Goal: Information Seeking & Learning: Learn about a topic

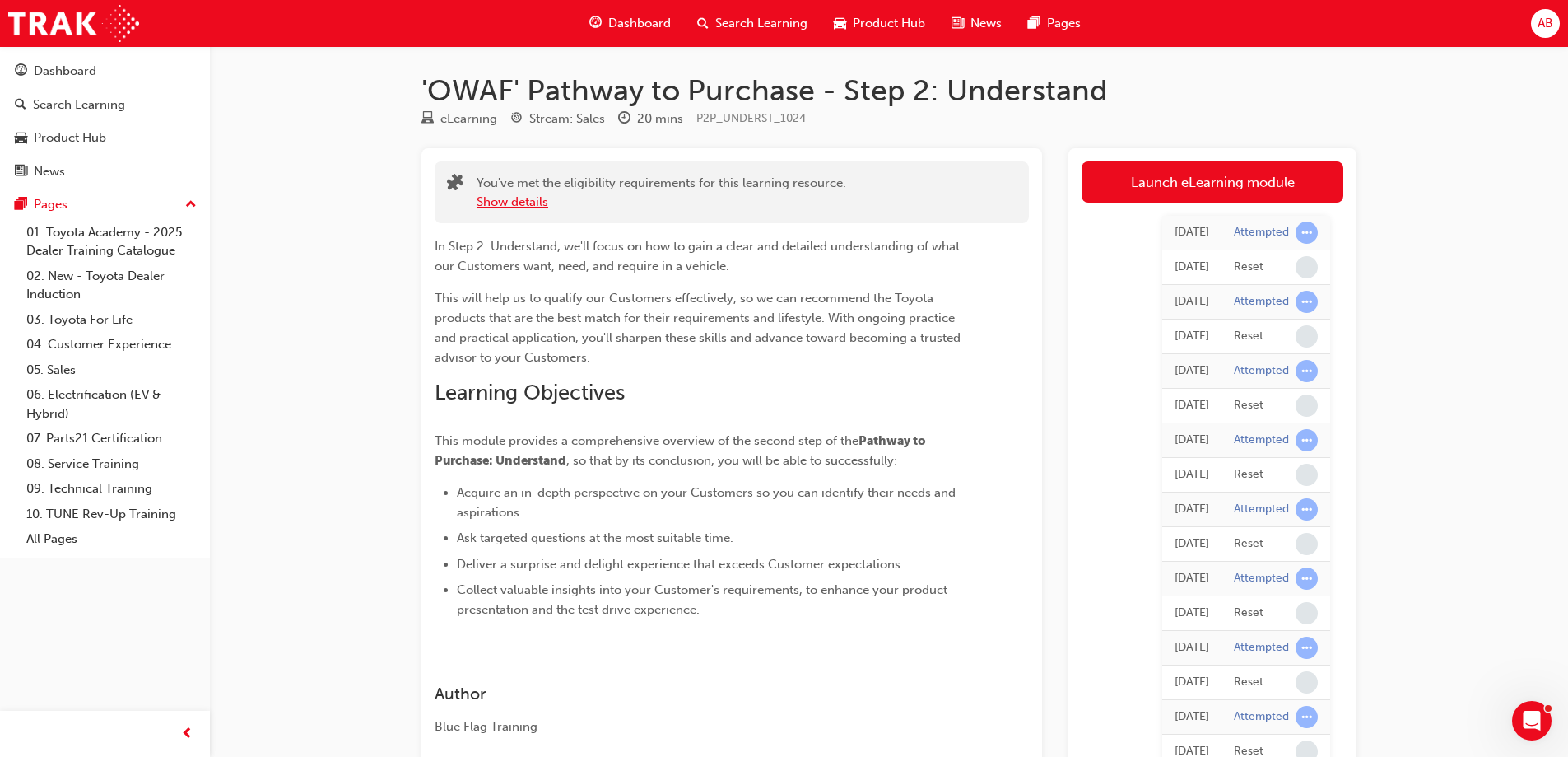
click at [512, 201] on button "Show details" at bounding box center [513, 201] width 71 height 19
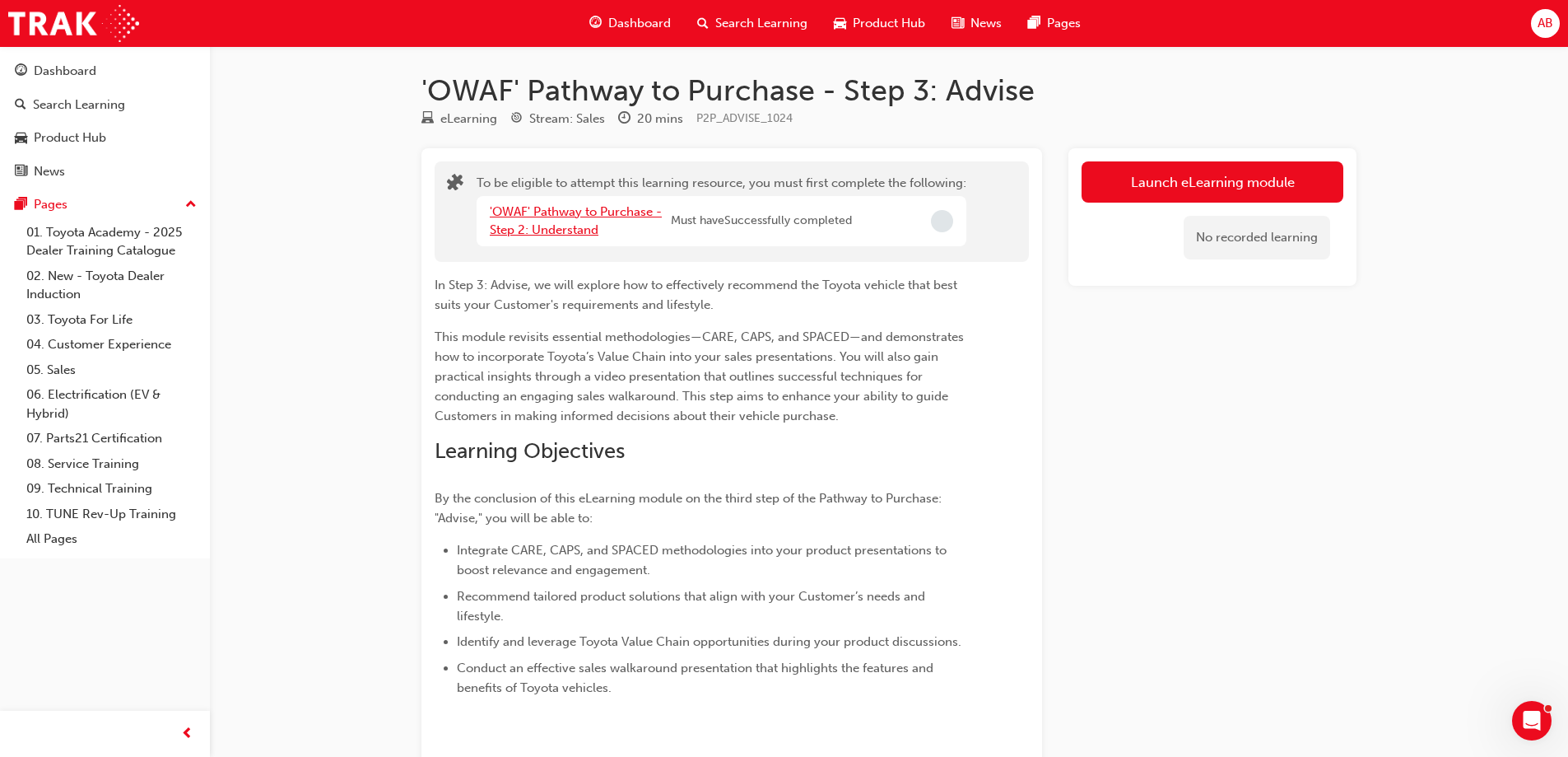
click at [596, 213] on link "'OWAF' Pathway to Purchase - Step 2: Understand" at bounding box center [576, 221] width 172 height 34
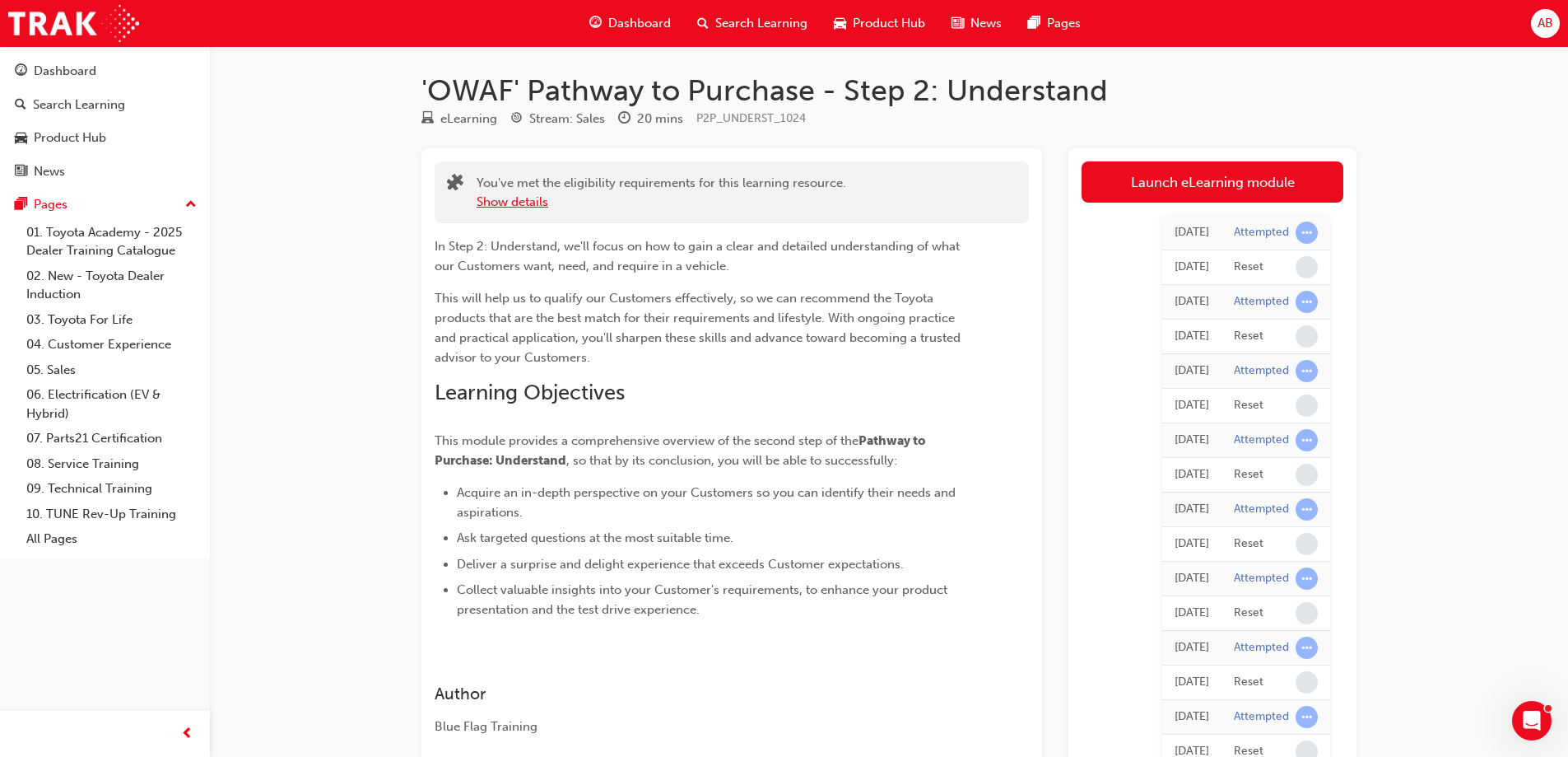
click at [511, 197] on button "Show details" at bounding box center [513, 201] width 71 height 19
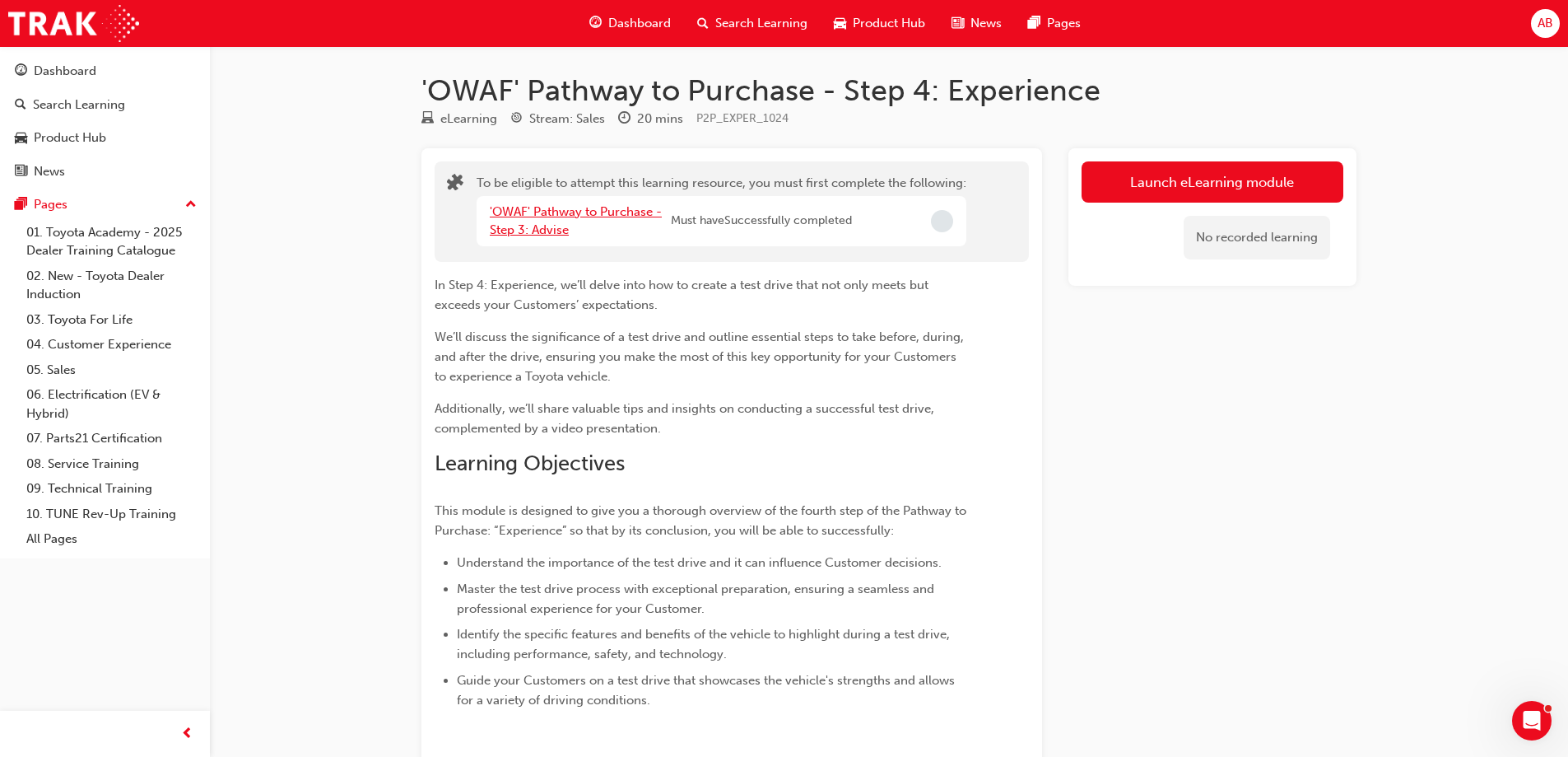
click at [567, 213] on link "'OWAF' Pathway to Purchase - Step 3: Advise" at bounding box center [576, 221] width 172 height 34
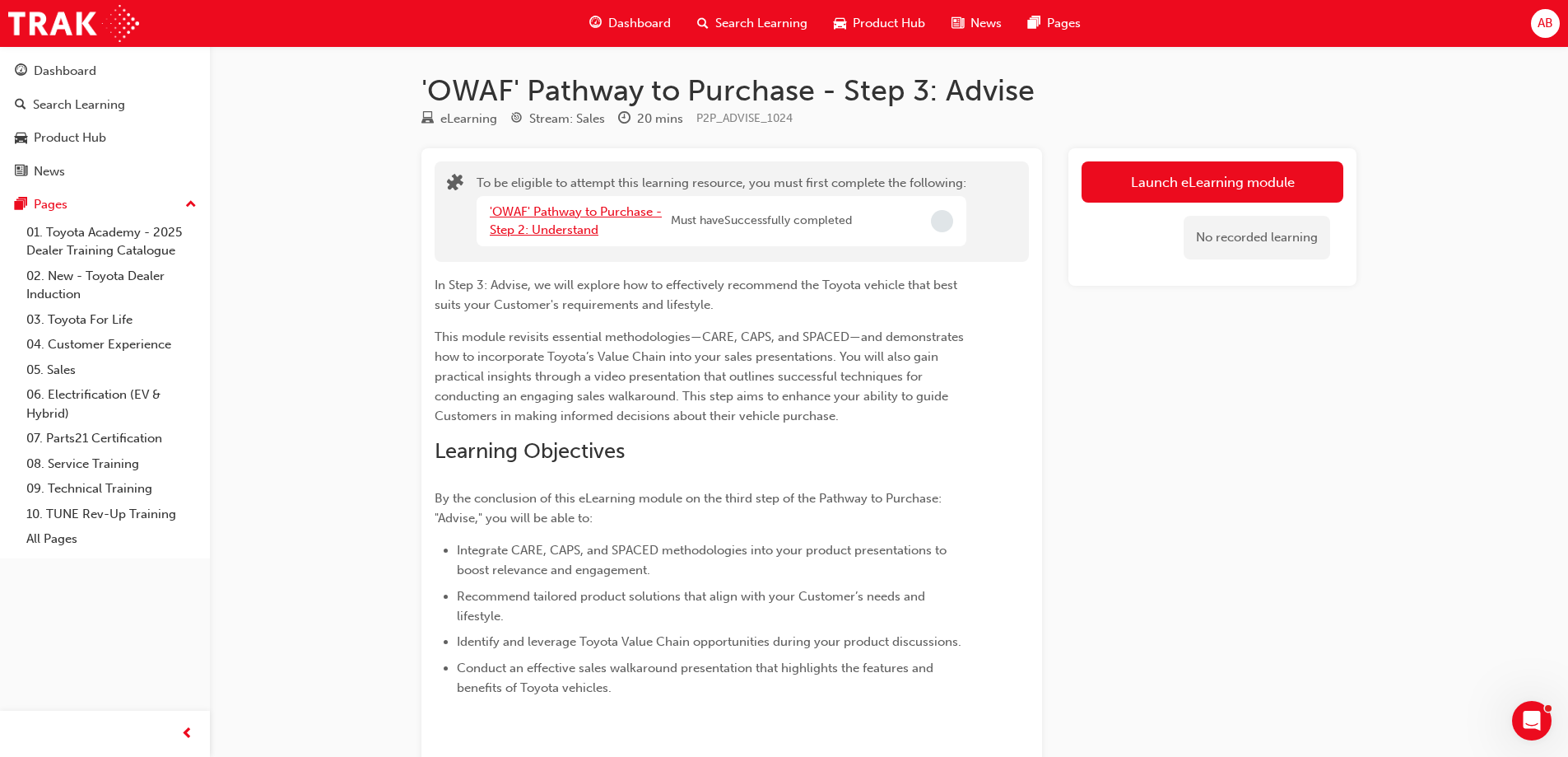
click at [593, 205] on link "'OWAF' Pathway to Purchase - Step 2: Understand" at bounding box center [576, 221] width 172 height 34
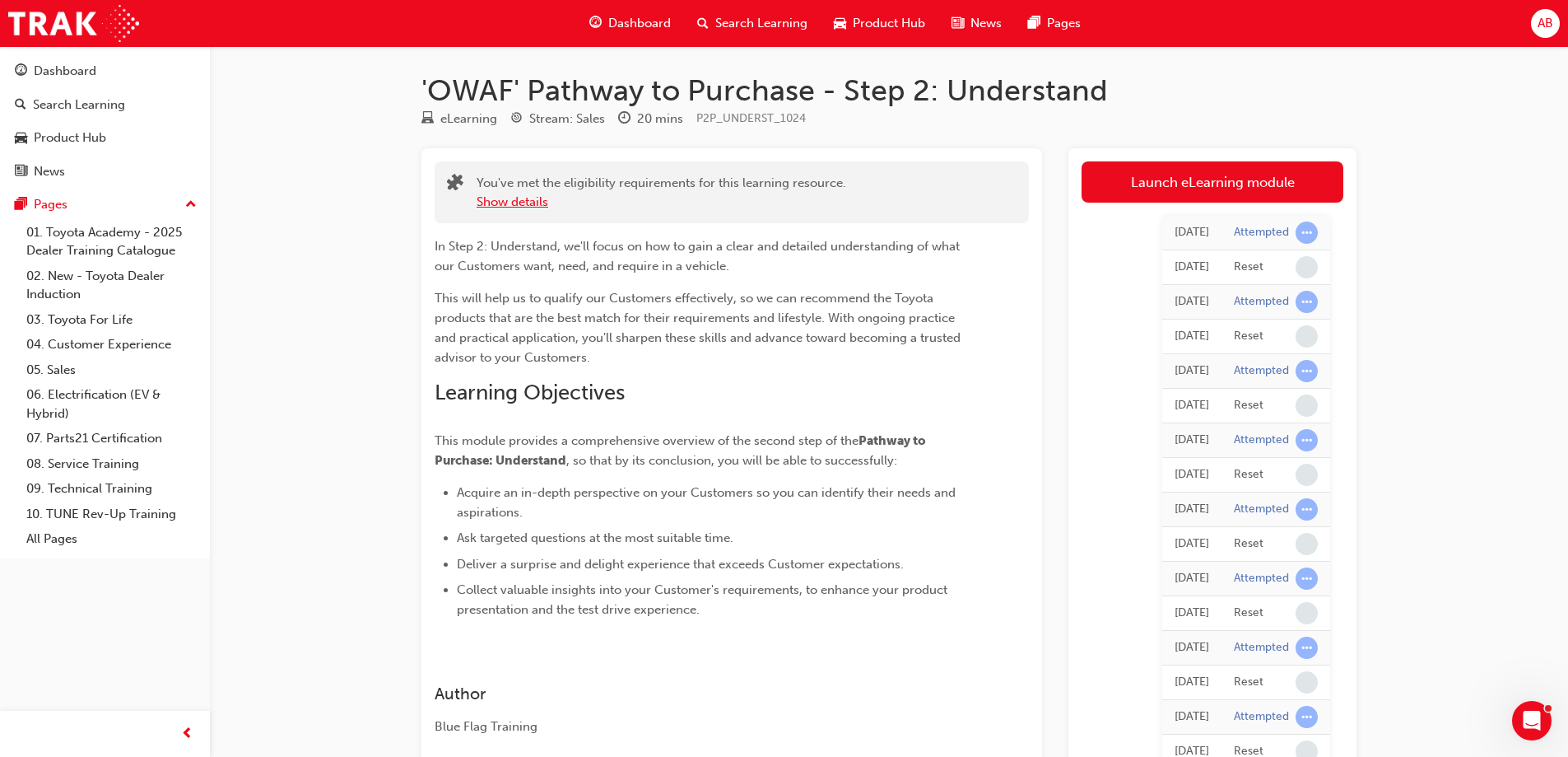
click at [524, 202] on button "Show details" at bounding box center [513, 201] width 71 height 19
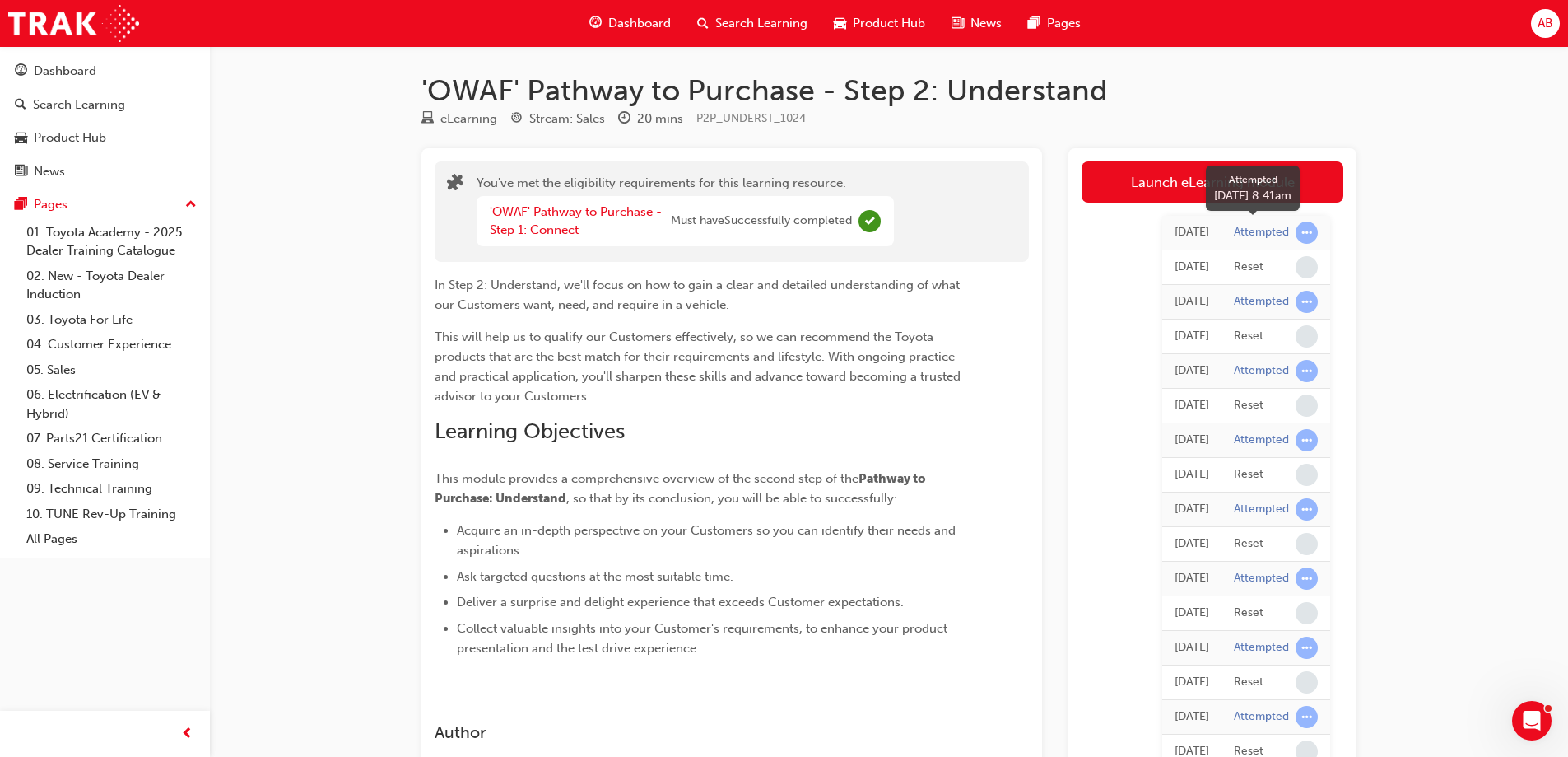
click at [1304, 231] on span "learningRecordVerb_ATTEMPT-icon" at bounding box center [1307, 233] width 22 height 22
click at [1304, 233] on span "learningRecordVerb_ATTEMPT-icon" at bounding box center [1307, 233] width 22 height 22
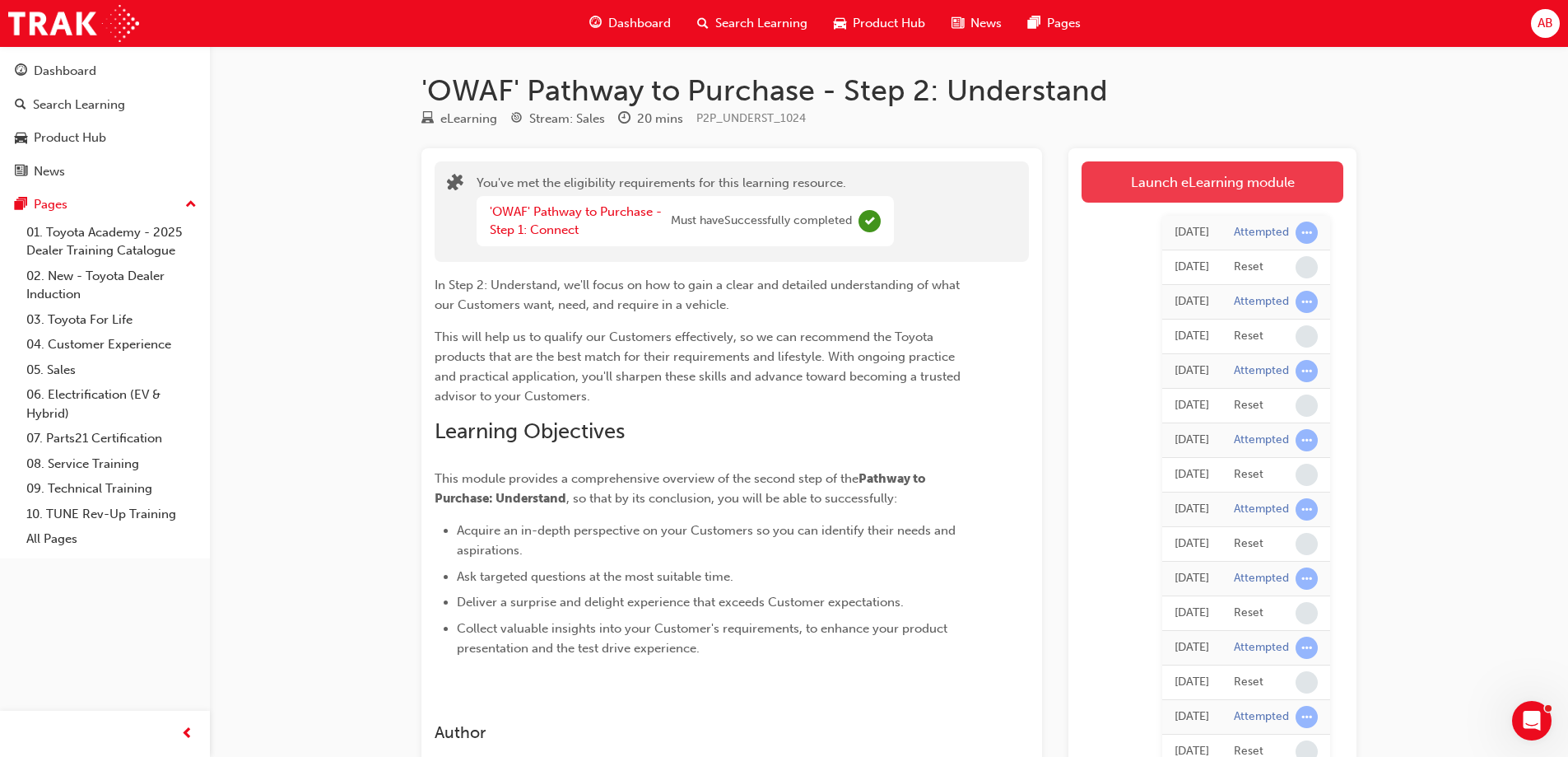
click at [1162, 193] on link "Launch eLearning module" at bounding box center [1213, 181] width 262 height 41
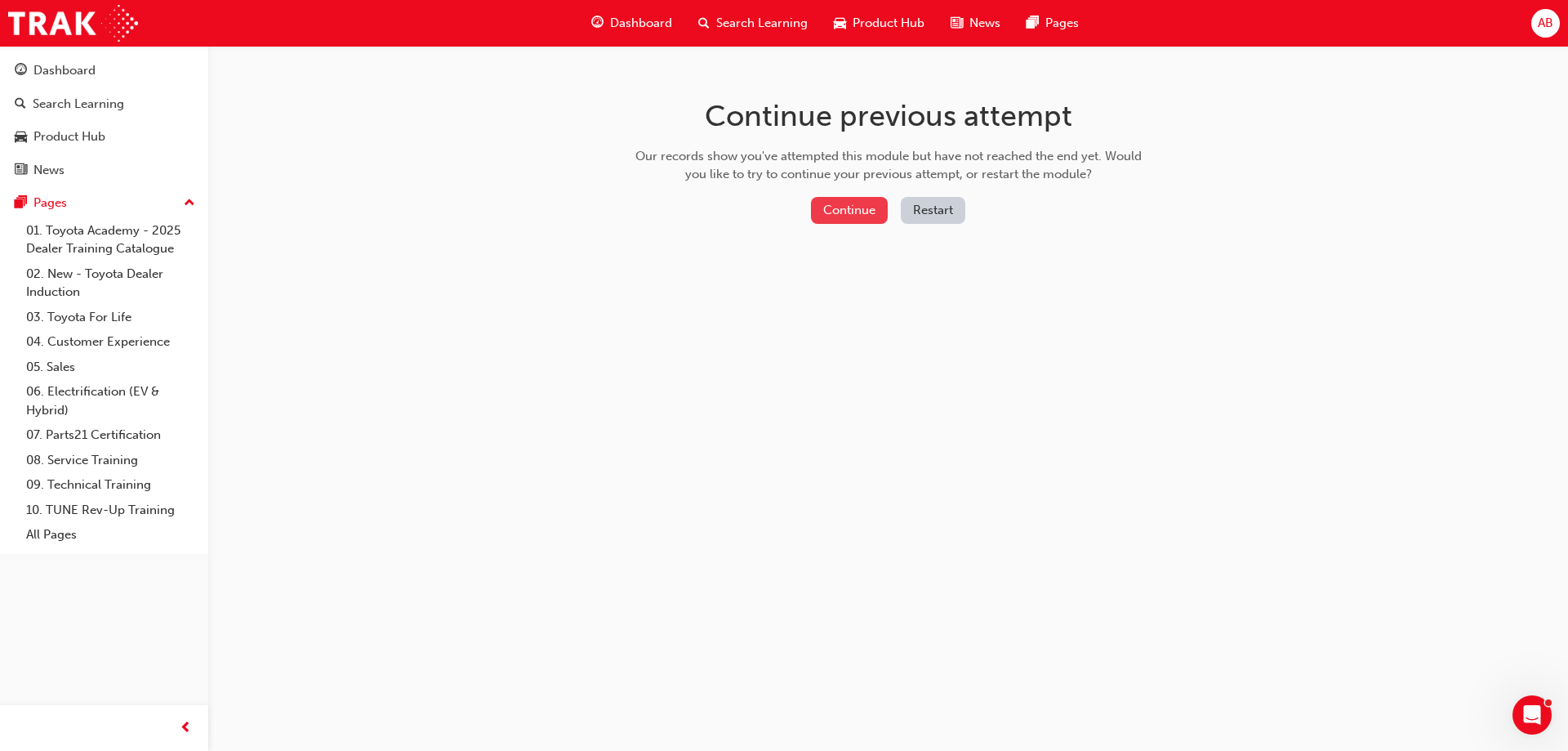
click at [854, 215] on button "Continue" at bounding box center [849, 211] width 77 height 27
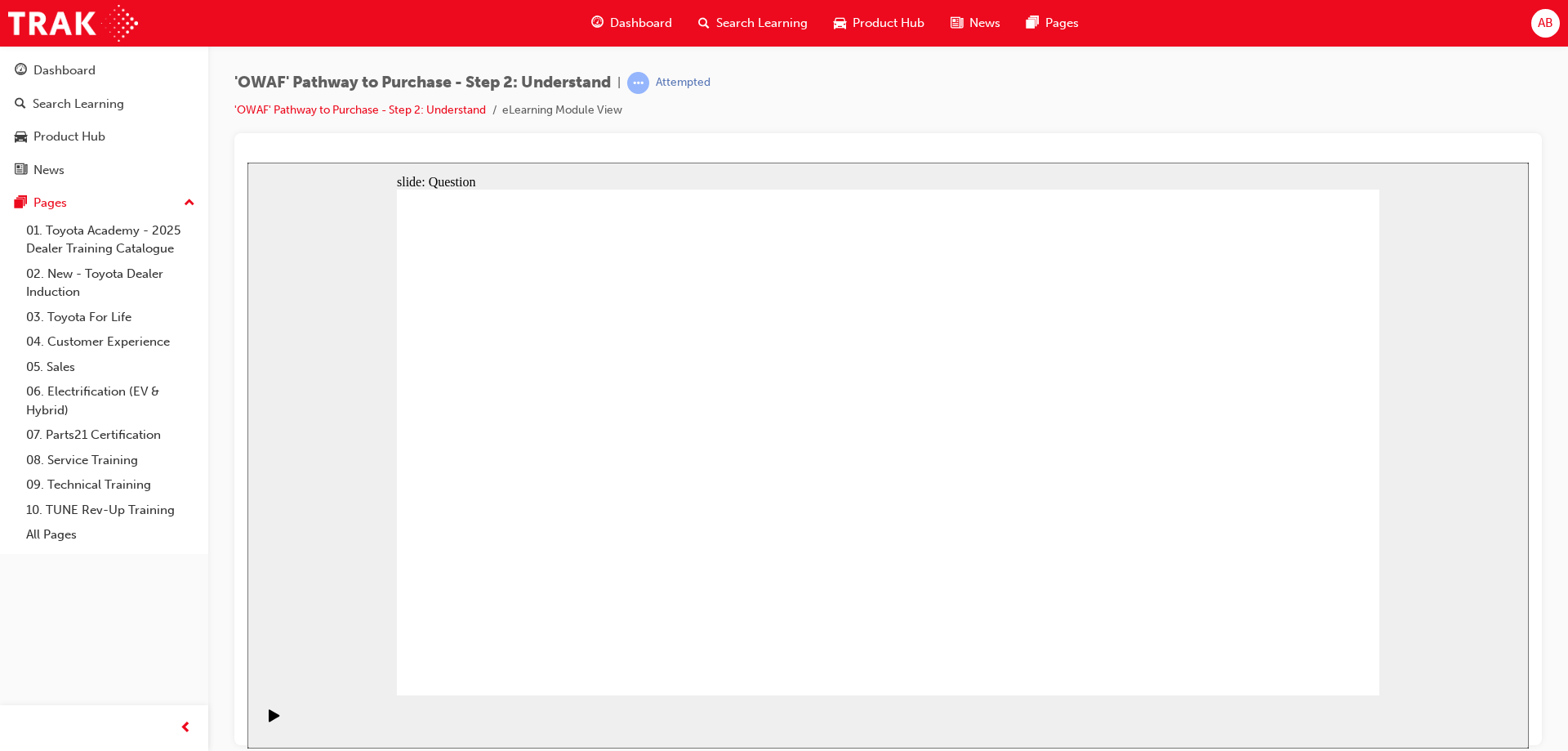
checkbox input "true"
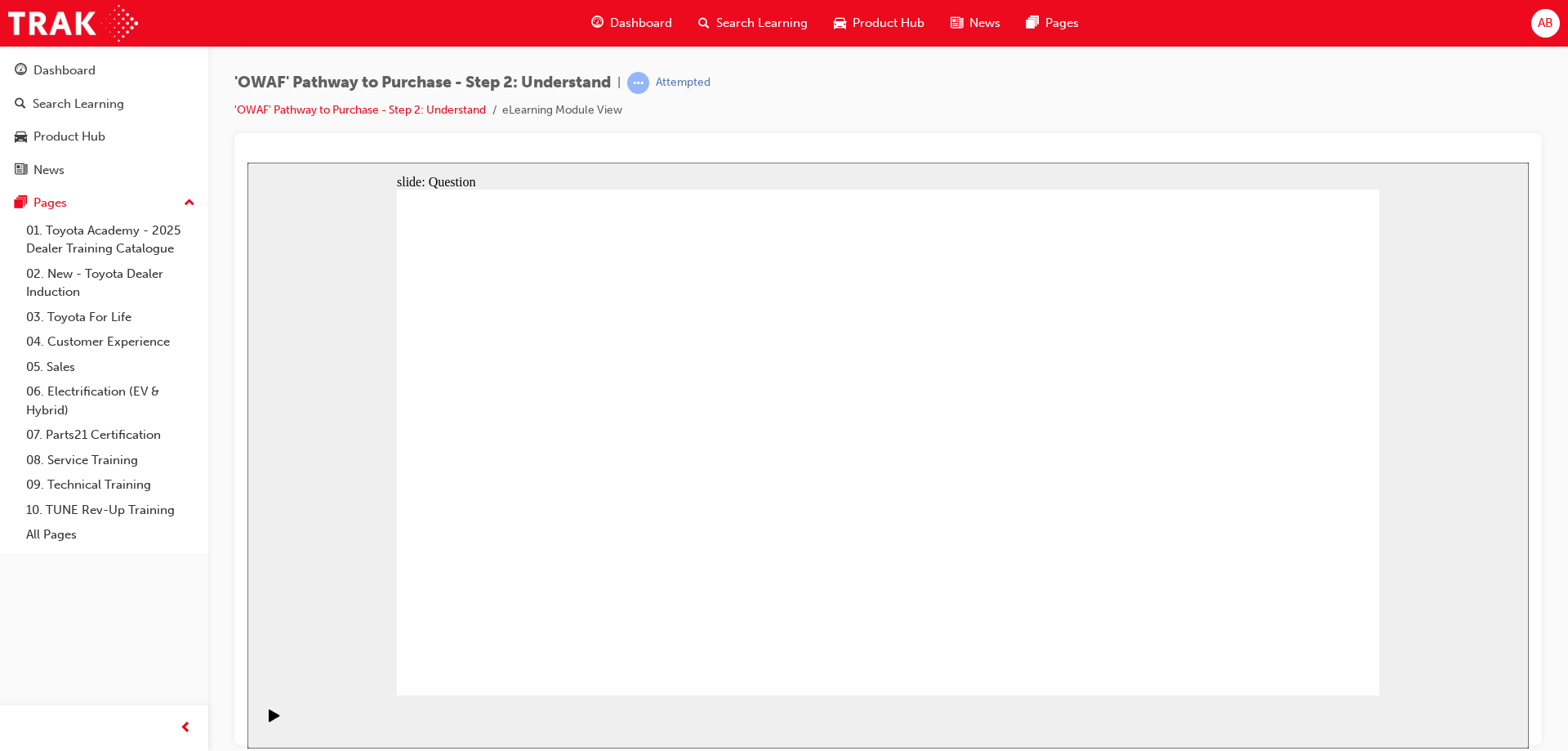
checkbox input "true"
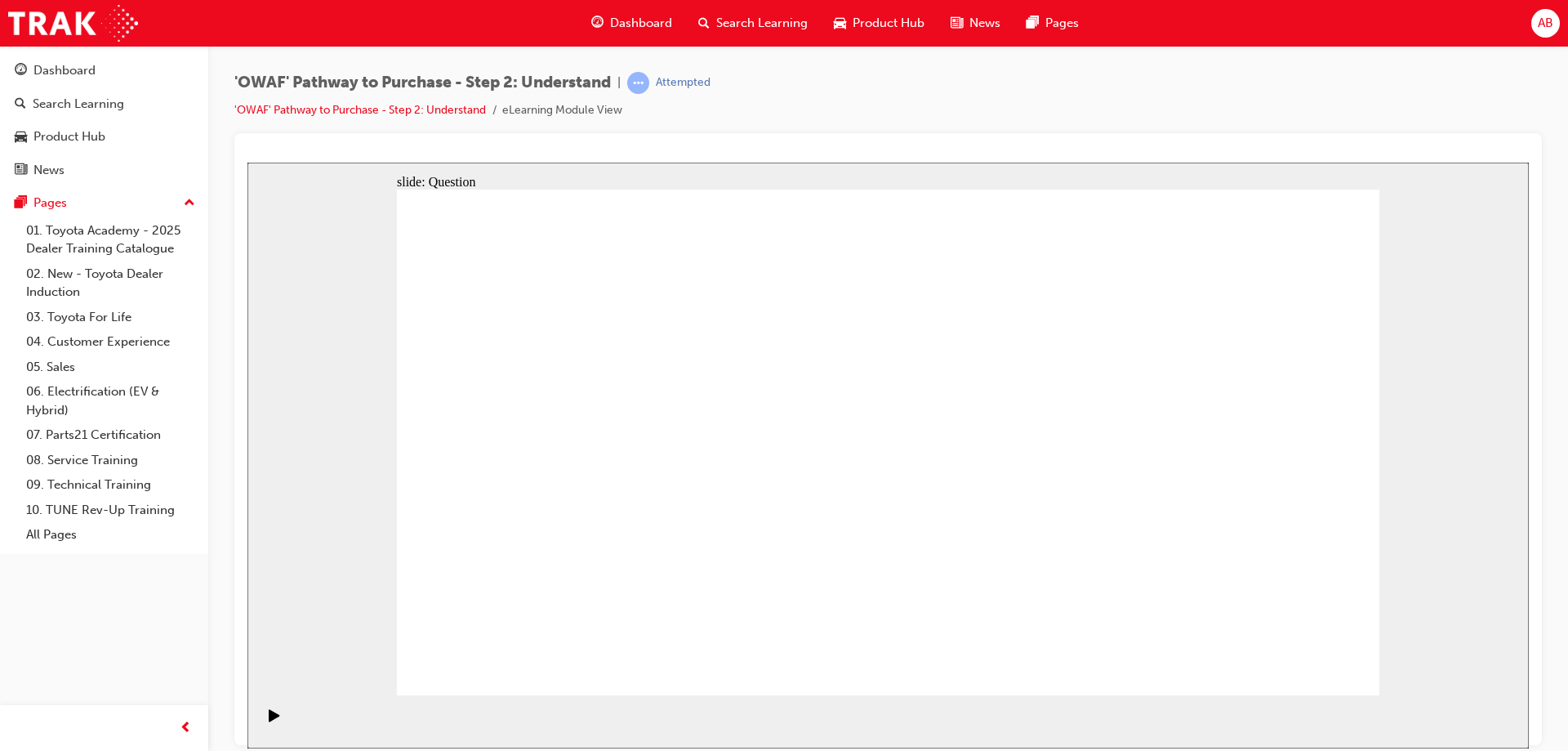
checkbox input "false"
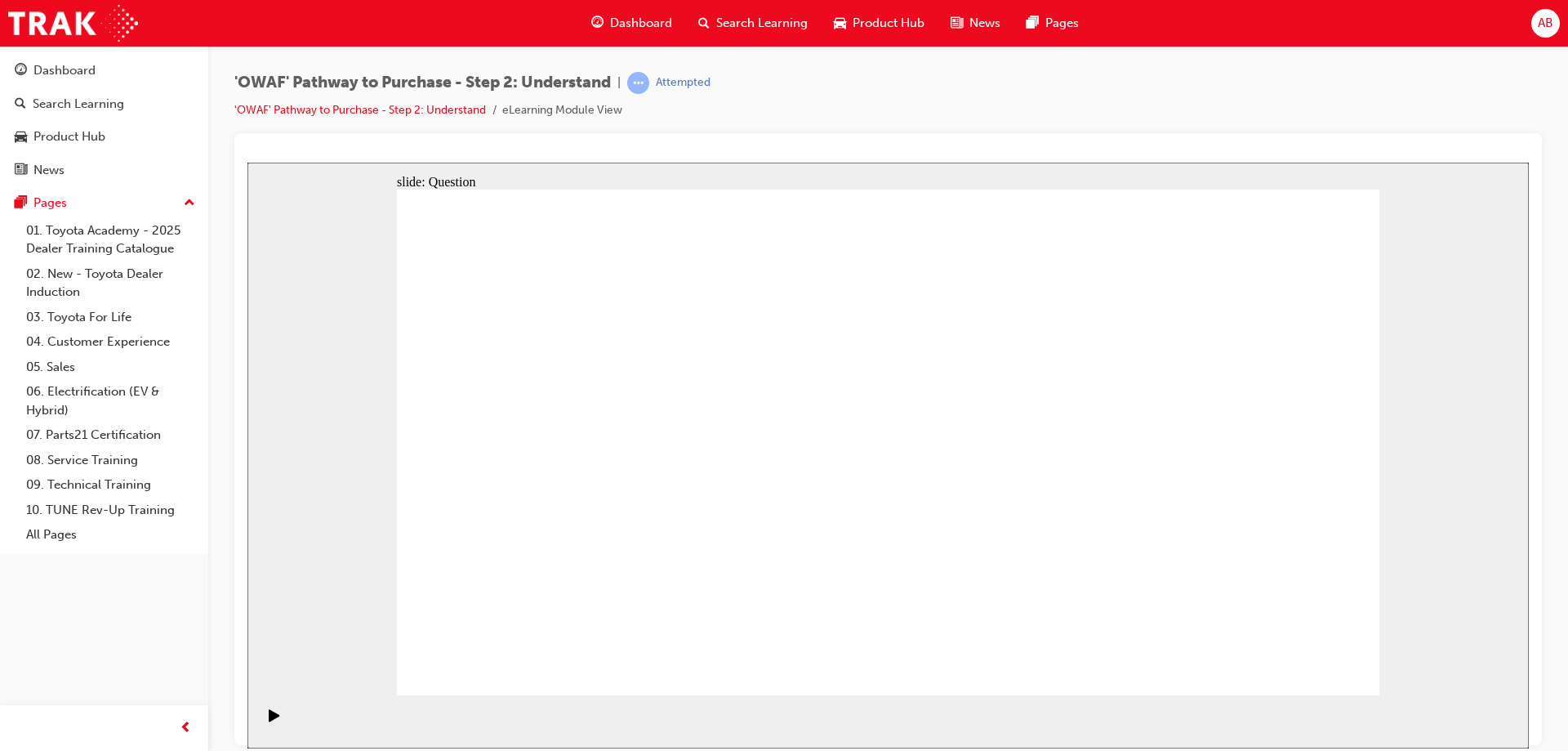
checkbox input "true"
radio input "true"
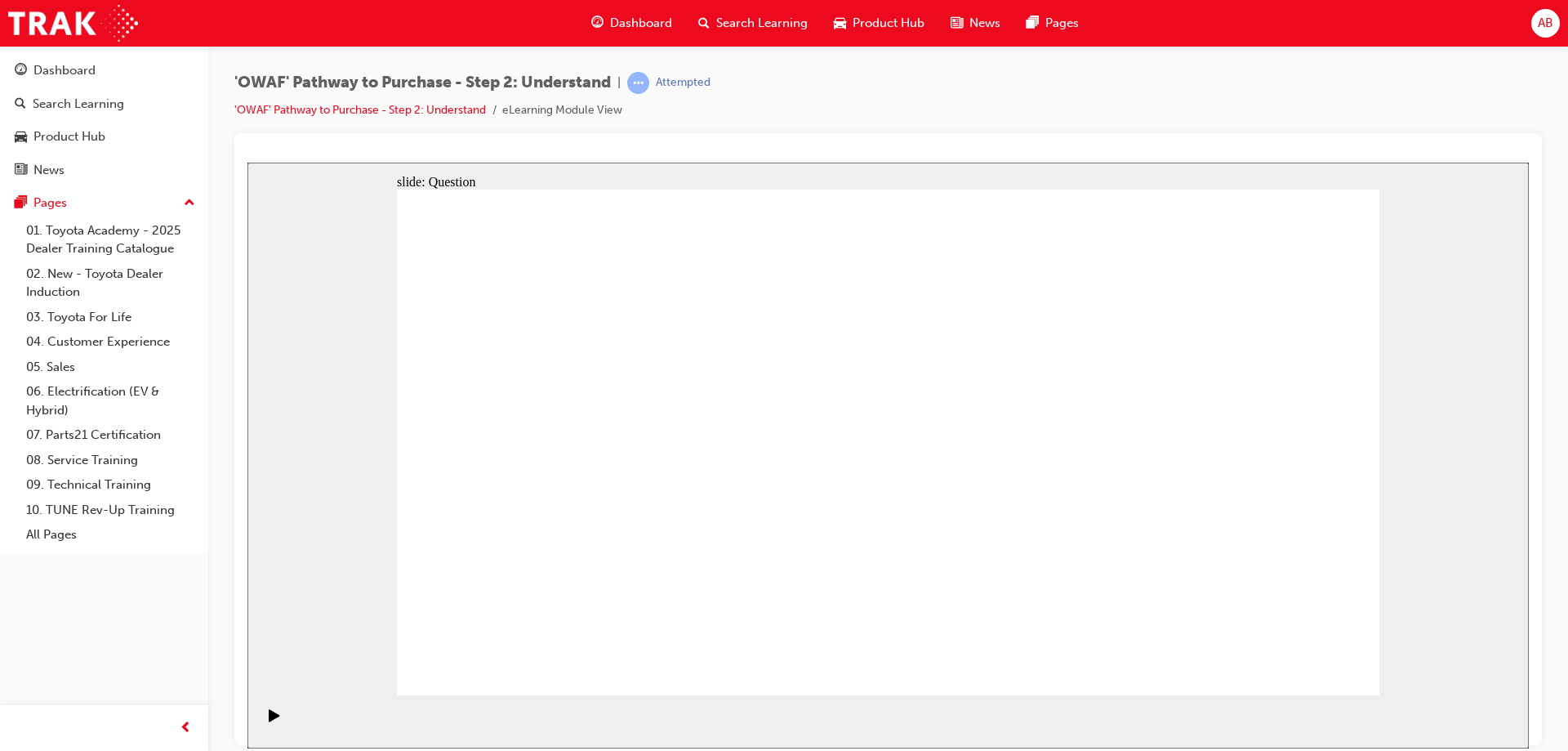
drag, startPoint x: 896, startPoint y: 384, endPoint x: 508, endPoint y: 578, distance: 433.8
drag, startPoint x: 994, startPoint y: 387, endPoint x: 611, endPoint y: 583, distance: 430.2
drag, startPoint x: 813, startPoint y: 399, endPoint x: 718, endPoint y: 585, distance: 208.9
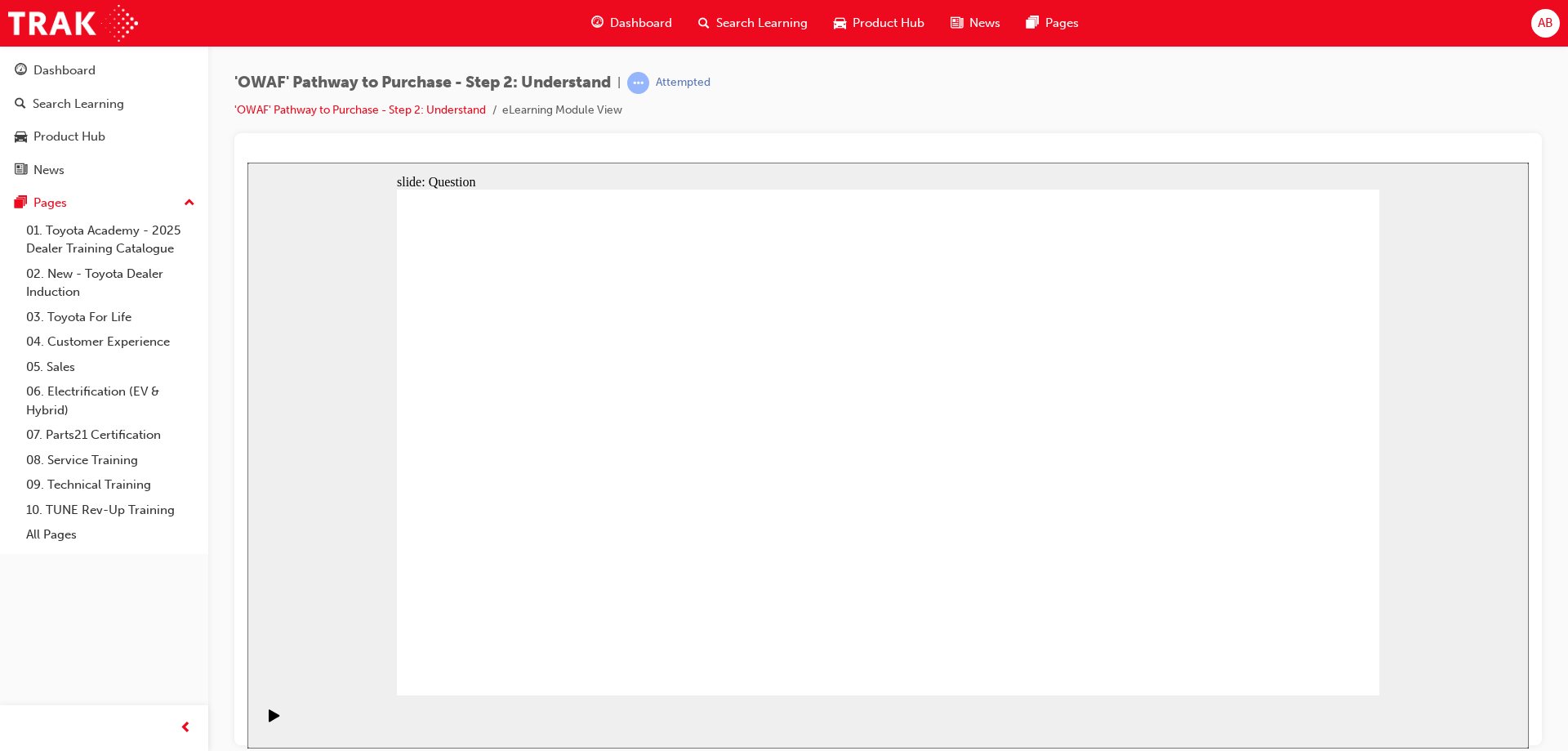
drag, startPoint x: 1277, startPoint y: 384, endPoint x: 790, endPoint y: 580, distance: 525.0
drag, startPoint x: 594, startPoint y: 390, endPoint x: 884, endPoint y: 582, distance: 347.8
drag, startPoint x: 493, startPoint y: 388, endPoint x: 1172, endPoint y: 582, distance: 706.2
drag, startPoint x: 707, startPoint y: 383, endPoint x: 997, endPoint y: 578, distance: 349.5
drag, startPoint x: 1076, startPoint y: 398, endPoint x: 1090, endPoint y: 571, distance: 173.6
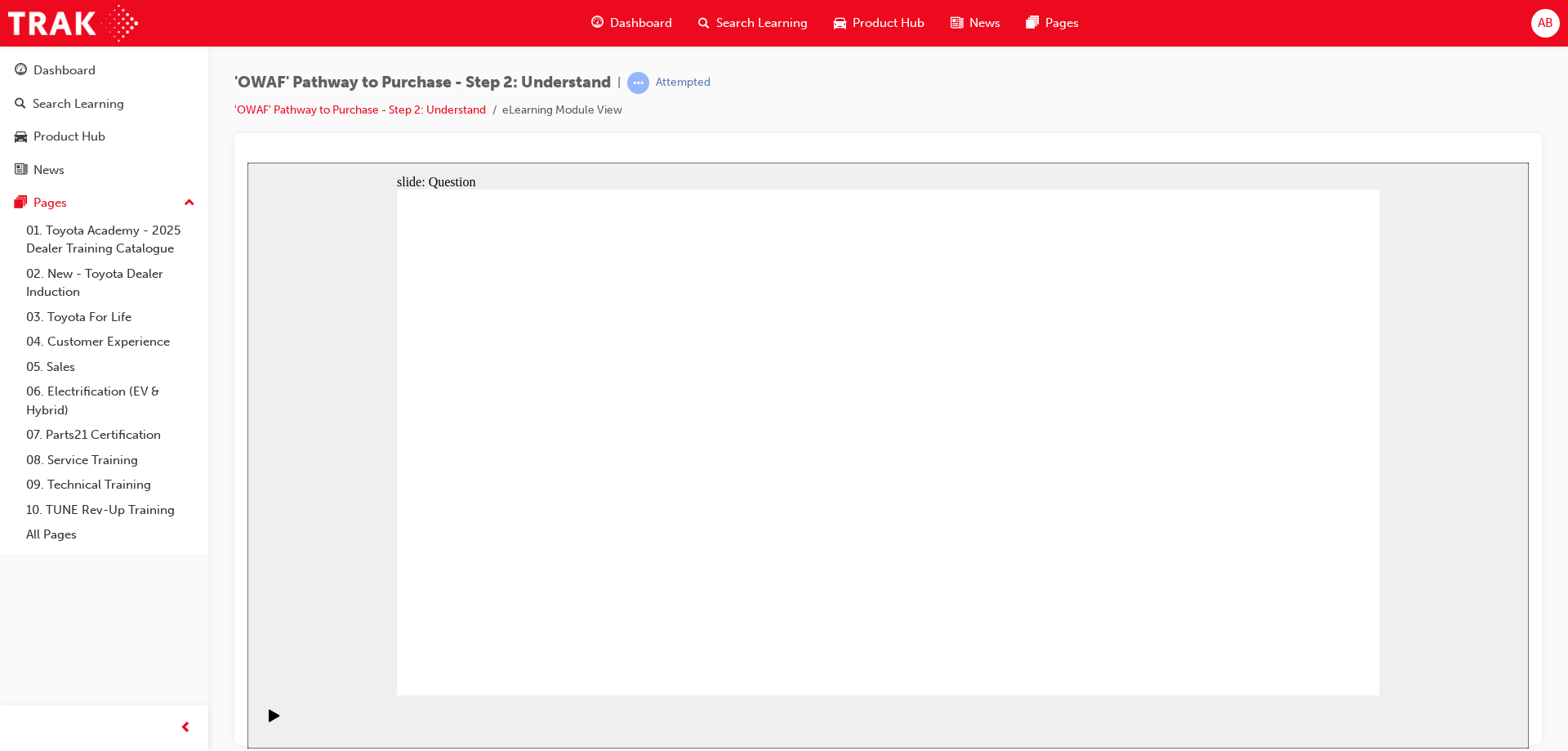
drag, startPoint x: 1177, startPoint y: 397, endPoint x: 1279, endPoint y: 590, distance: 218.3
drag, startPoint x: 978, startPoint y: 583, endPoint x: 1287, endPoint y: 578, distance: 309.0
drag, startPoint x: 1154, startPoint y: 383, endPoint x: 1008, endPoint y: 592, distance: 254.9
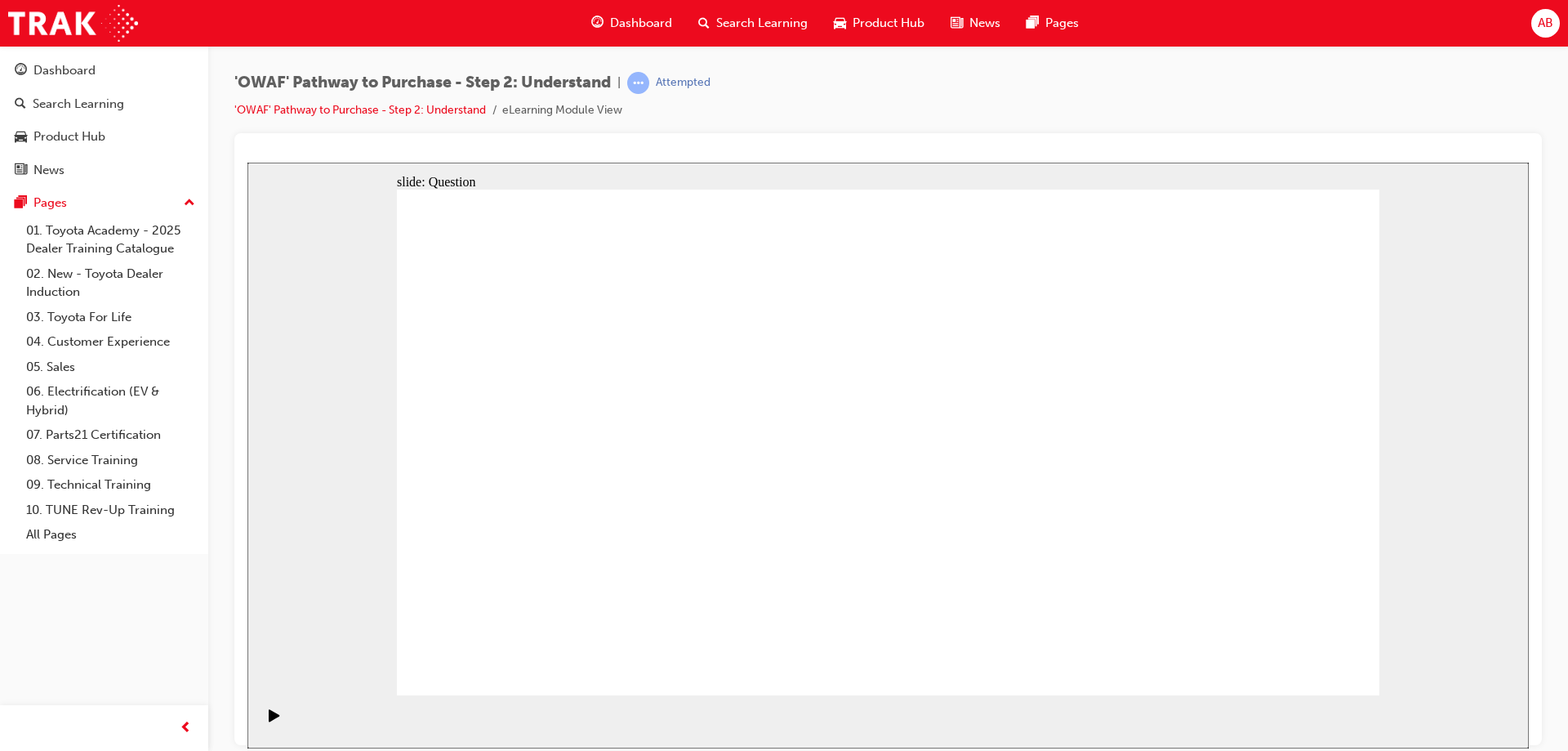
drag, startPoint x: 1108, startPoint y: 396, endPoint x: 1038, endPoint y: 564, distance: 182.0
drag, startPoint x: 1087, startPoint y: 572, endPoint x: 1055, endPoint y: 586, distance: 34.9
drag, startPoint x: 988, startPoint y: 583, endPoint x: 1081, endPoint y: 577, distance: 93.2
drag, startPoint x: 1171, startPoint y: 396, endPoint x: 971, endPoint y: 588, distance: 277.2
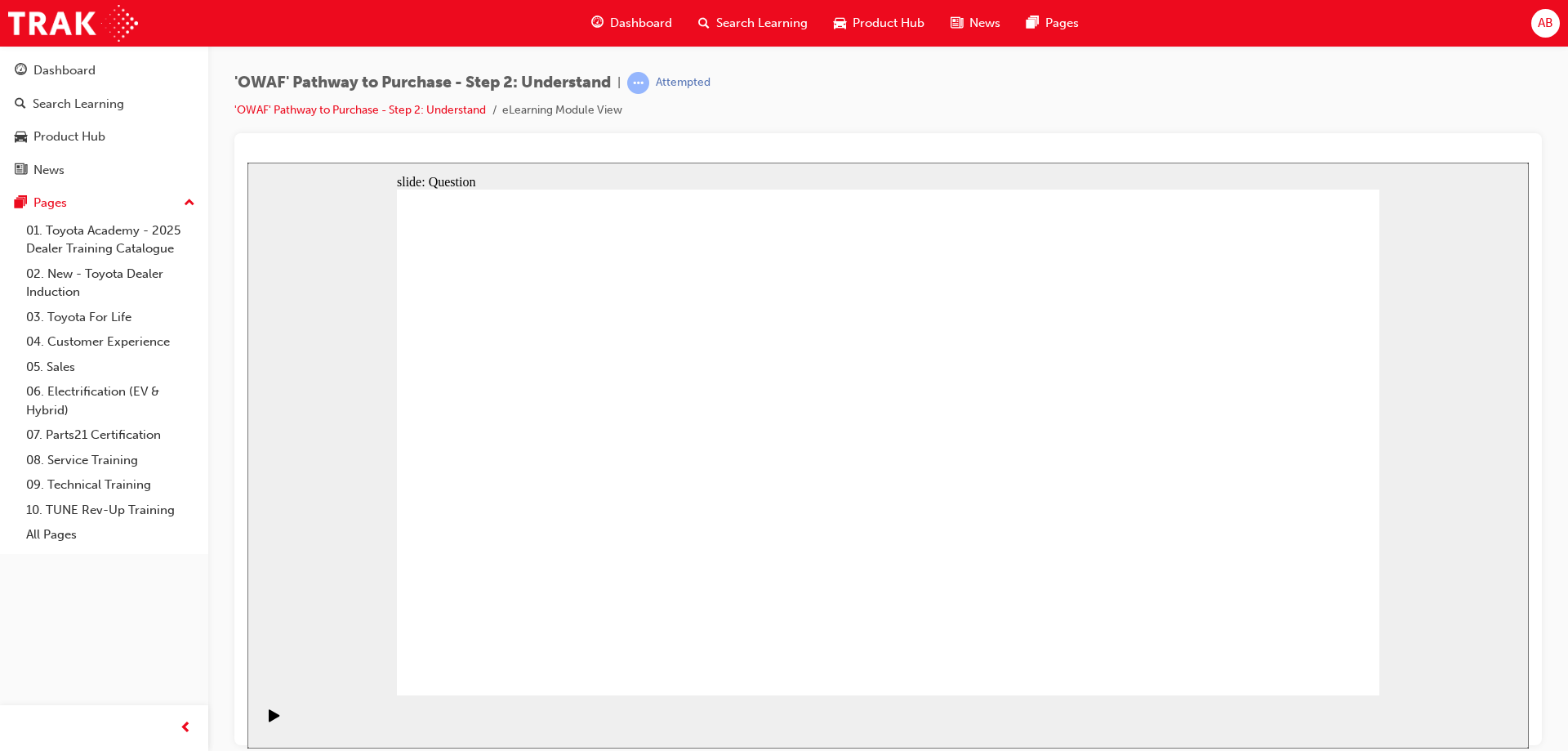
drag, startPoint x: 1224, startPoint y: 516, endPoint x: 642, endPoint y: 514, distance: 582.0
drag, startPoint x: 1213, startPoint y: 493, endPoint x: 622, endPoint y: 497, distance: 591.0
drag, startPoint x: 1203, startPoint y: 508, endPoint x: 609, endPoint y: 485, distance: 594.4
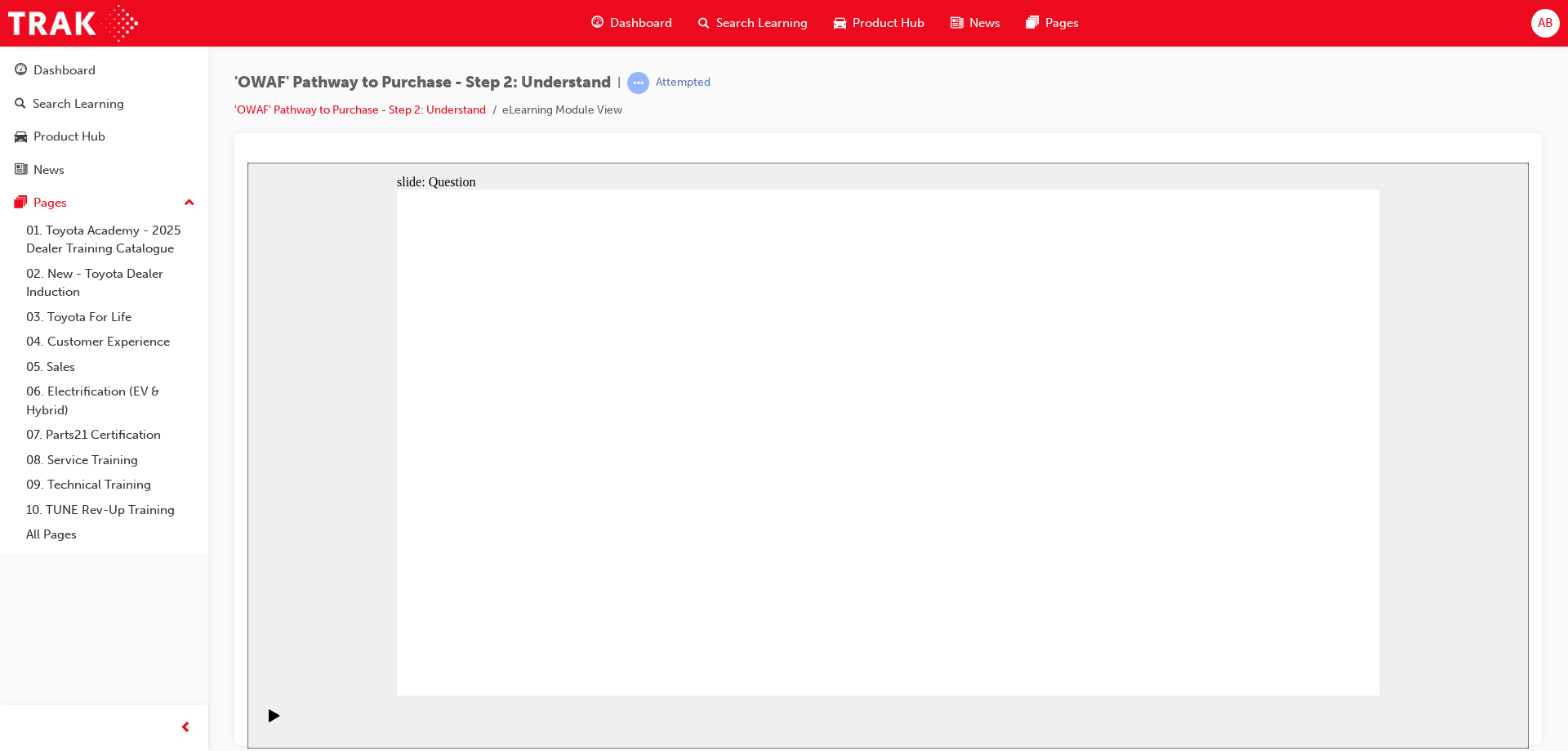
drag, startPoint x: 1230, startPoint y: 494, endPoint x: 637, endPoint y: 491, distance: 593.0
drag, startPoint x: 1238, startPoint y: 518, endPoint x: 916, endPoint y: 492, distance: 323.0
drag, startPoint x: 1206, startPoint y: 507, endPoint x: 598, endPoint y: 502, distance: 608.0
drag, startPoint x: 1204, startPoint y: 496, endPoint x: 596, endPoint y: 490, distance: 608.0
drag, startPoint x: 1206, startPoint y: 495, endPoint x: 903, endPoint y: 540, distance: 306.3
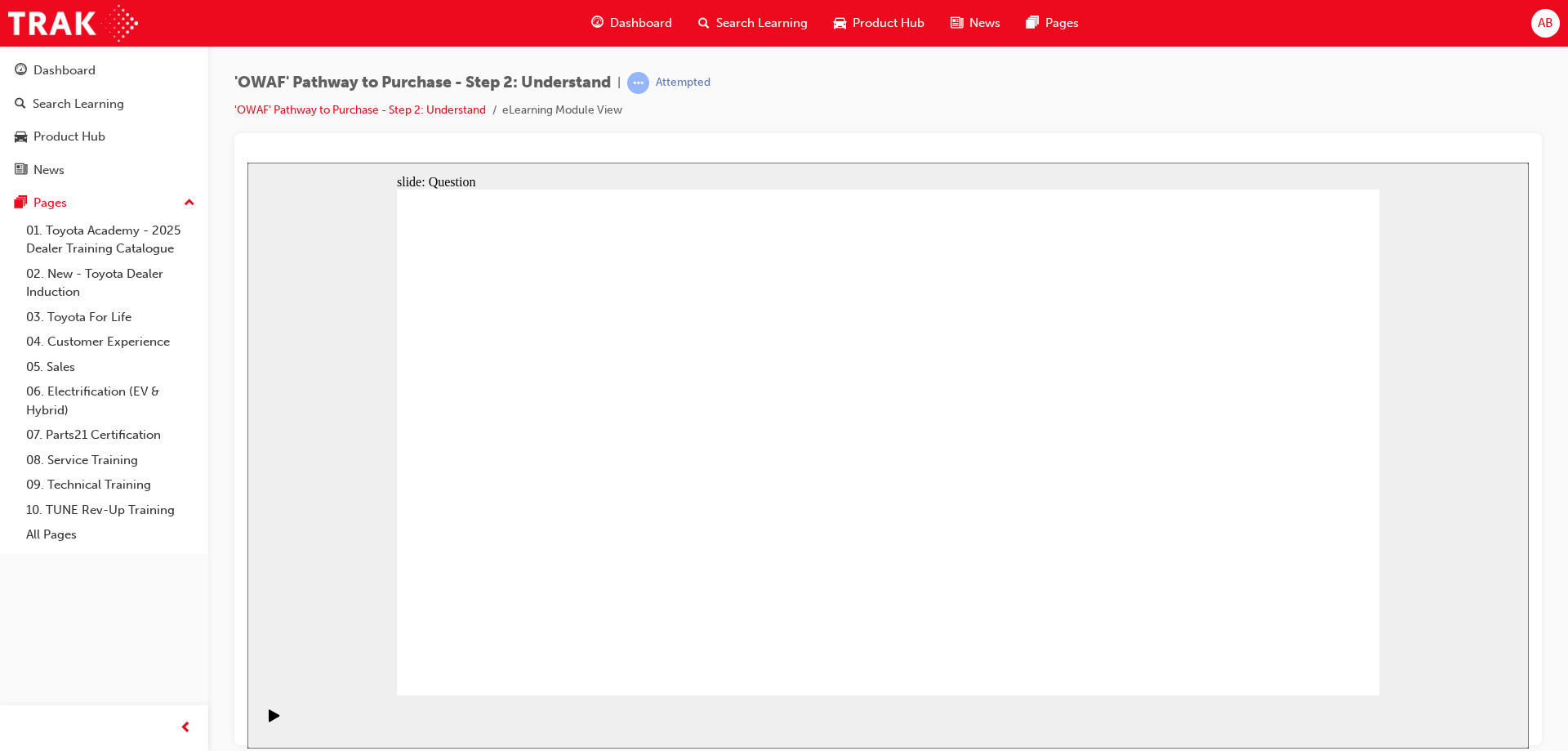
drag, startPoint x: 1206, startPoint y: 522, endPoint x: 623, endPoint y: 511, distance: 583.1
drag, startPoint x: 1188, startPoint y: 463, endPoint x: 613, endPoint y: 467, distance: 575.0
drag, startPoint x: 1236, startPoint y: 503, endPoint x: 937, endPoint y: 522, distance: 299.6
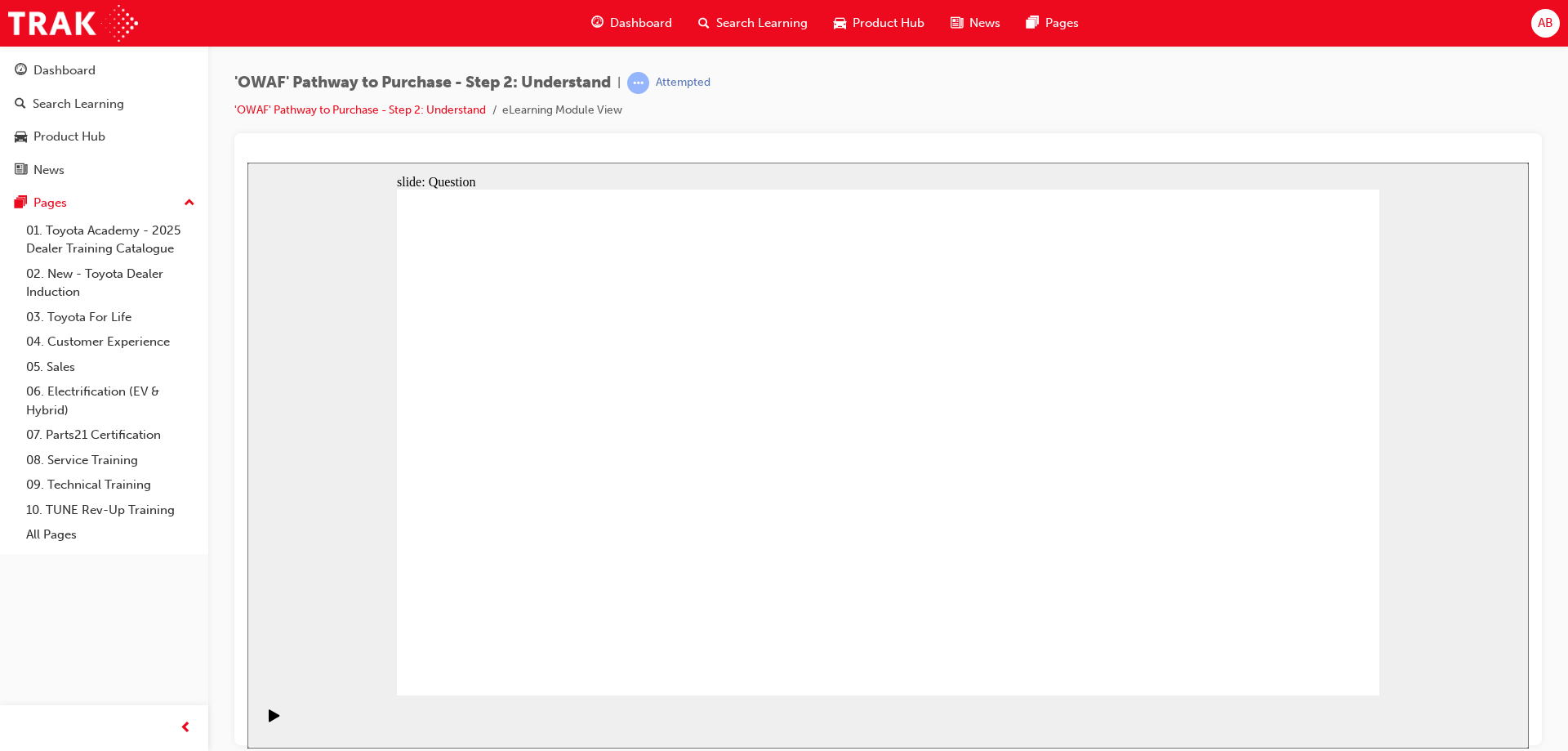
drag, startPoint x: 1240, startPoint y: 508, endPoint x: 938, endPoint y: 489, distance: 302.6
drag, startPoint x: 1220, startPoint y: 499, endPoint x: 611, endPoint y: 500, distance: 609.0
drag, startPoint x: 1181, startPoint y: 500, endPoint x: 884, endPoint y: 509, distance: 297.1
drag, startPoint x: 1212, startPoint y: 491, endPoint x: 635, endPoint y: 501, distance: 577.1
drag, startPoint x: 1200, startPoint y: 510, endPoint x: 873, endPoint y: 503, distance: 327.1
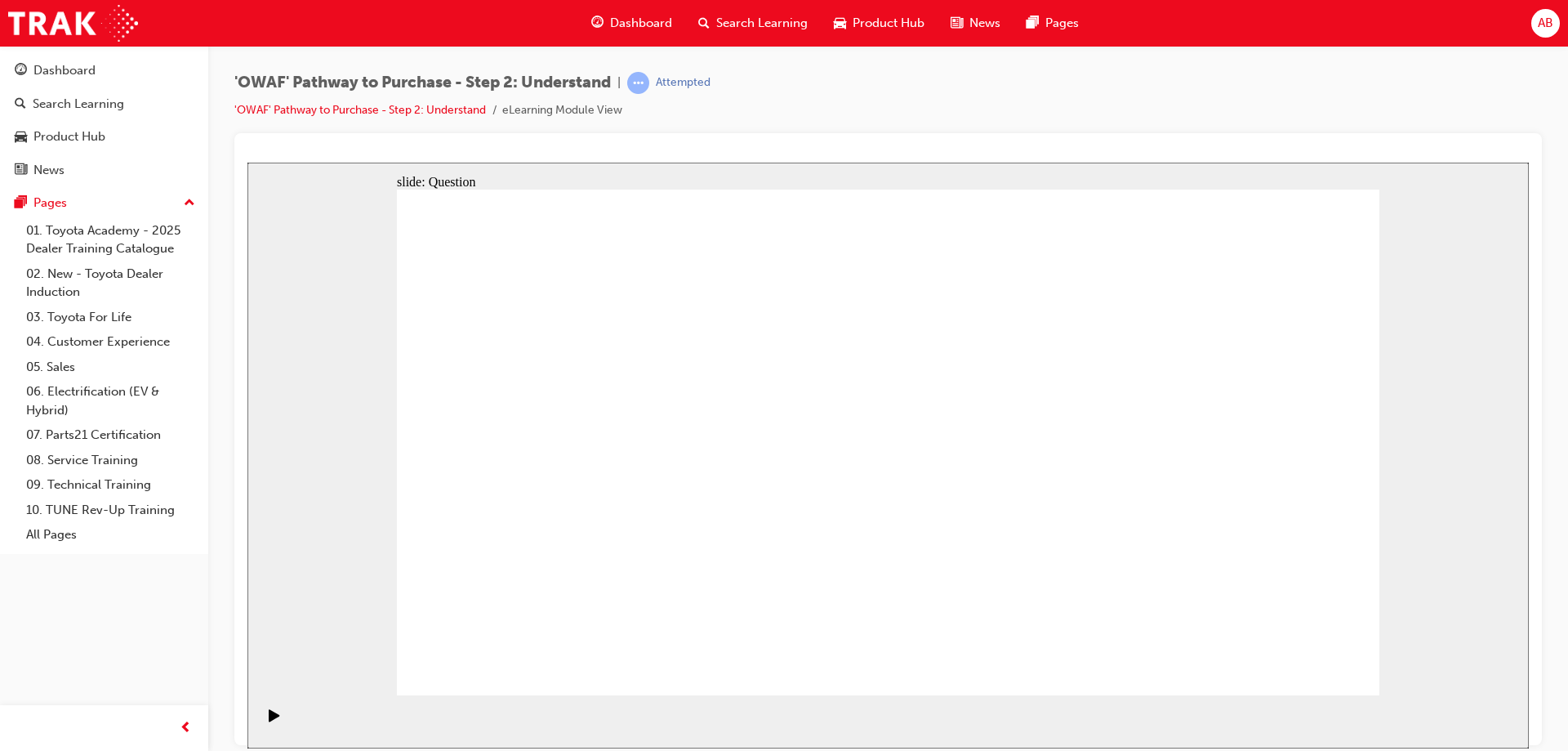
drag, startPoint x: 626, startPoint y: 555, endPoint x: 678, endPoint y: 405, distance: 158.8
drag, startPoint x: 789, startPoint y: 550, endPoint x: 858, endPoint y: 398, distance: 166.9
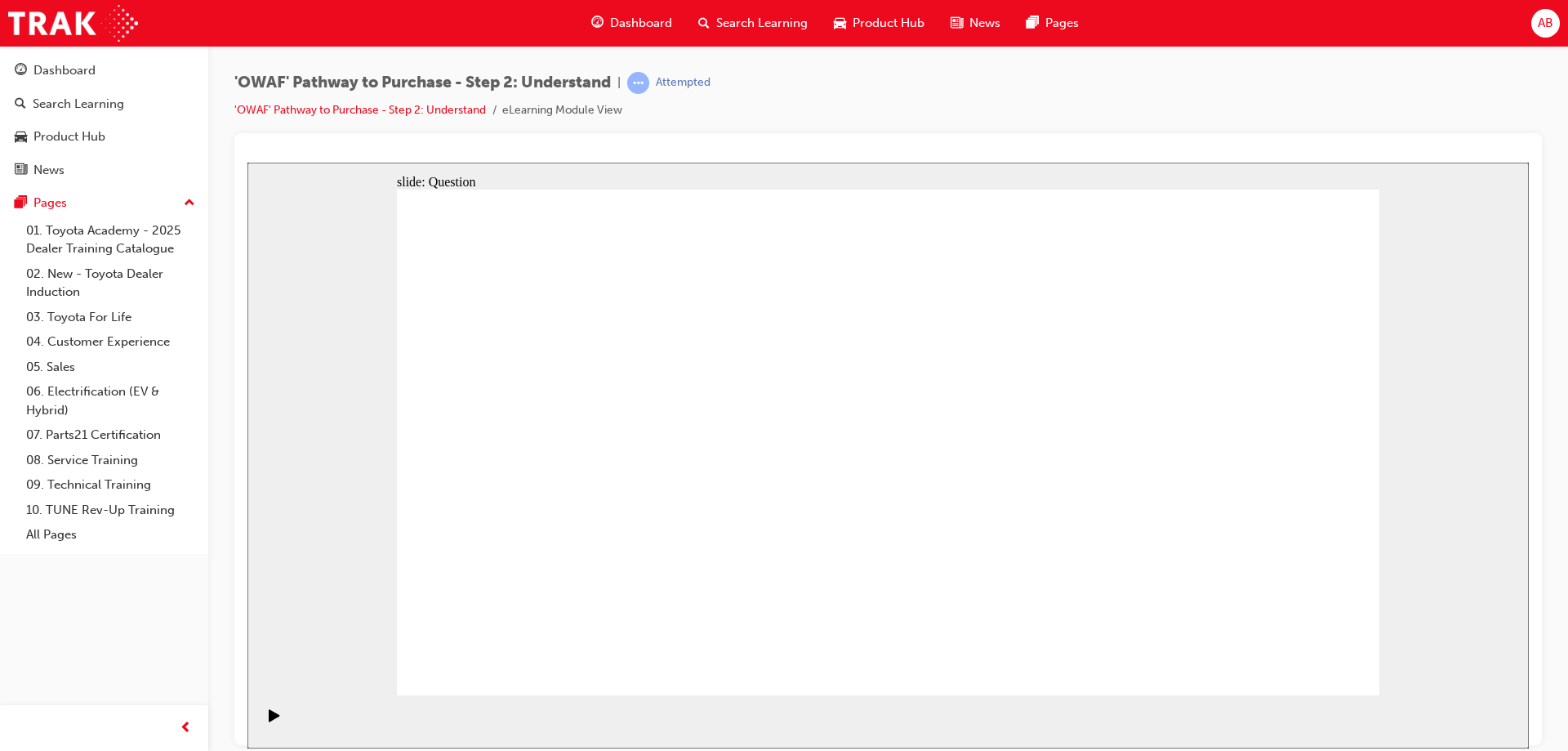
drag, startPoint x: 977, startPoint y: 648, endPoint x: 1080, endPoint y: 387, distance: 280.6
drag, startPoint x: 1159, startPoint y: 656, endPoint x: 918, endPoint y: 459, distance: 311.3
drag, startPoint x: 626, startPoint y: 601, endPoint x: 712, endPoint y: 402, distance: 216.8
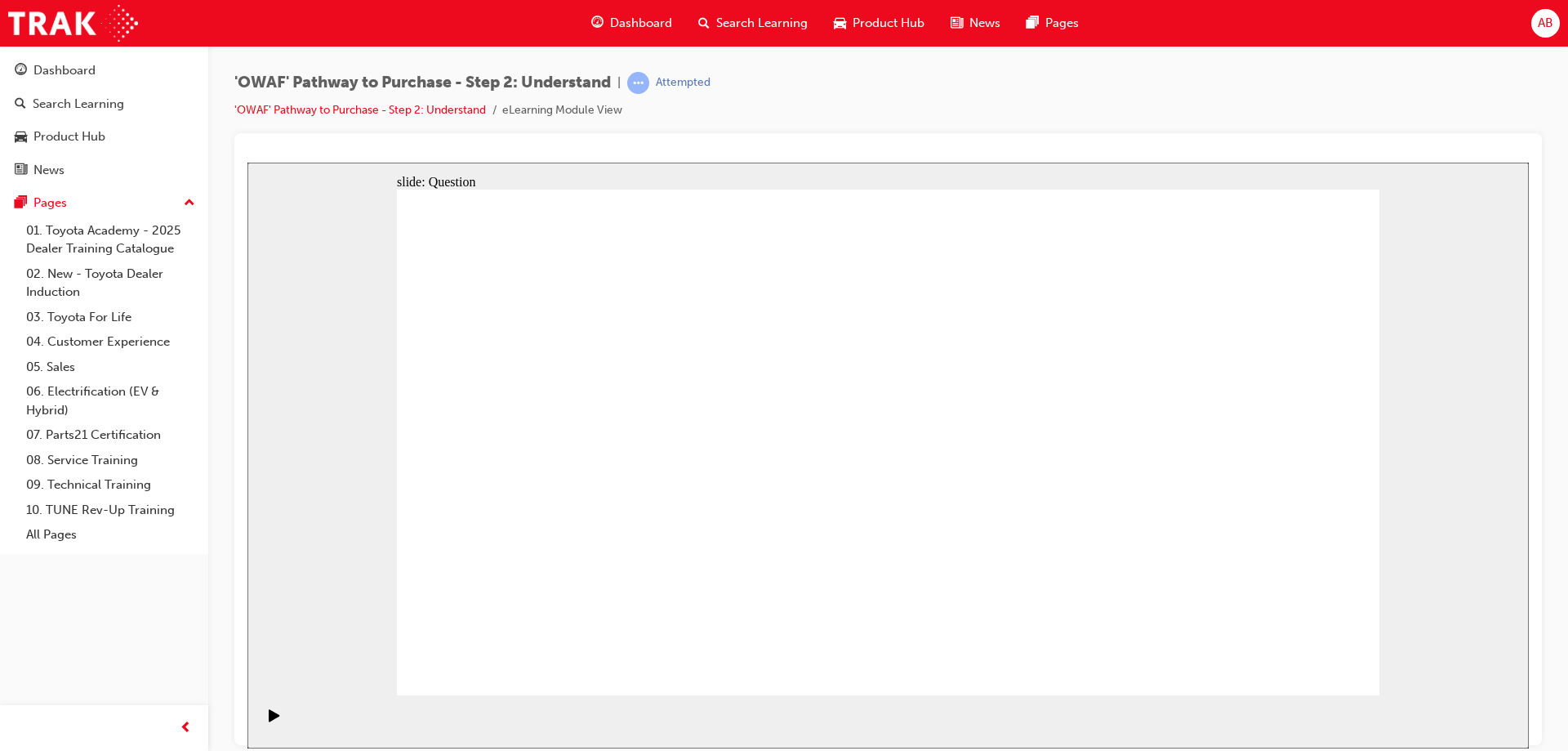
checkbox input "true"
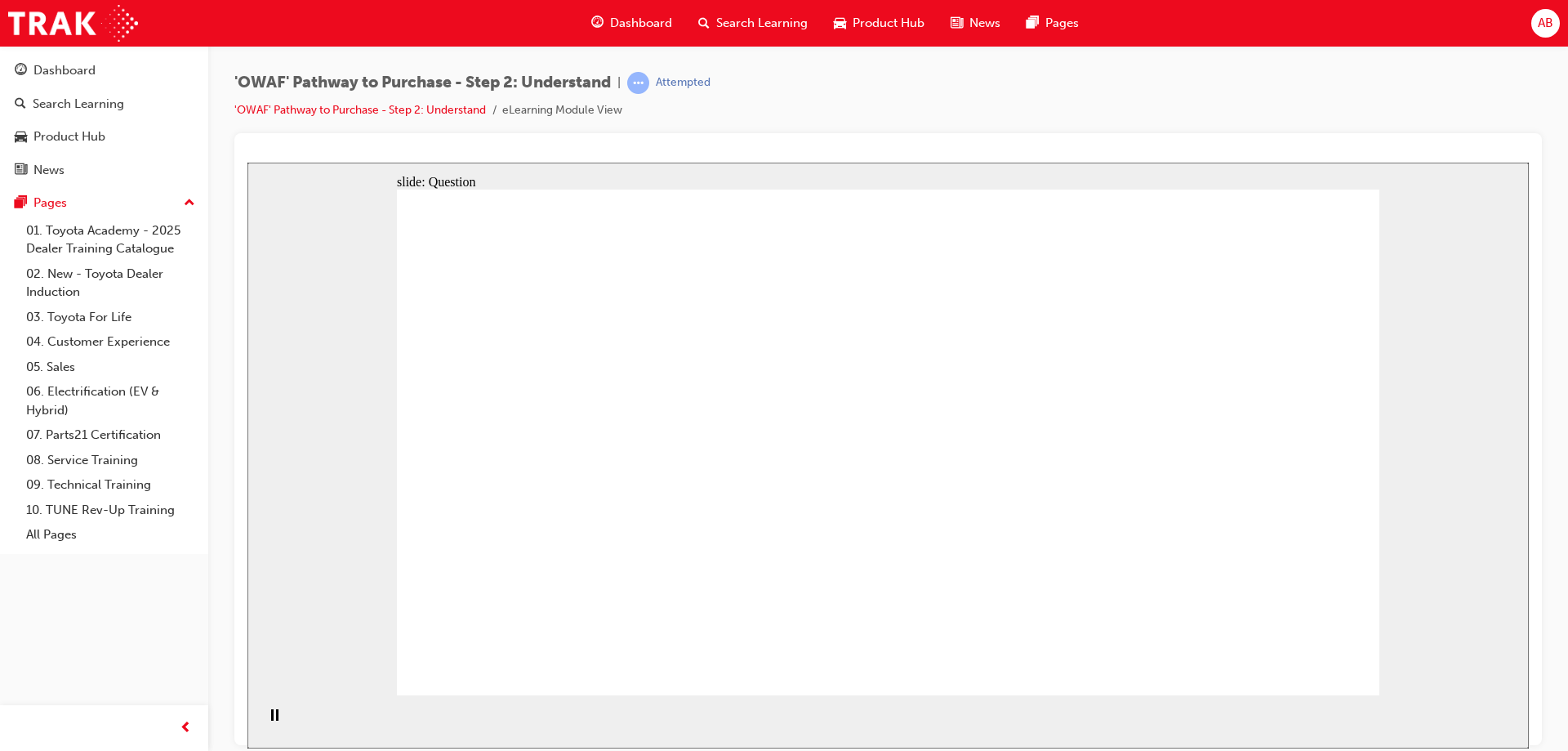
checkbox input "true"
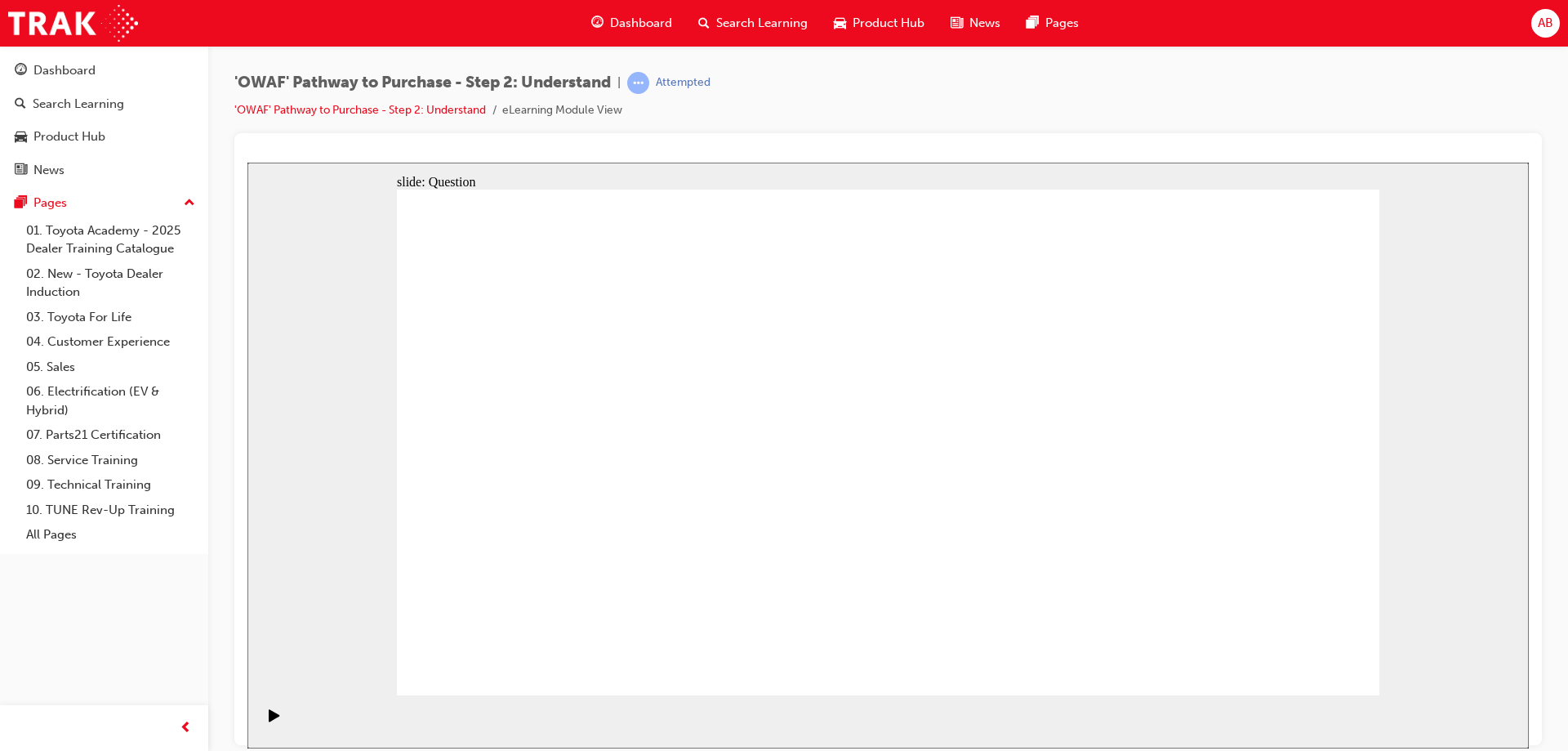
checkbox input "true"
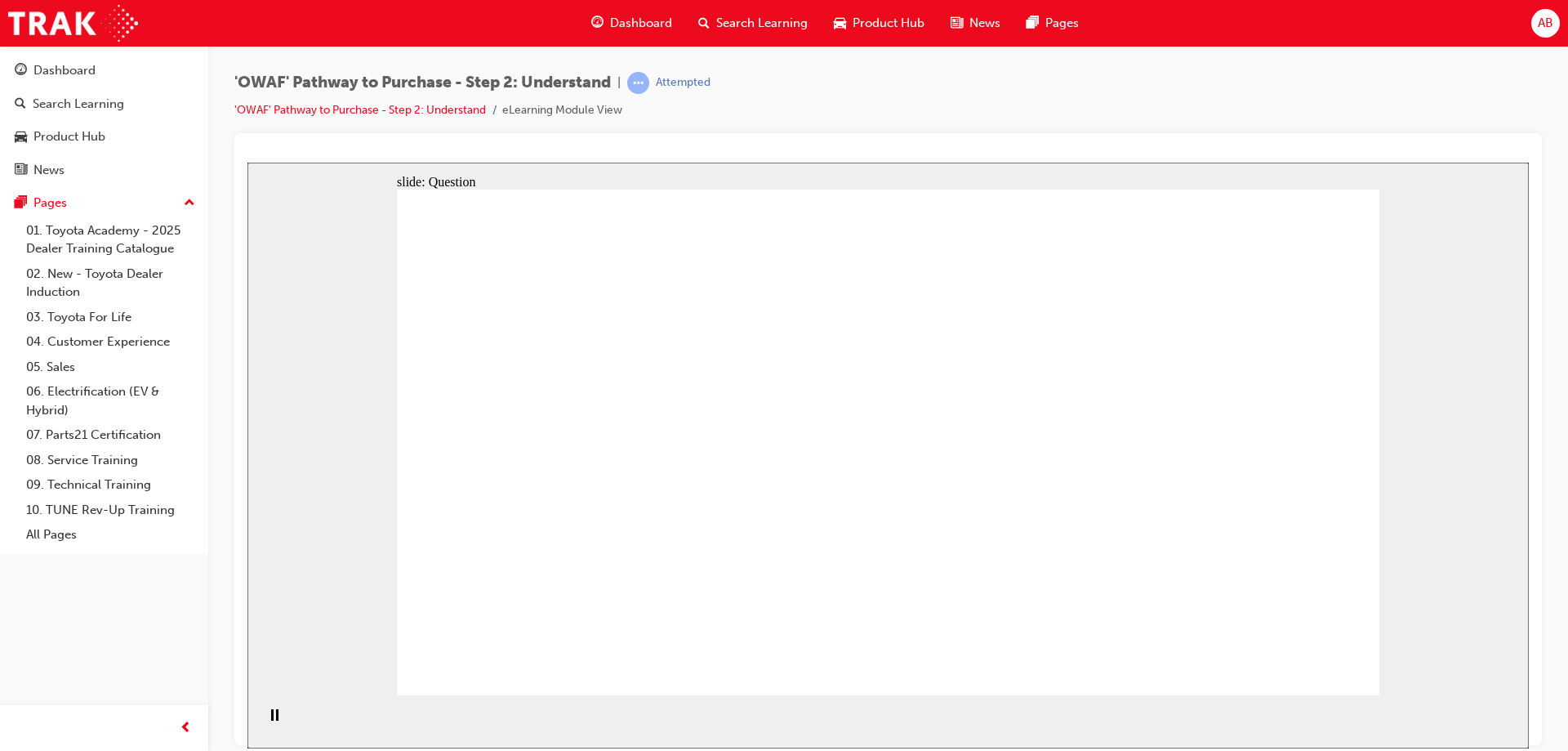
radio input "true"
drag, startPoint x: 1276, startPoint y: 391, endPoint x: 797, endPoint y: 581, distance: 515.3
drag, startPoint x: 899, startPoint y: 394, endPoint x: 507, endPoint y: 588, distance: 437.4
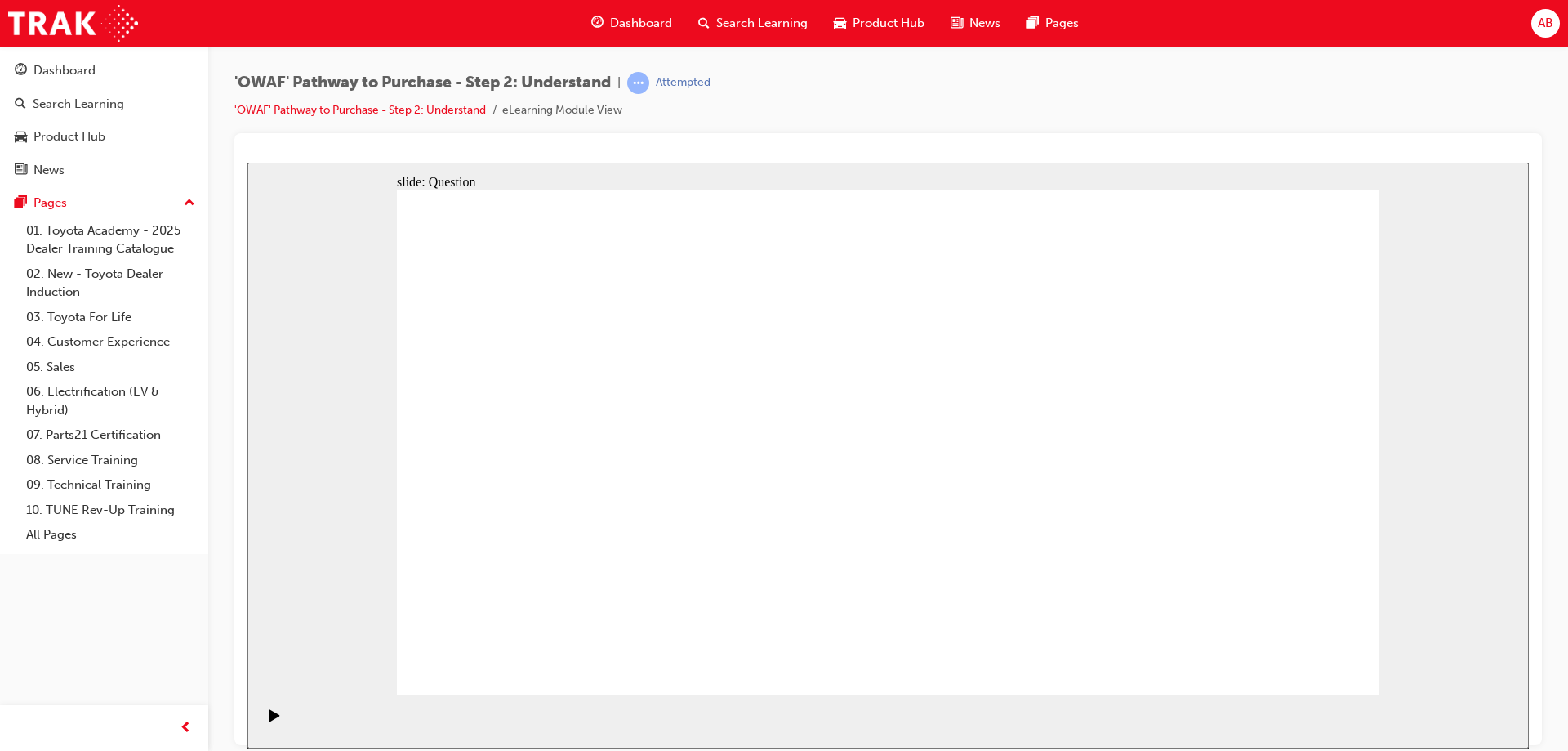
drag, startPoint x: 992, startPoint y: 399, endPoint x: 604, endPoint y: 608, distance: 440.7
drag, startPoint x: 800, startPoint y: 387, endPoint x: 715, endPoint y: 573, distance: 204.5
drag, startPoint x: 687, startPoint y: 390, endPoint x: 887, endPoint y: 581, distance: 276.6
drag, startPoint x: 885, startPoint y: 579, endPoint x: 868, endPoint y: 390, distance: 189.8
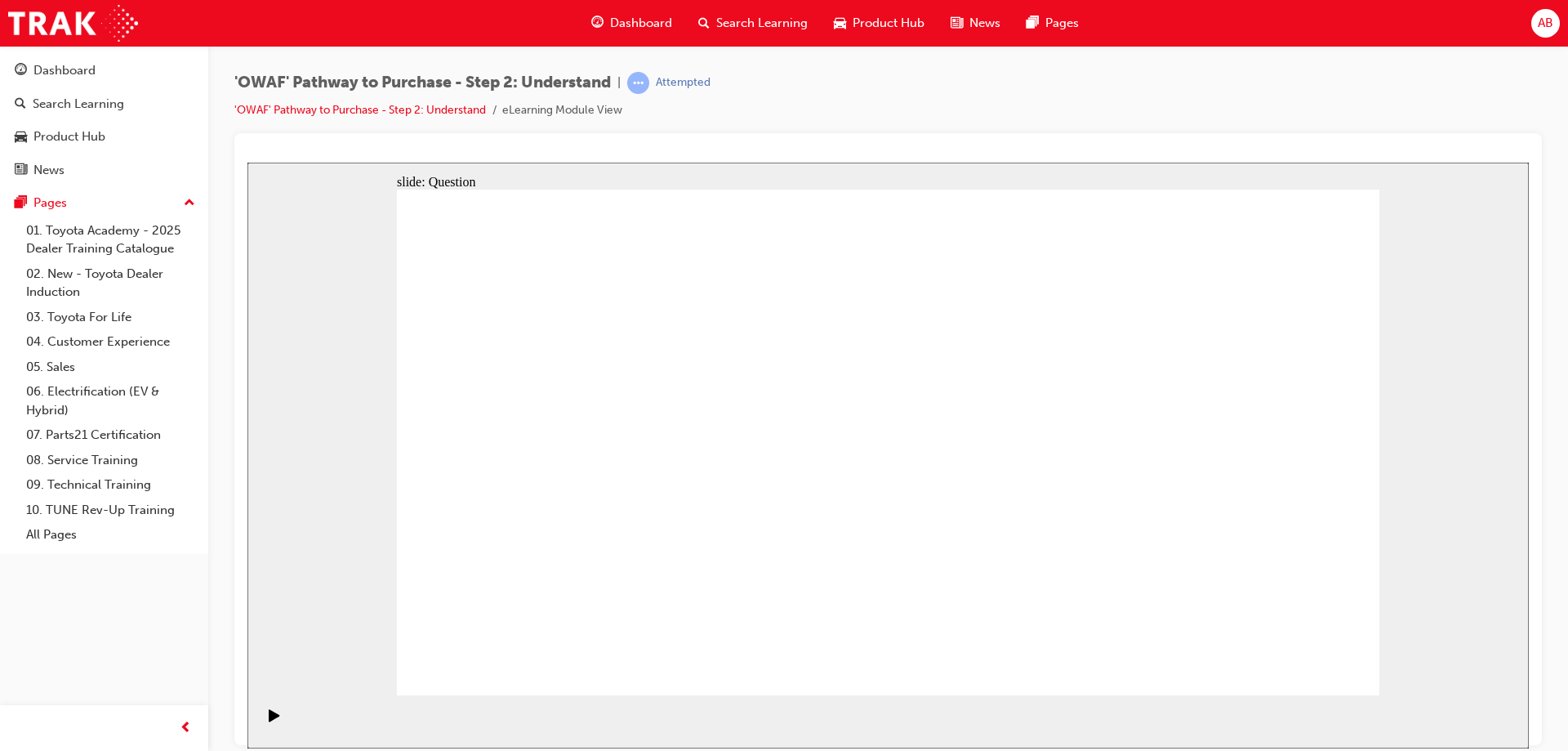
drag, startPoint x: 585, startPoint y: 378, endPoint x: 883, endPoint y: 578, distance: 358.9
drag, startPoint x: 1094, startPoint y: 400, endPoint x: 1000, endPoint y: 581, distance: 204.0
drag, startPoint x: 680, startPoint y: 390, endPoint x: 1270, endPoint y: 581, distance: 620.1
drag, startPoint x: 511, startPoint y: 399, endPoint x: 1074, endPoint y: 589, distance: 594.2
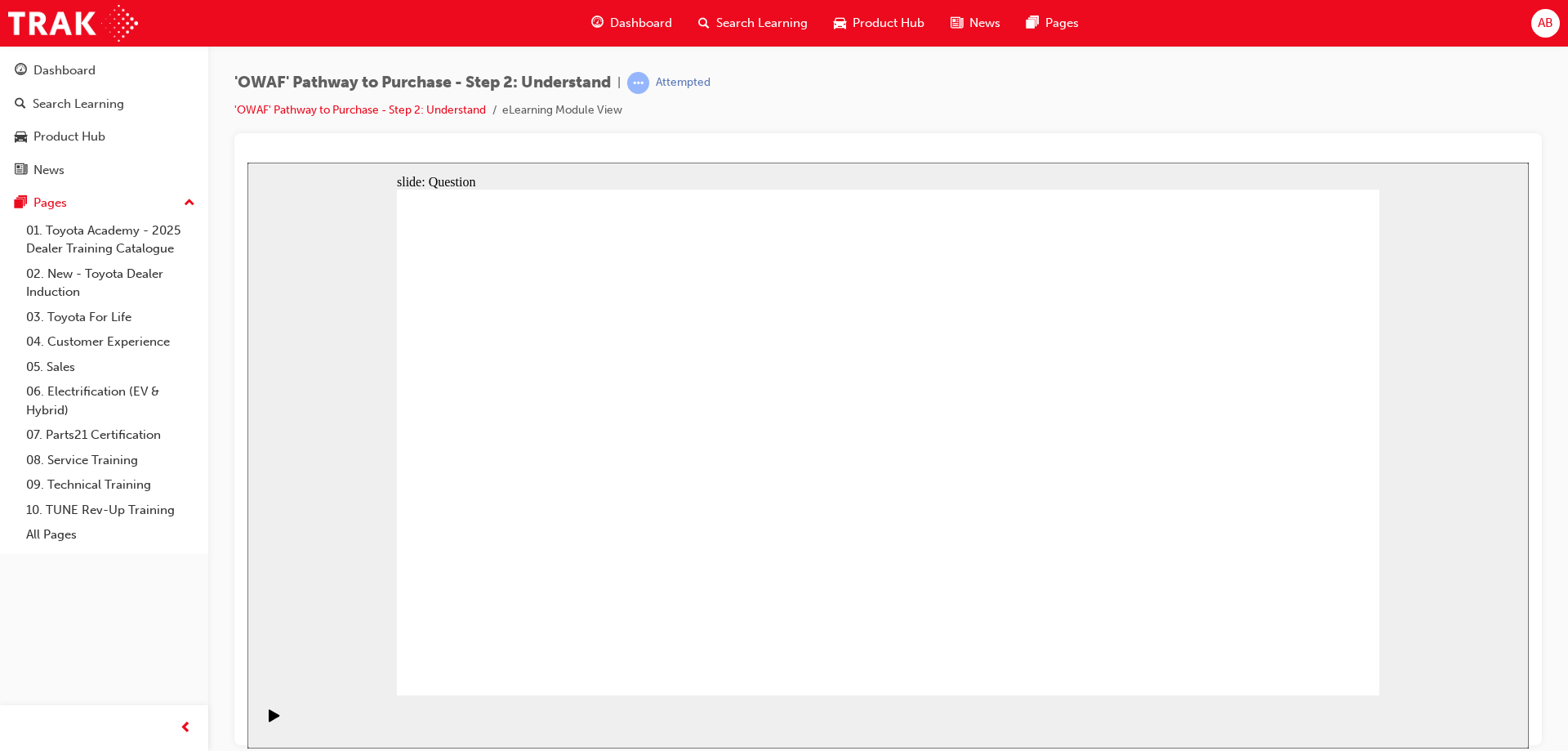
drag, startPoint x: 1203, startPoint y: 398, endPoint x: 1193, endPoint y: 624, distance: 226.2
drag, startPoint x: 1084, startPoint y: 588, endPoint x: 1207, endPoint y: 588, distance: 123.0
drag, startPoint x: 1191, startPoint y: 406, endPoint x: 1140, endPoint y: 606, distance: 206.4
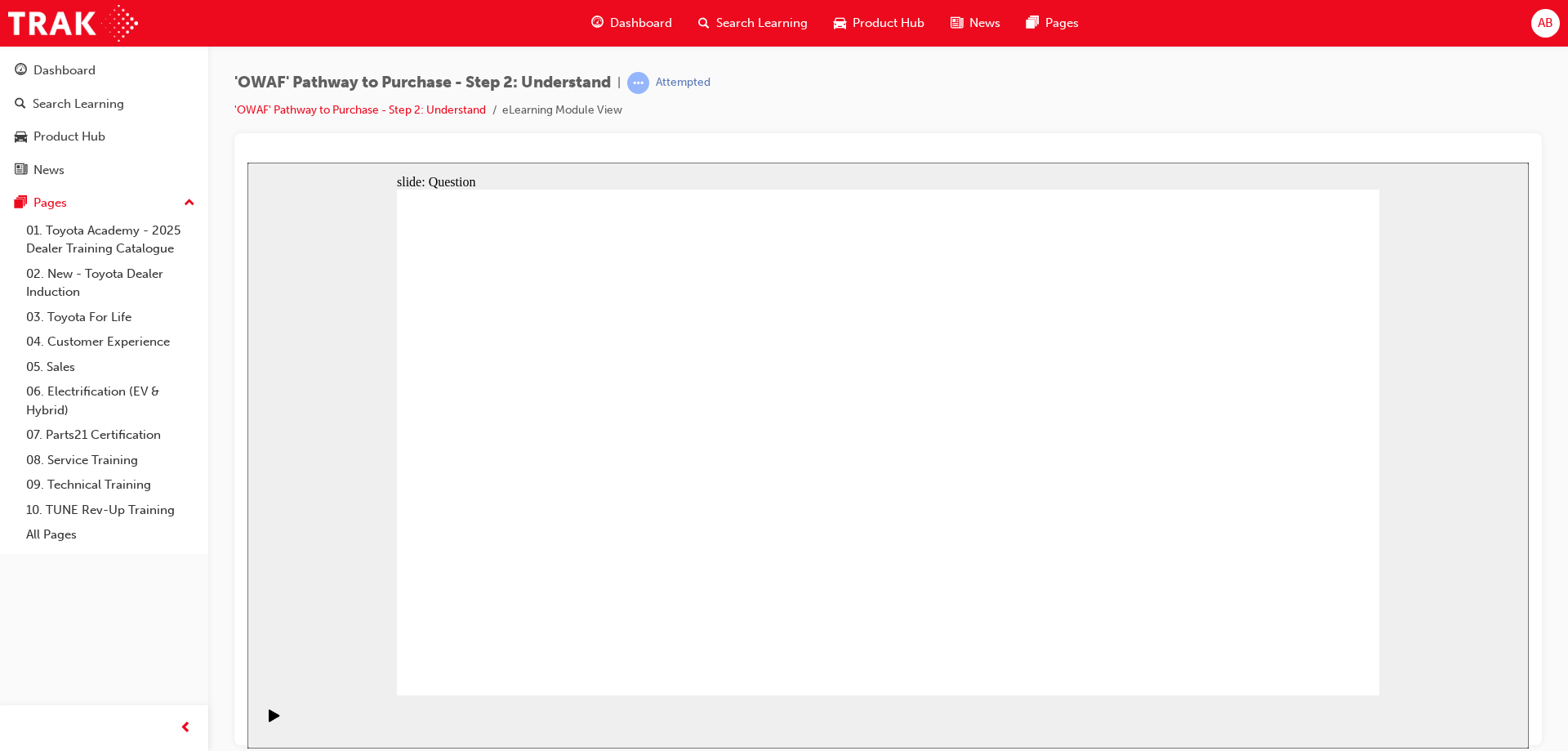
drag, startPoint x: 1224, startPoint y: 490, endPoint x: 628, endPoint y: 483, distance: 596.0
drag, startPoint x: 1193, startPoint y: 481, endPoint x: 887, endPoint y: 450, distance: 307.6
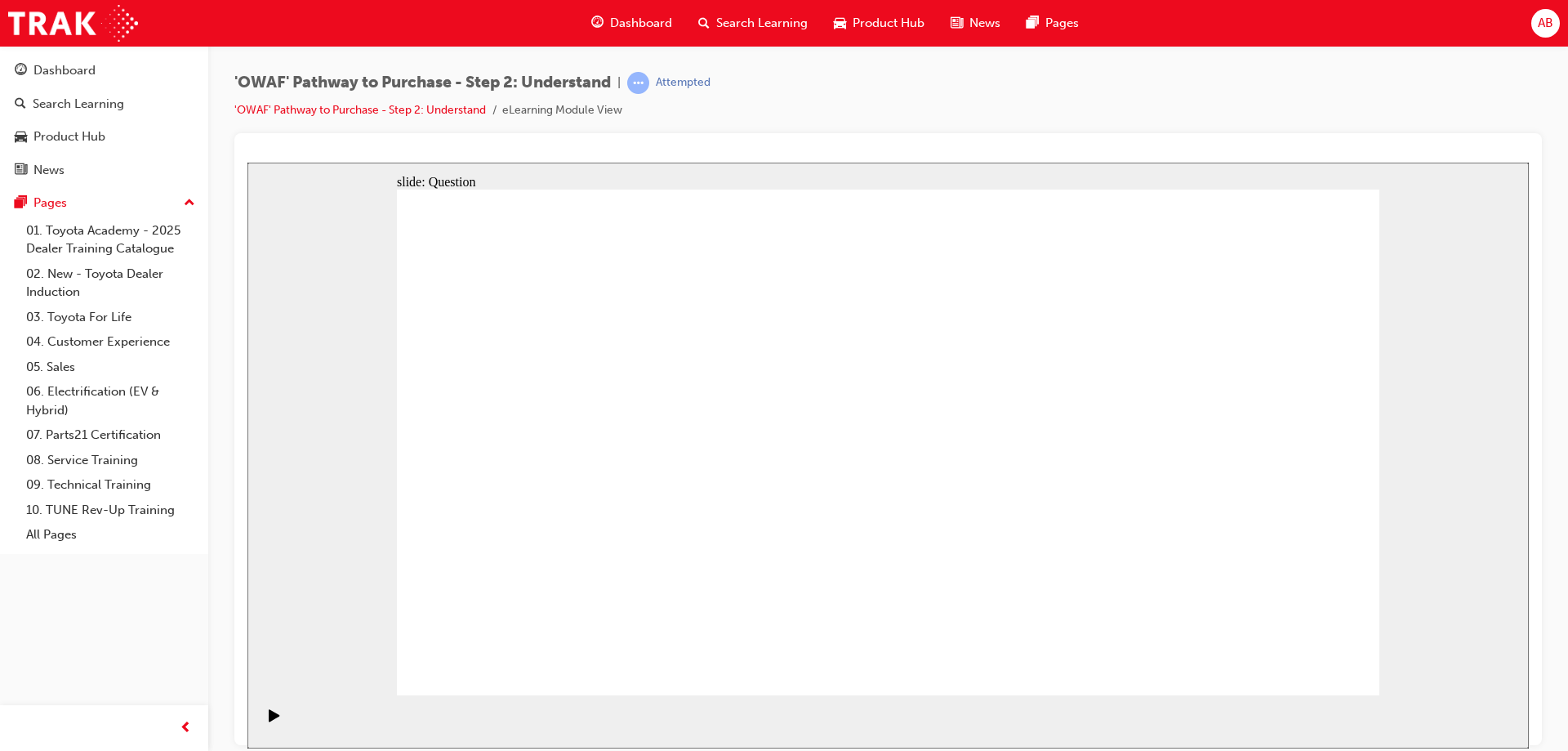
drag, startPoint x: 1222, startPoint y: 495, endPoint x: 626, endPoint y: 499, distance: 596.0
drag, startPoint x: 1233, startPoint y: 499, endPoint x: 600, endPoint y: 479, distance: 633.3
drag, startPoint x: 1075, startPoint y: 497, endPoint x: 1025, endPoint y: 491, distance: 50.4
drag, startPoint x: 1132, startPoint y: 484, endPoint x: 857, endPoint y: 482, distance: 275.0
drag, startPoint x: 1181, startPoint y: 488, endPoint x: 593, endPoint y: 498, distance: 588.1
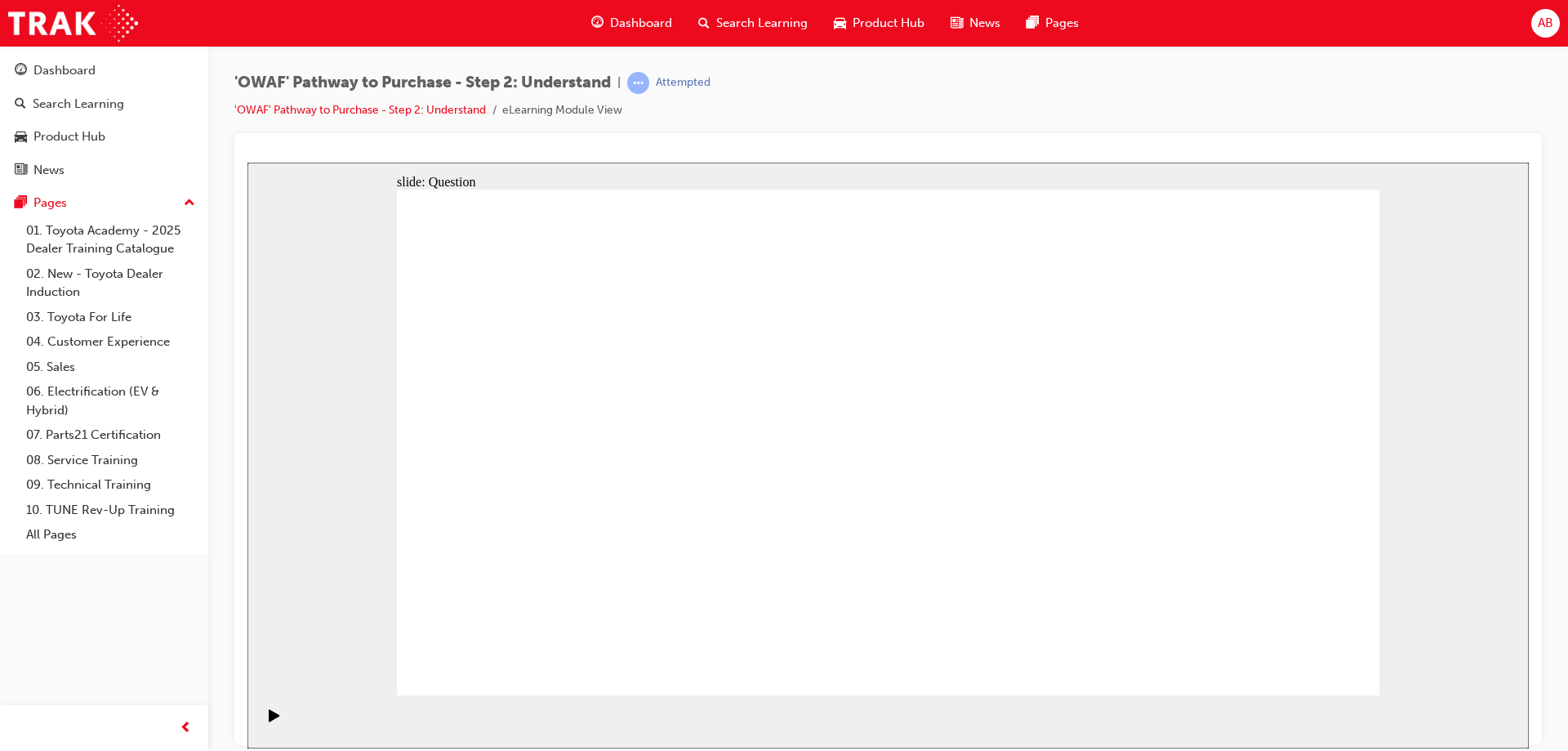
drag, startPoint x: 1218, startPoint y: 508, endPoint x: 592, endPoint y: 514, distance: 626.0
drag, startPoint x: 1164, startPoint y: 516, endPoint x: 876, endPoint y: 505, distance: 288.2
drag, startPoint x: 1151, startPoint y: 483, endPoint x: 822, endPoint y: 504, distance: 329.7
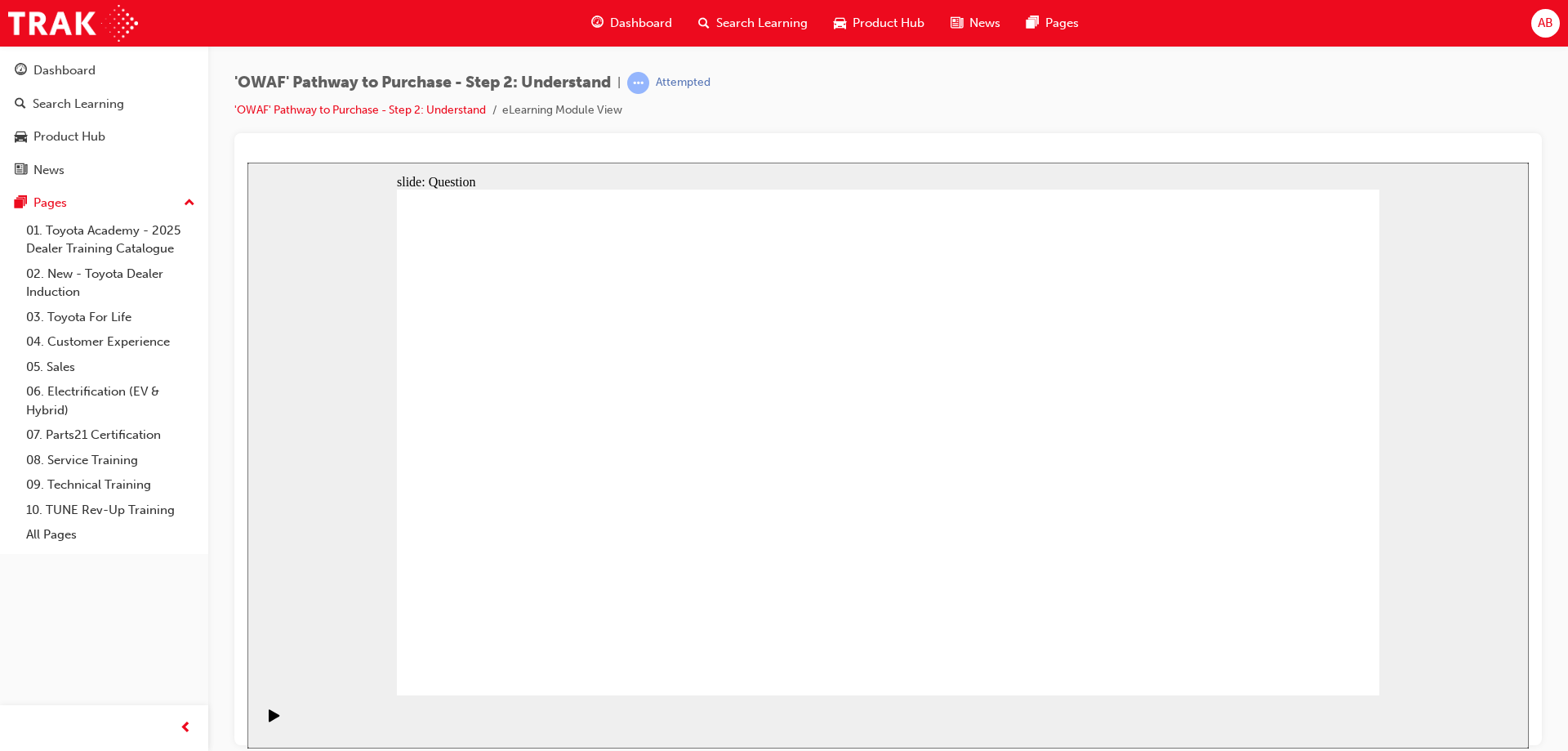
drag, startPoint x: 1218, startPoint y: 479, endPoint x: 608, endPoint y: 468, distance: 610.1
drag, startPoint x: 1204, startPoint y: 509, endPoint x: 628, endPoint y: 528, distance: 576.3
drag, startPoint x: 1185, startPoint y: 502, endPoint x: 824, endPoint y: 497, distance: 361.0
drag, startPoint x: 1207, startPoint y: 485, endPoint x: 596, endPoint y: 474, distance: 611.1
drag, startPoint x: 1184, startPoint y: 485, endPoint x: 840, endPoint y: 476, distance: 344.1
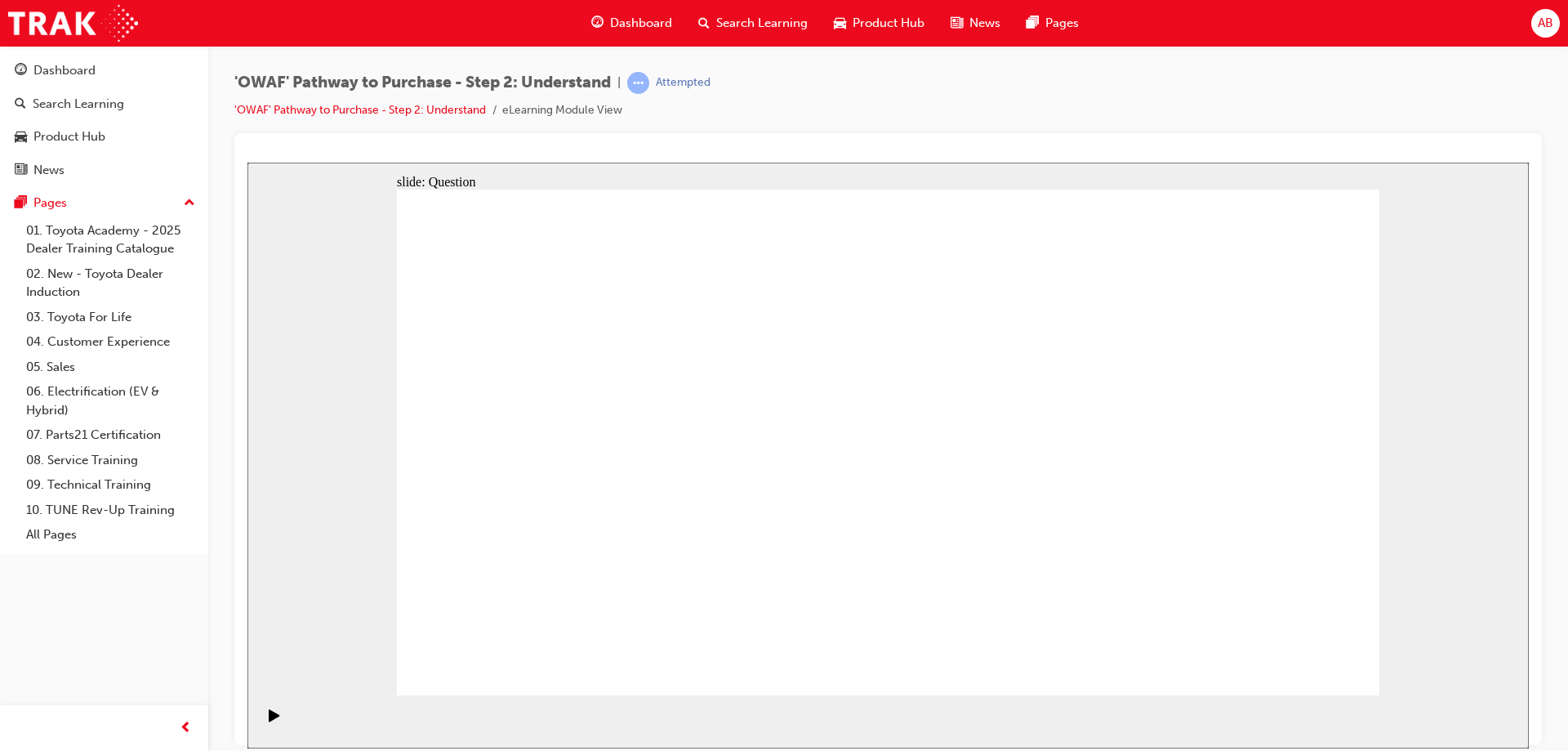
drag, startPoint x: 1191, startPoint y: 494, endPoint x: 624, endPoint y: 495, distance: 567.0
drag, startPoint x: 1218, startPoint y: 509, endPoint x: 630, endPoint y: 503, distance: 588.0
drag, startPoint x: 647, startPoint y: 547, endPoint x: 715, endPoint y: 390, distance: 171.1
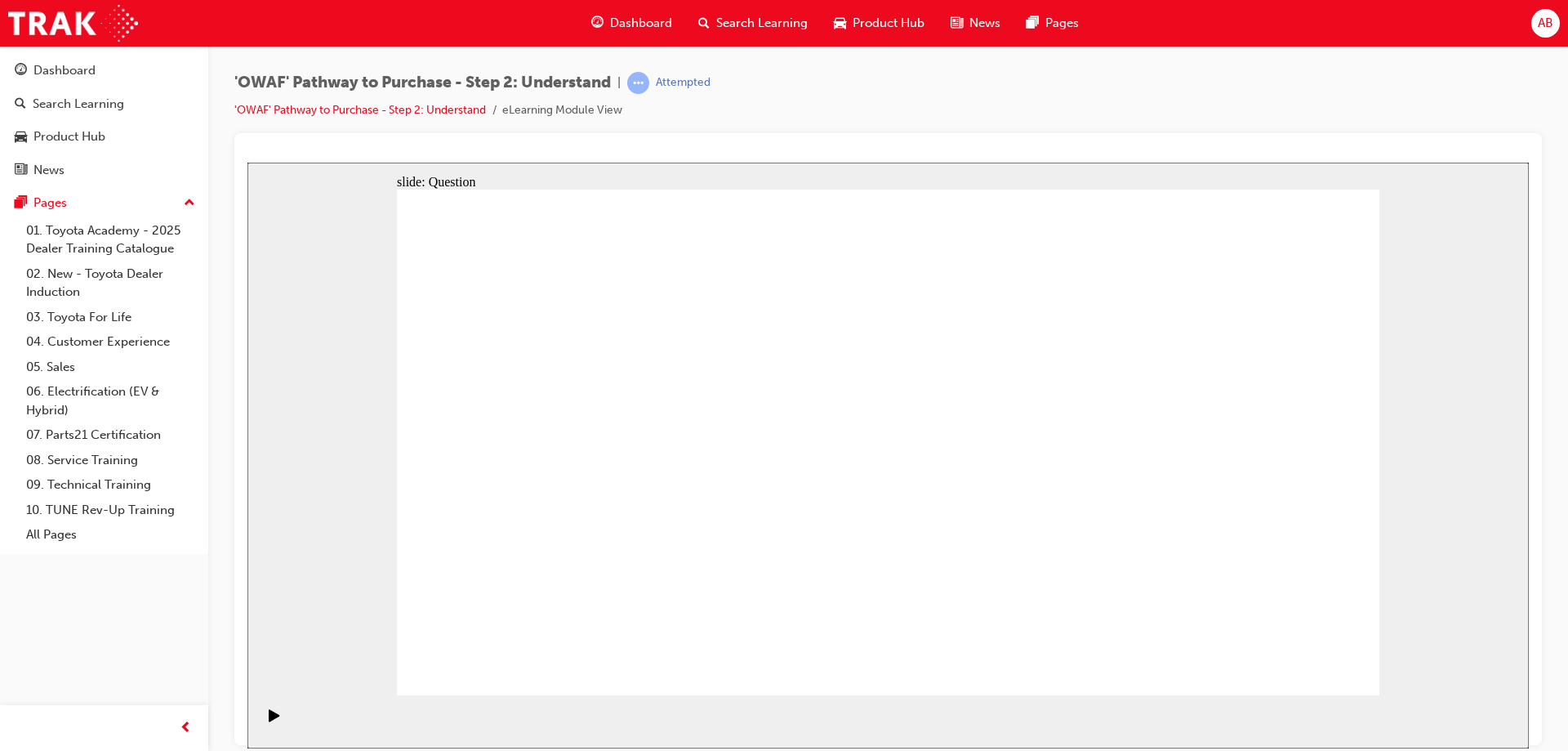
drag, startPoint x: 795, startPoint y: 557, endPoint x: 889, endPoint y: 405, distance: 178.7
drag, startPoint x: 988, startPoint y: 603, endPoint x: 1106, endPoint y: 402, distance: 233.1
drag, startPoint x: 1139, startPoint y: 649, endPoint x: 890, endPoint y: 448, distance: 320.0
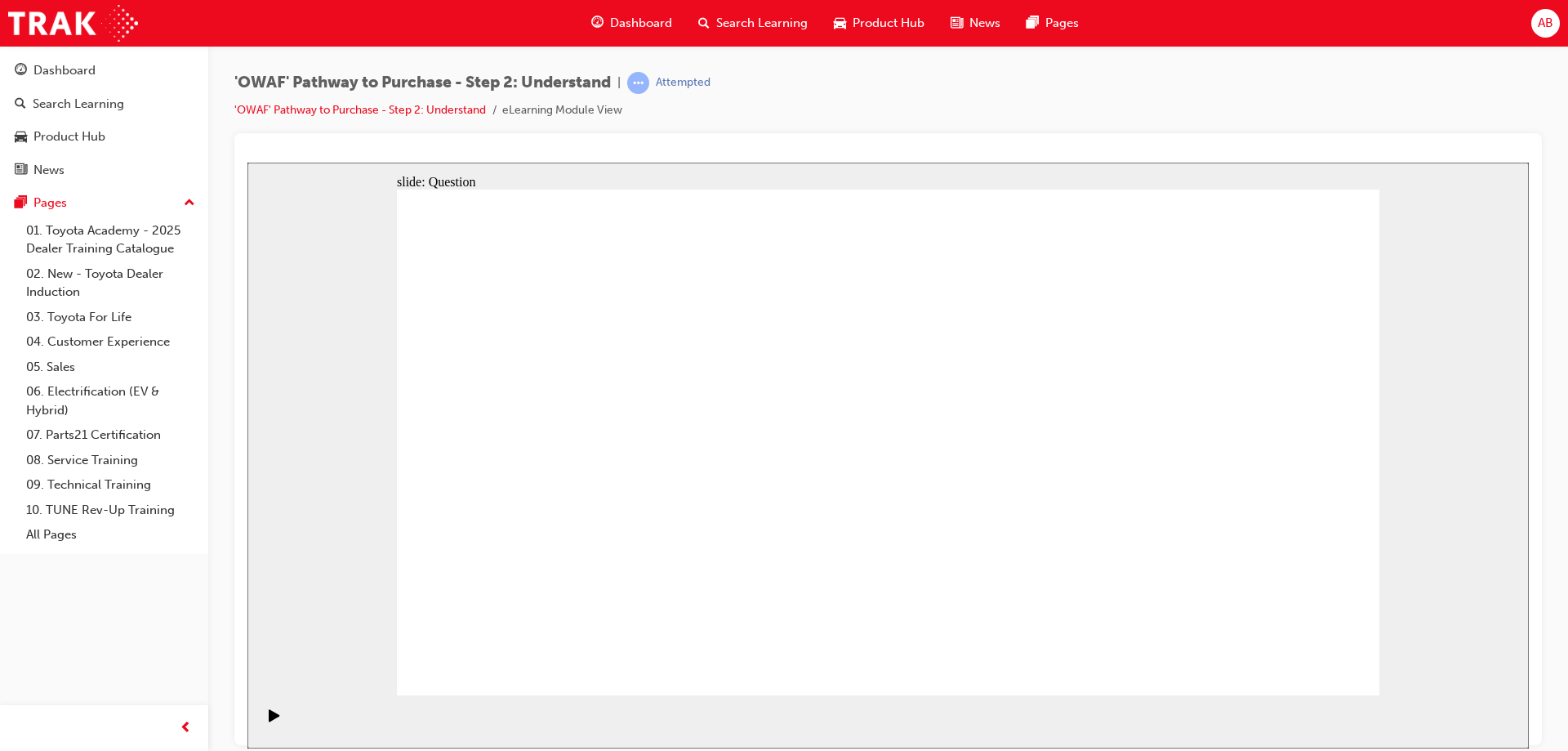
drag, startPoint x: 1129, startPoint y: 558, endPoint x: 898, endPoint y: 462, distance: 250.2
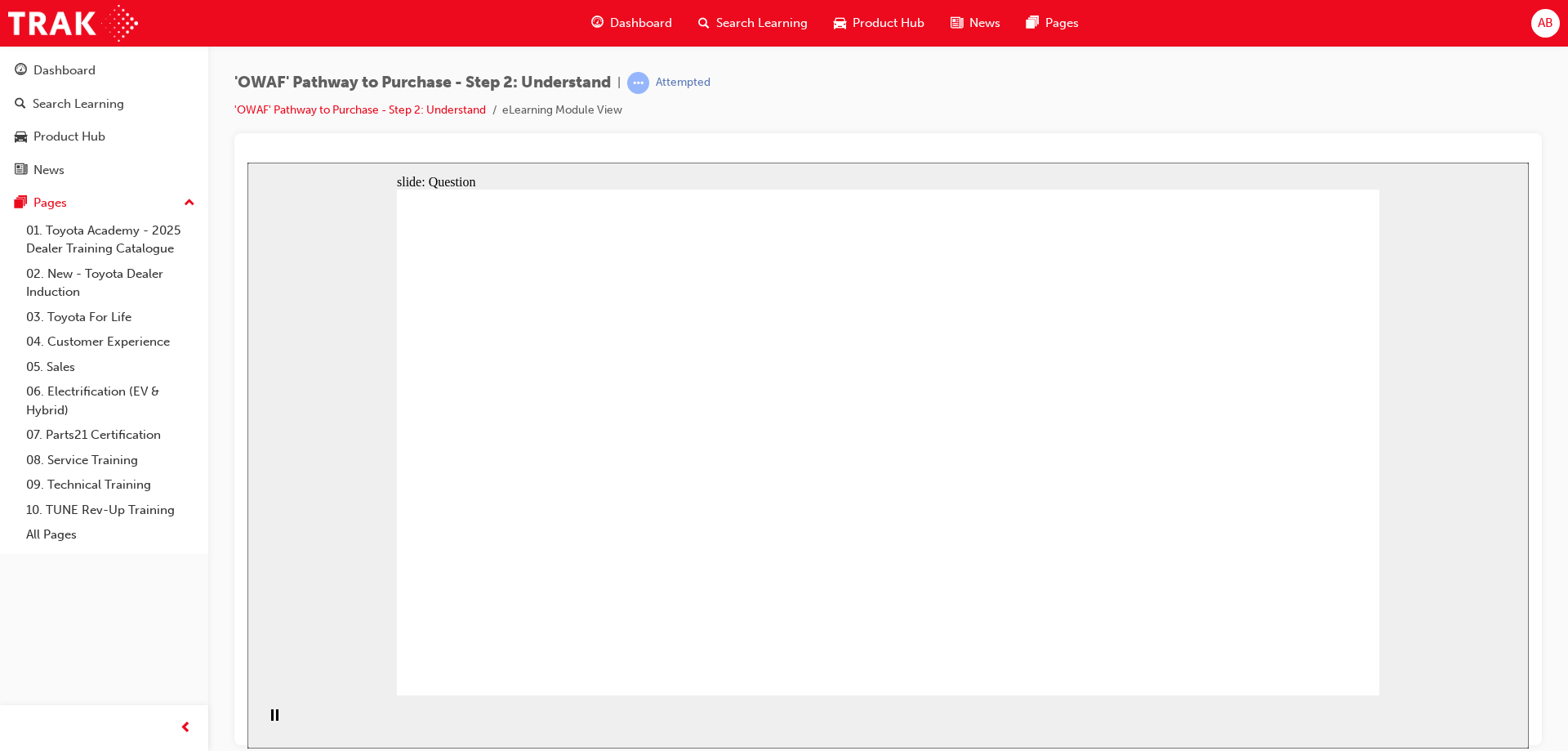
checkbox input "true"
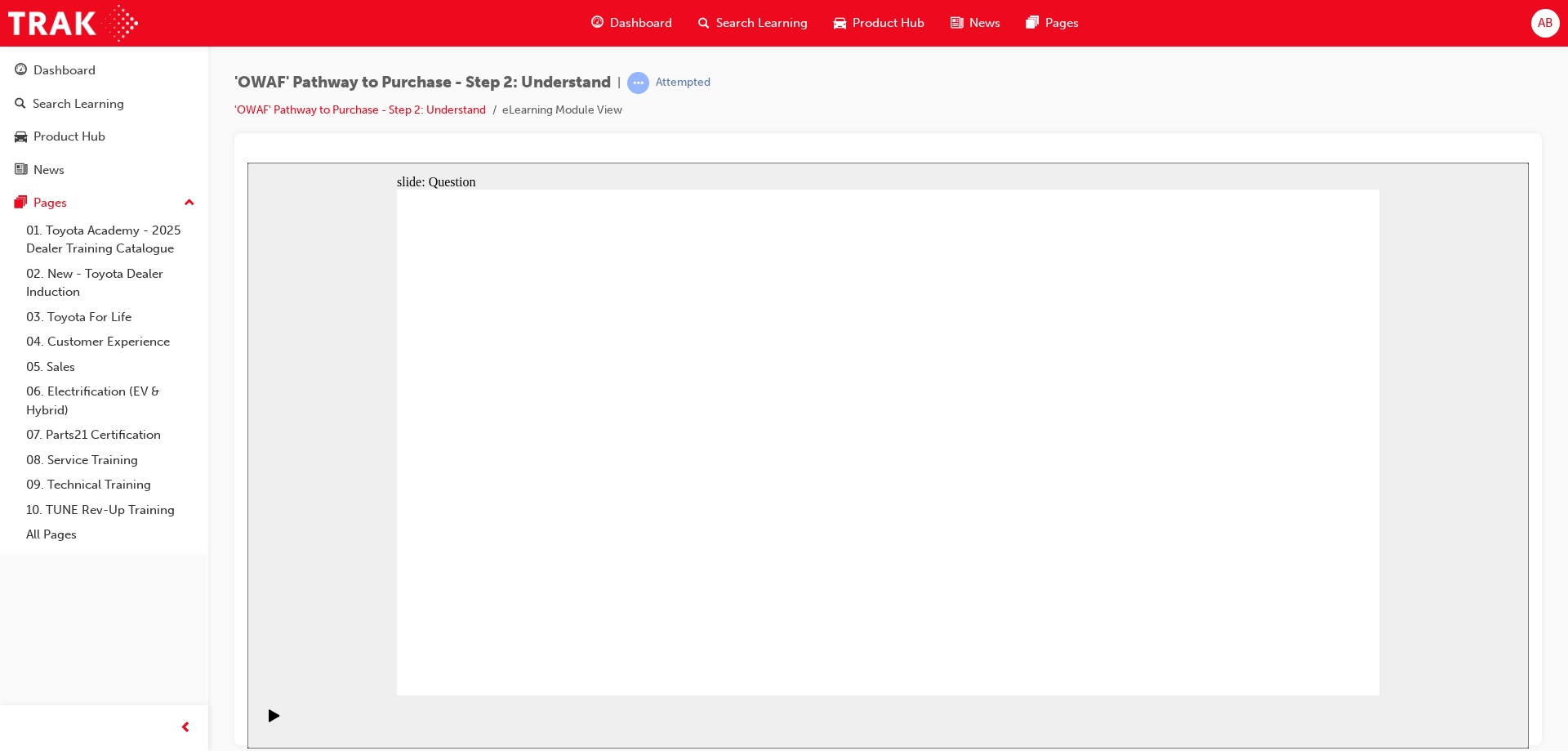
checkbox input "true"
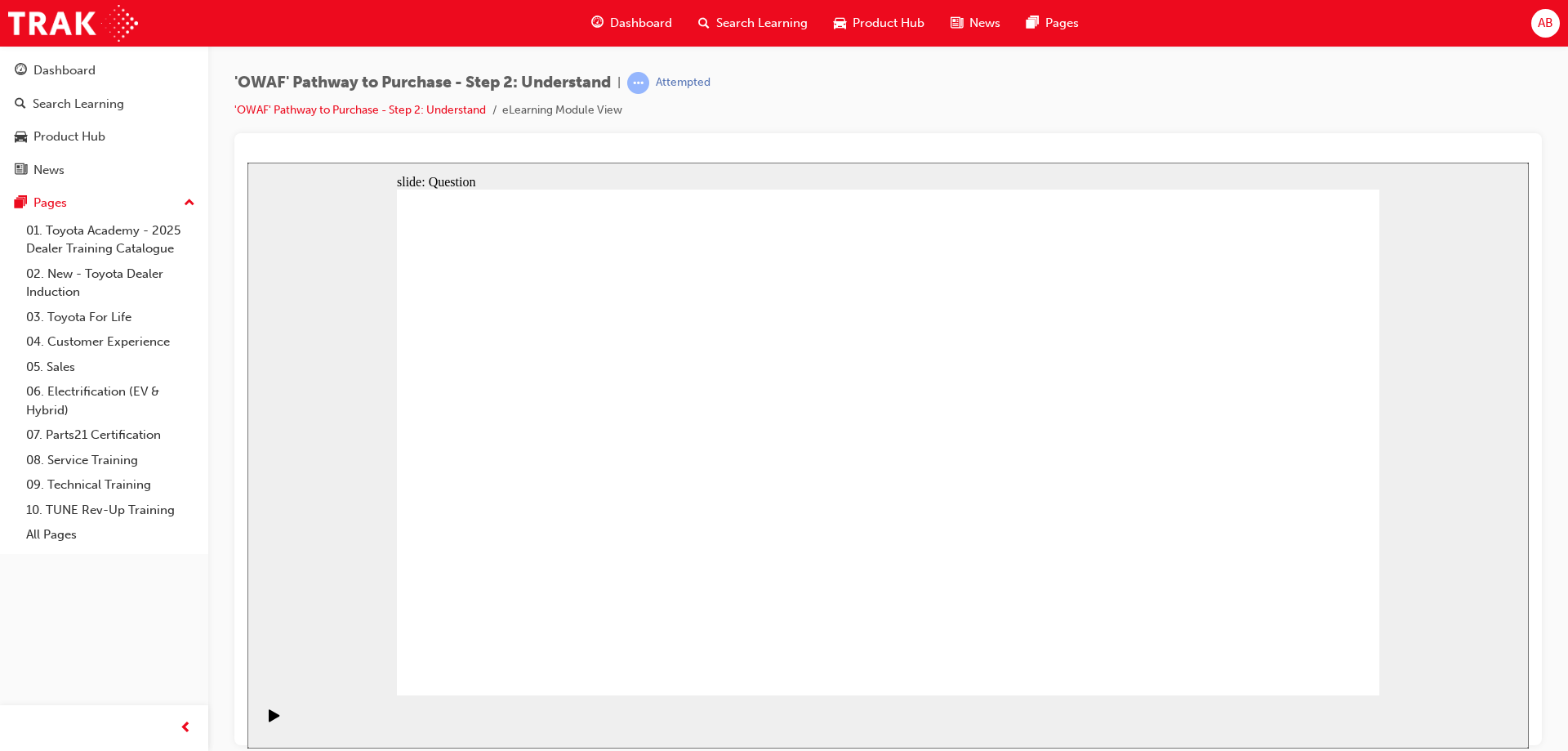
radio input "true"
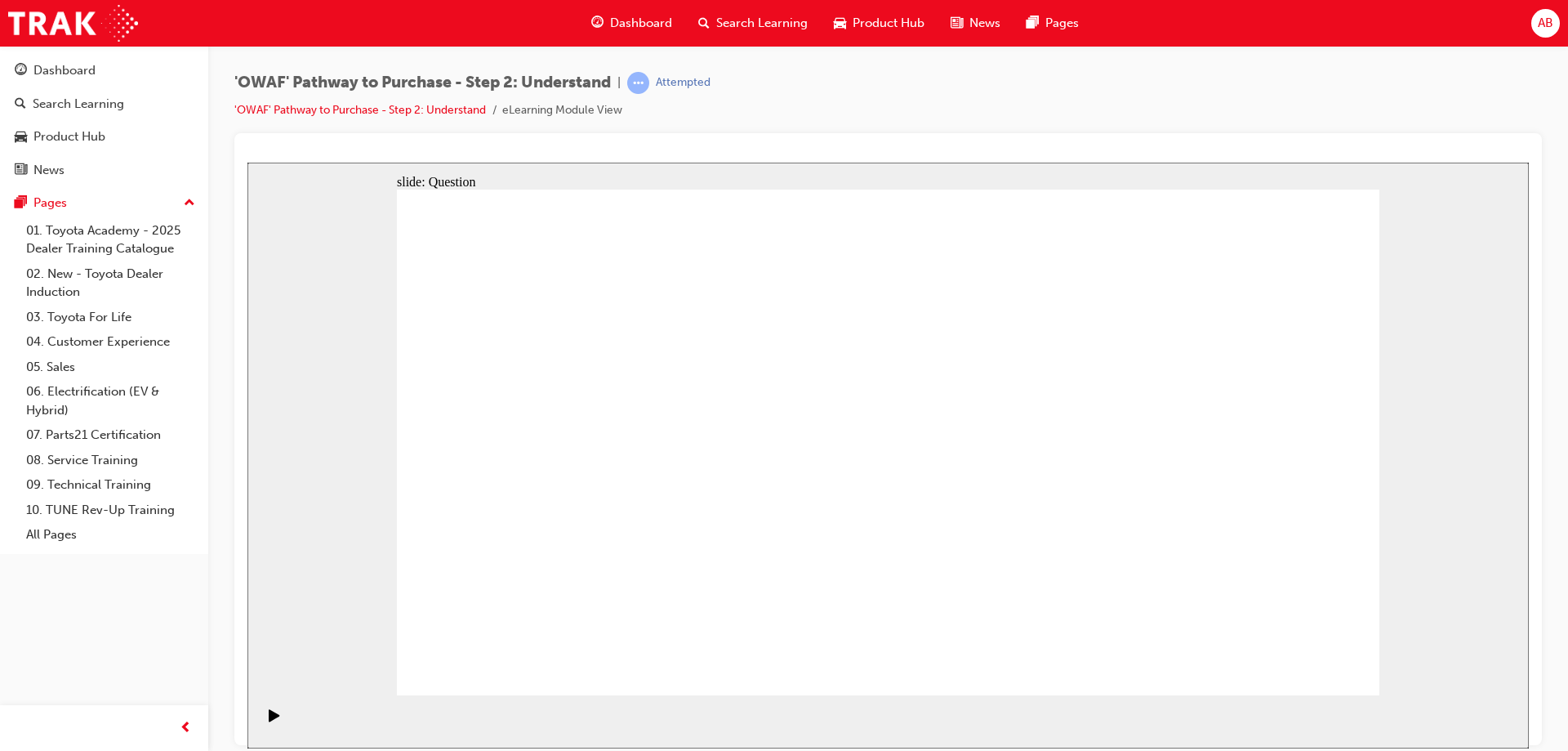
drag, startPoint x: 500, startPoint y: 381, endPoint x: 1175, endPoint y: 571, distance: 701.2
drag, startPoint x: 595, startPoint y: 388, endPoint x: 886, endPoint y: 579, distance: 348.1
drag, startPoint x: 1178, startPoint y: 582, endPoint x: 1068, endPoint y: 585, distance: 110.0
drag, startPoint x: 1078, startPoint y: 571, endPoint x: 1279, endPoint y: 569, distance: 201.0
drag, startPoint x: 883, startPoint y: 390, endPoint x: 498, endPoint y: 582, distance: 430.2
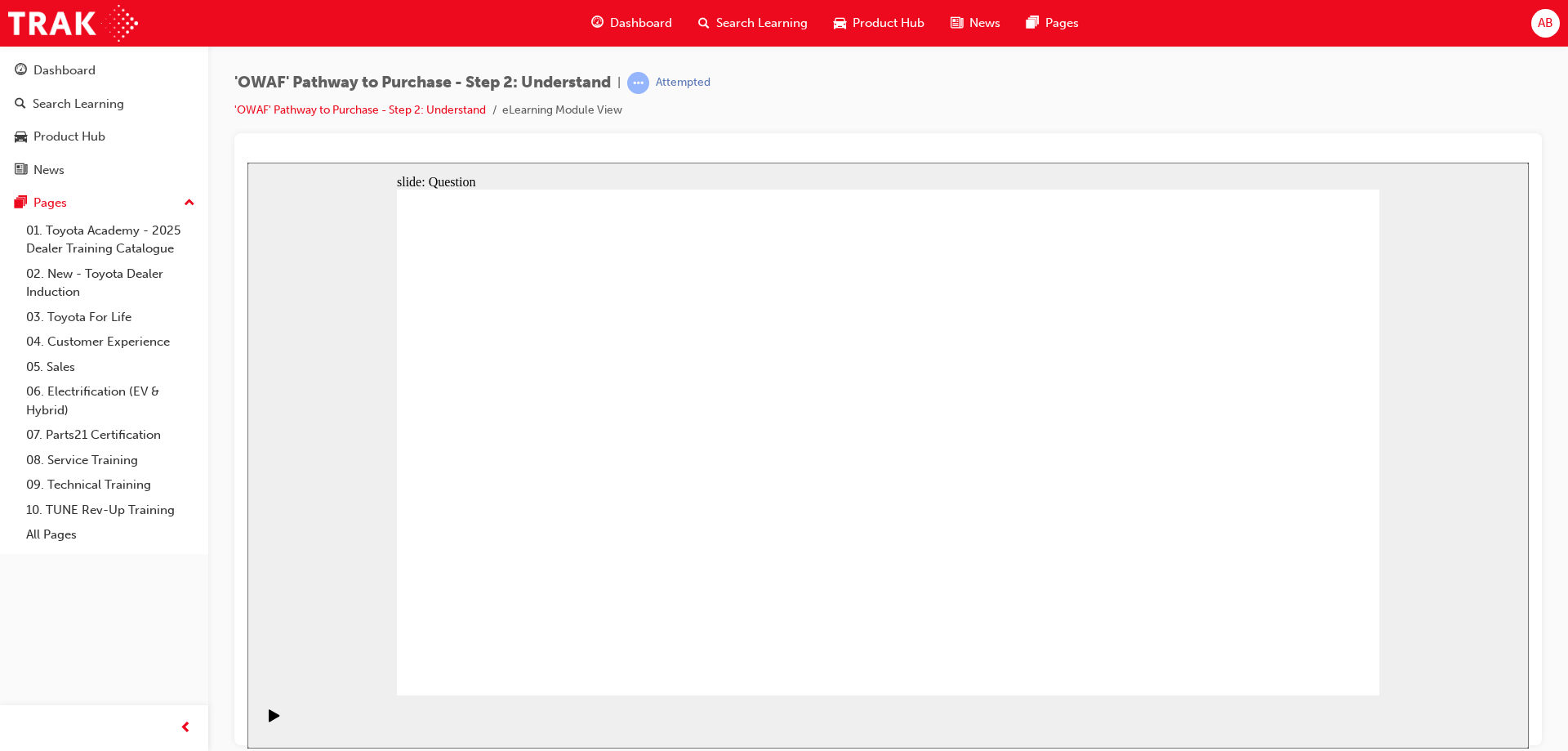
drag, startPoint x: 1000, startPoint y: 397, endPoint x: 614, endPoint y: 591, distance: 432.0
drag, startPoint x: 1100, startPoint y: 384, endPoint x: 1100, endPoint y: 579, distance: 195.0
drag, startPoint x: 1281, startPoint y: 391, endPoint x: 796, endPoint y: 585, distance: 522.4
drag, startPoint x: 804, startPoint y: 399, endPoint x: 708, endPoint y: 598, distance: 220.9
drag, startPoint x: 1196, startPoint y: 398, endPoint x: 1002, endPoint y: 595, distance: 276.5
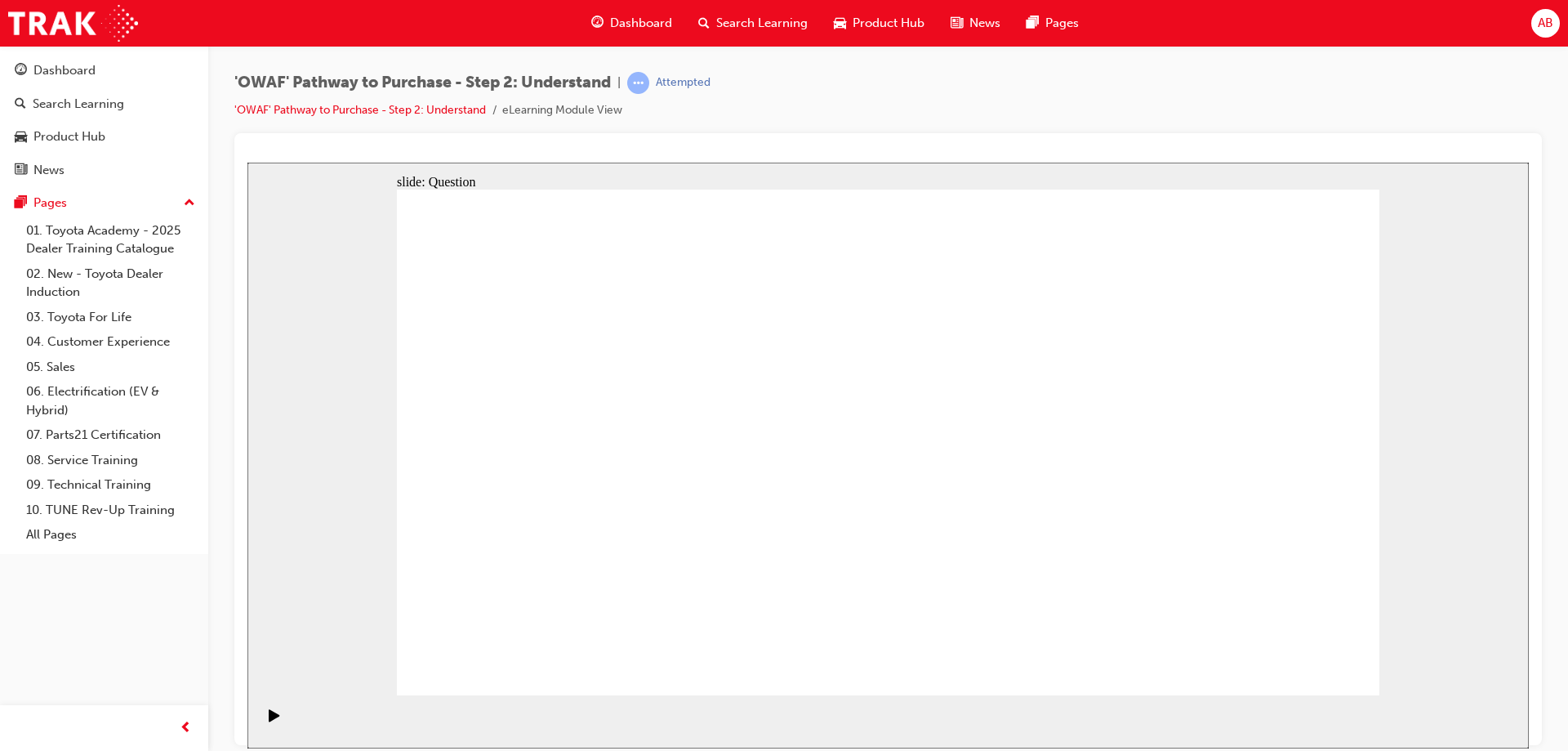
drag, startPoint x: 702, startPoint y: 386, endPoint x: 1192, endPoint y: 575, distance: 525.2
drag, startPoint x: 1176, startPoint y: 569, endPoint x: 974, endPoint y: 567, distance: 202.0
drag, startPoint x: 1201, startPoint y: 388, endPoint x: 1203, endPoint y: 571, distance: 183.0
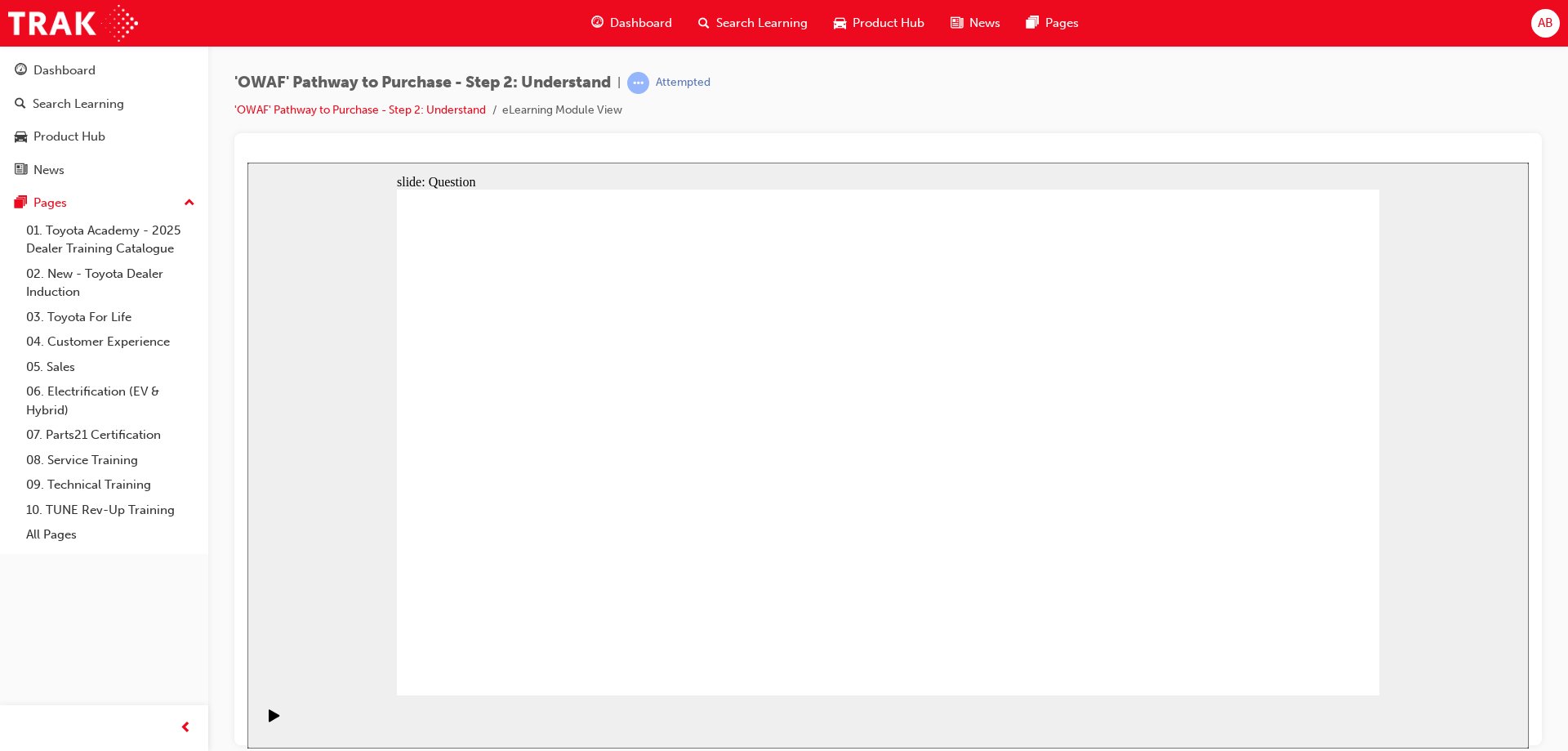
drag, startPoint x: 1246, startPoint y: 517, endPoint x: 628, endPoint y: 507, distance: 618.1
drag, startPoint x: 1229, startPoint y: 503, endPoint x: 676, endPoint y: 509, distance: 553.0
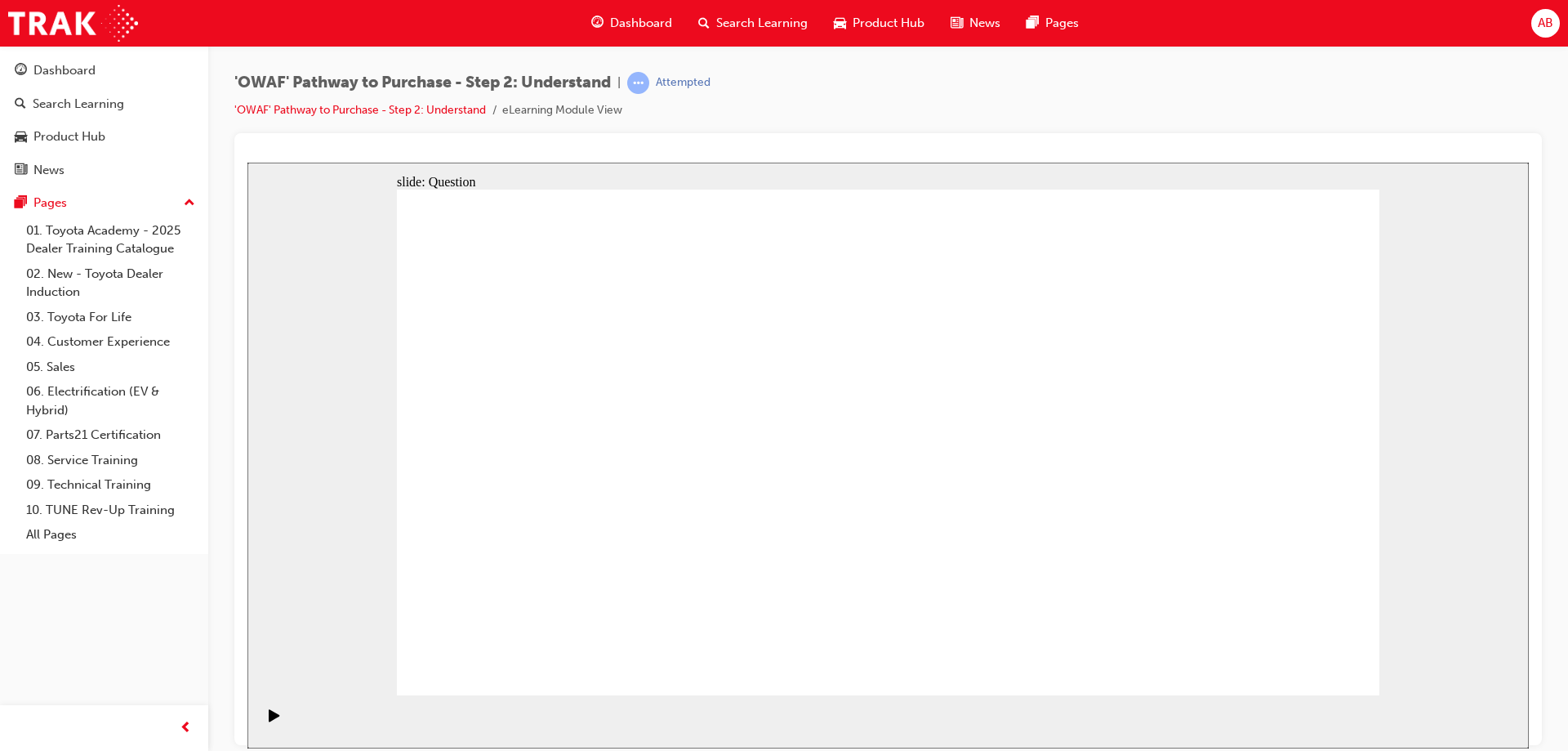
drag, startPoint x: 1230, startPoint y: 513, endPoint x: 654, endPoint y: 513, distance: 576.0
drag, startPoint x: 1194, startPoint y: 499, endPoint x: 914, endPoint y: 494, distance: 280.0
drag, startPoint x: 1238, startPoint y: 517, endPoint x: 614, endPoint y: 501, distance: 624.2
drag, startPoint x: 1195, startPoint y: 491, endPoint x: 870, endPoint y: 490, distance: 325.0
drag, startPoint x: 1181, startPoint y: 524, endPoint x: 593, endPoint y: 510, distance: 588.2
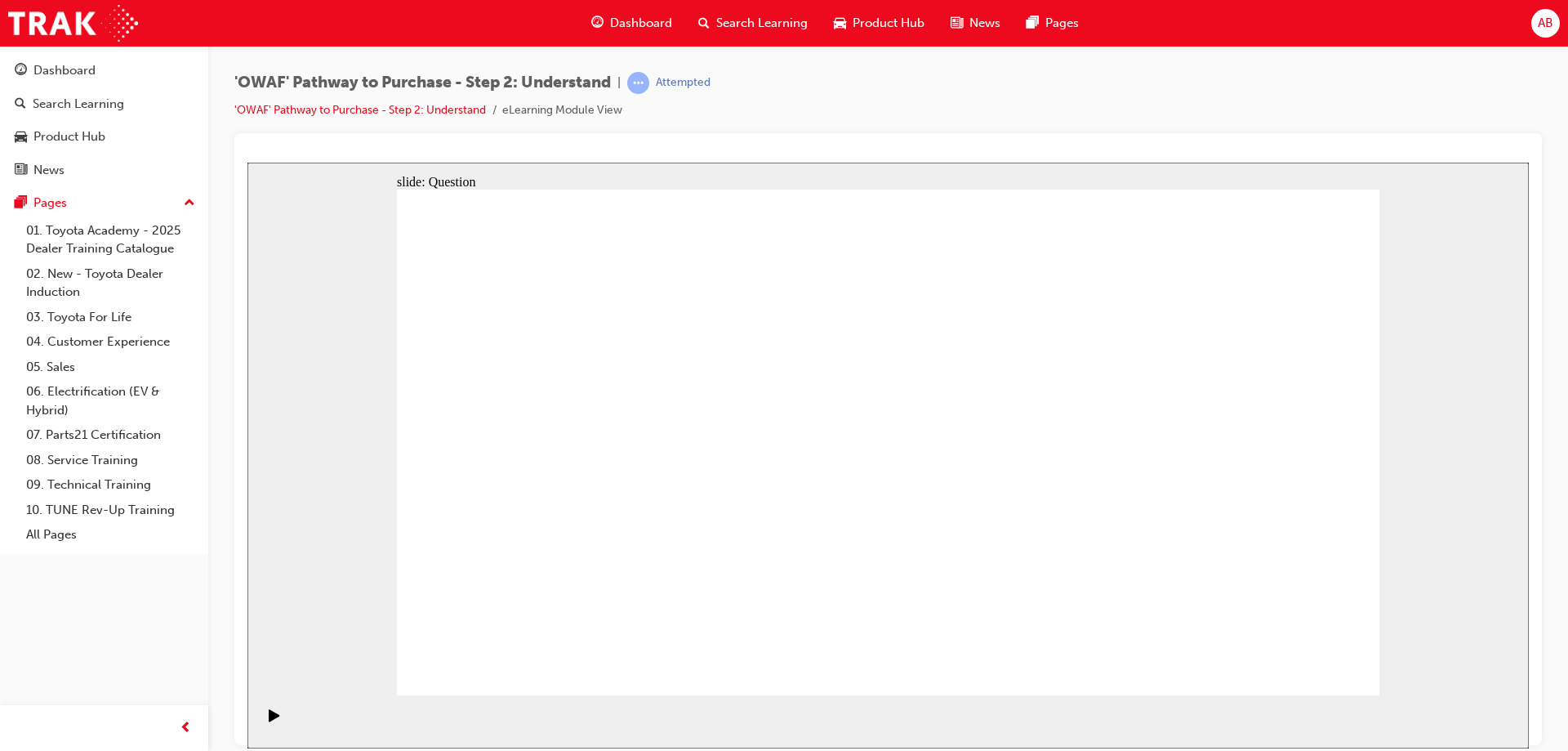
drag, startPoint x: 1208, startPoint y: 529, endPoint x: 920, endPoint y: 529, distance: 288.0
drag, startPoint x: 1214, startPoint y: 527, endPoint x: 597, endPoint y: 522, distance: 617.0
drag, startPoint x: 1197, startPoint y: 518, endPoint x: 953, endPoint y: 517, distance: 244.0
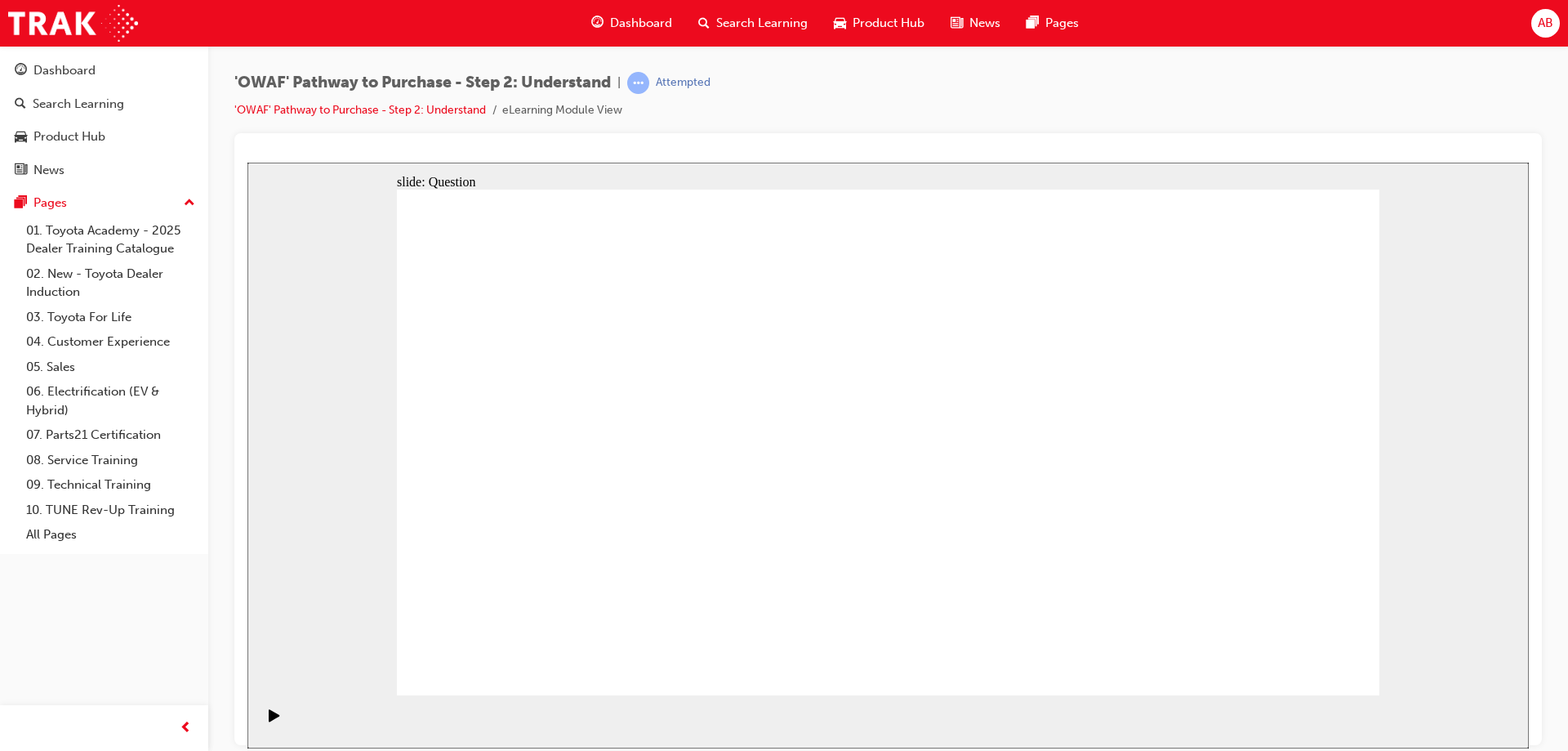
drag, startPoint x: 1188, startPoint y: 501, endPoint x: 873, endPoint y: 492, distance: 315.1
drag, startPoint x: 1223, startPoint y: 506, endPoint x: 643, endPoint y: 490, distance: 580.2
drag, startPoint x: 1232, startPoint y: 513, endPoint x: 1220, endPoint y: 547, distance: 36.1
drag, startPoint x: 1208, startPoint y: 509, endPoint x: 911, endPoint y: 488, distance: 297.7
drag, startPoint x: 1199, startPoint y: 476, endPoint x: 909, endPoint y: 480, distance: 290.0
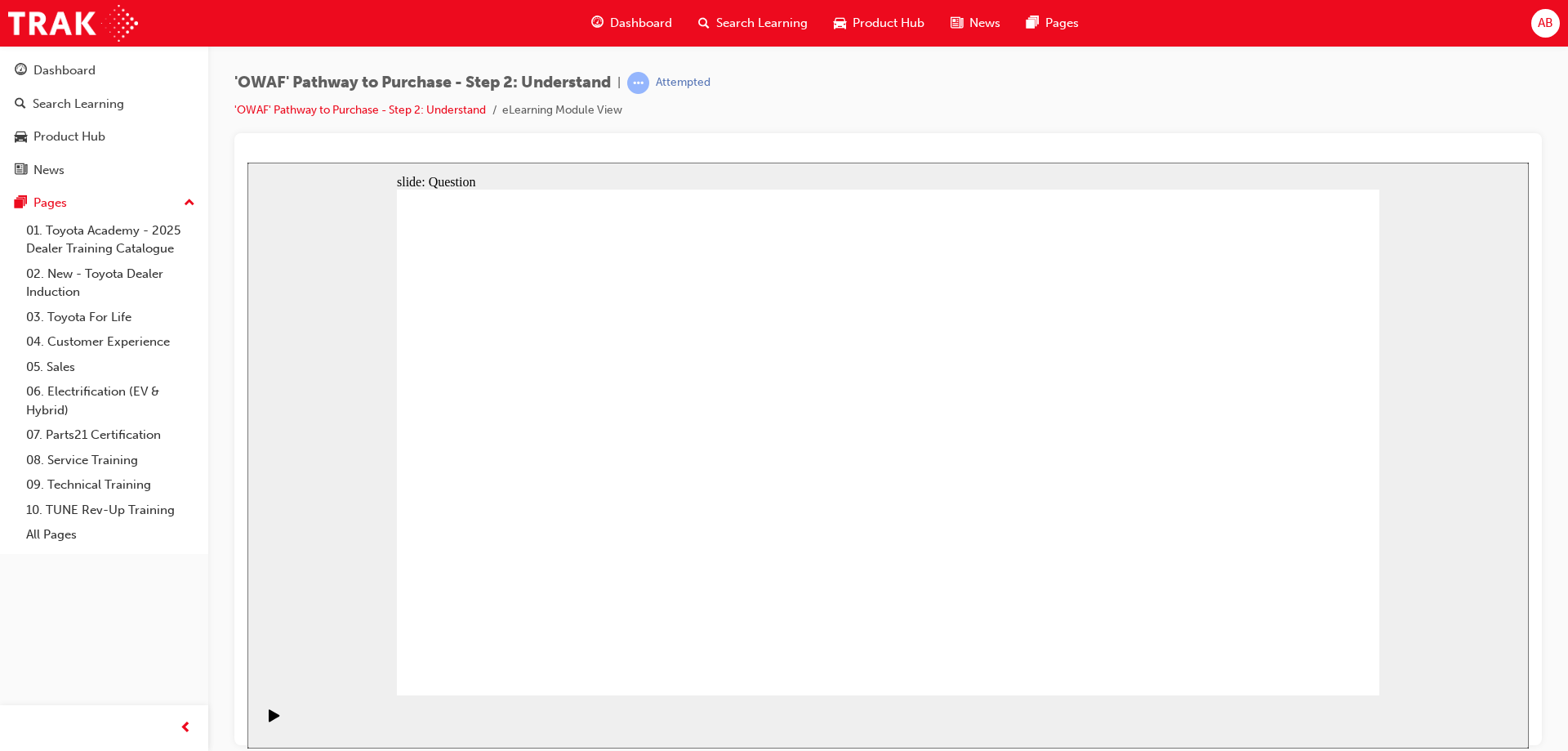
drag, startPoint x: 1200, startPoint y: 494, endPoint x: 601, endPoint y: 497, distance: 599.0
drag, startPoint x: 1191, startPoint y: 493, endPoint x: 602, endPoint y: 482, distance: 589.1
drag, startPoint x: 636, startPoint y: 548, endPoint x: 705, endPoint y: 395, distance: 167.8
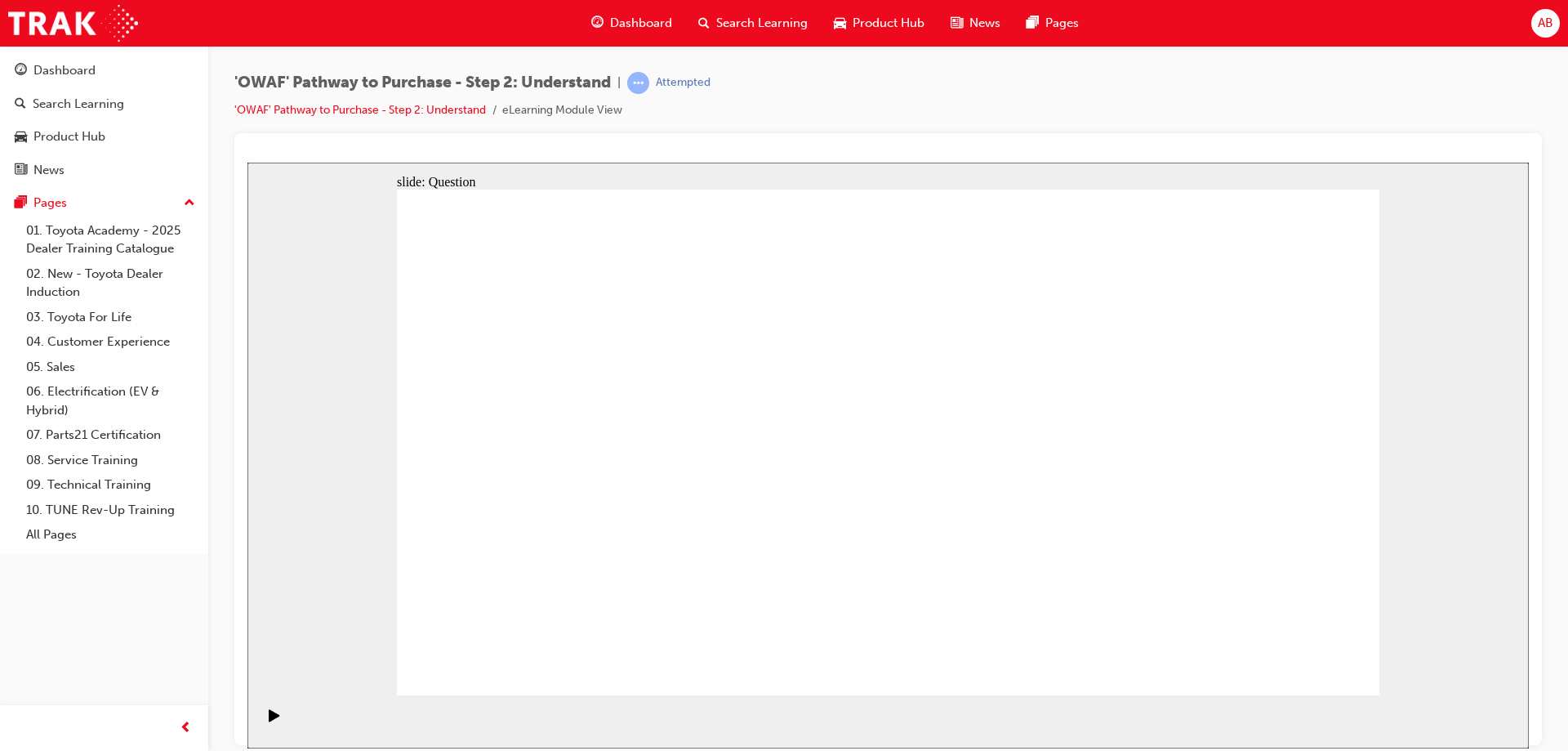
drag, startPoint x: 799, startPoint y: 603, endPoint x: 897, endPoint y: 411, distance: 215.6
drag, startPoint x: 967, startPoint y: 650, endPoint x: 975, endPoint y: 478, distance: 172.2
drag, startPoint x: 953, startPoint y: 647, endPoint x: 1068, endPoint y: 402, distance: 270.6
drag, startPoint x: 1150, startPoint y: 656, endPoint x: 903, endPoint y: 457, distance: 317.2
drag, startPoint x: 791, startPoint y: 655, endPoint x: 881, endPoint y: 413, distance: 258.2
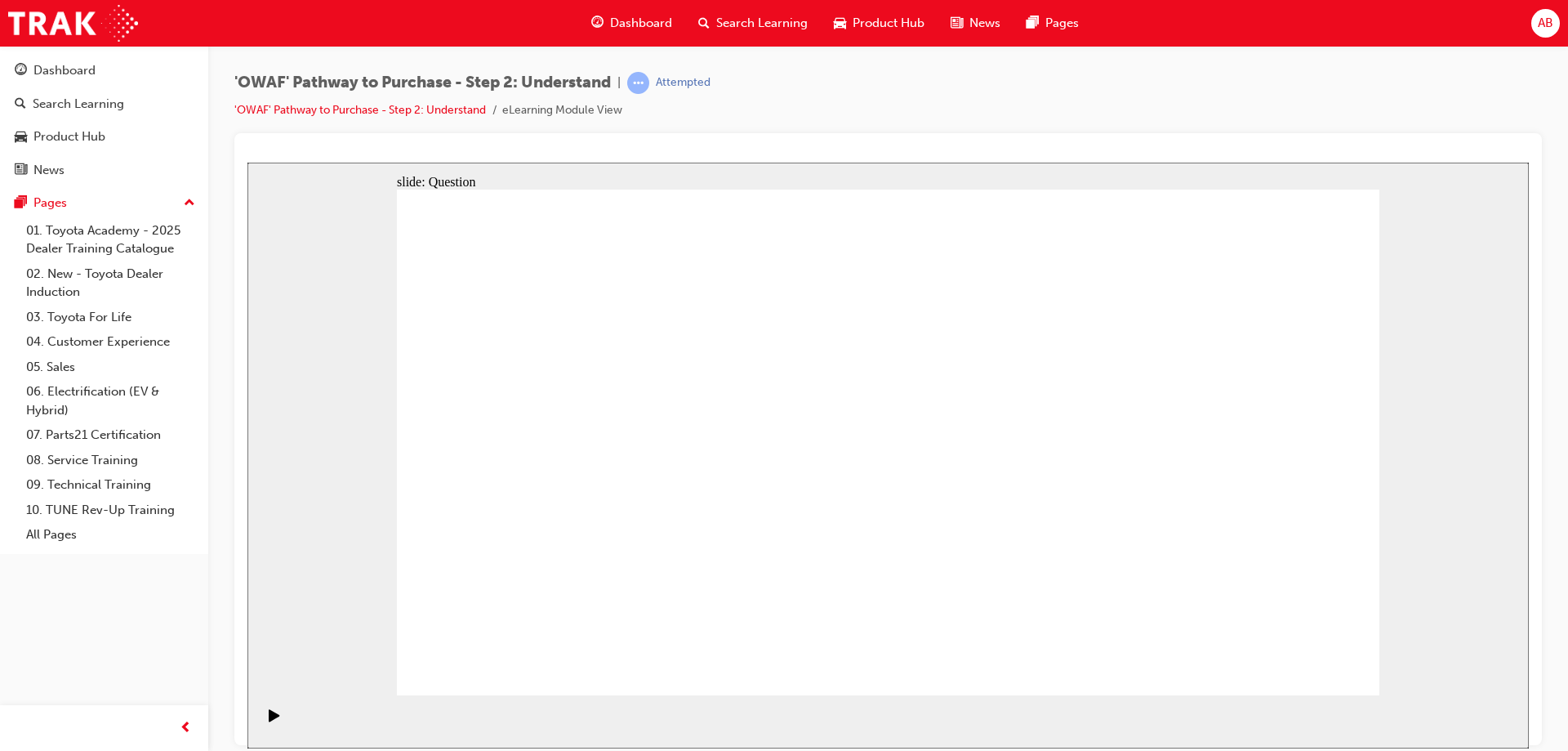
drag, startPoint x: 812, startPoint y: 477, endPoint x: 852, endPoint y: 390, distance: 95.8
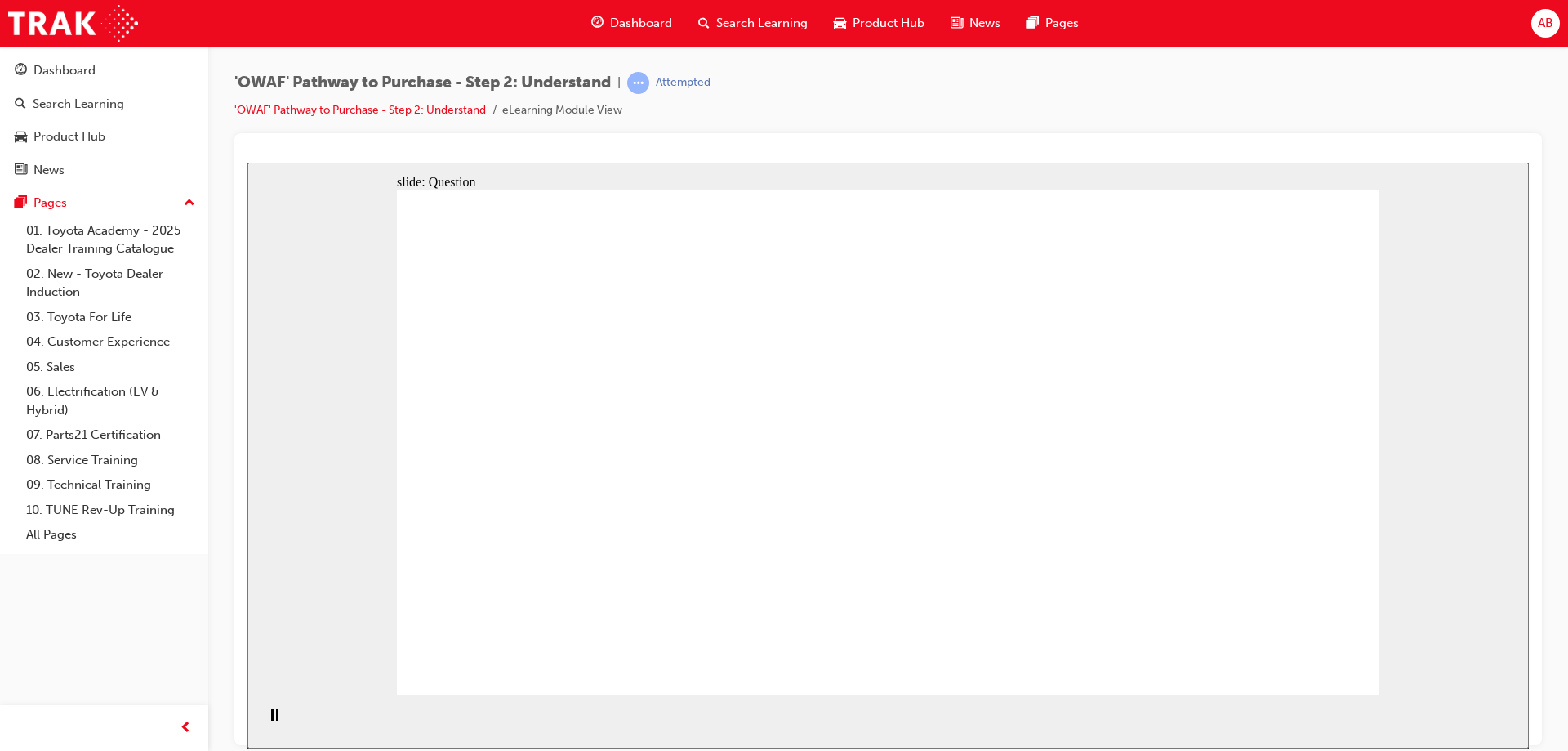
checkbox input "true"
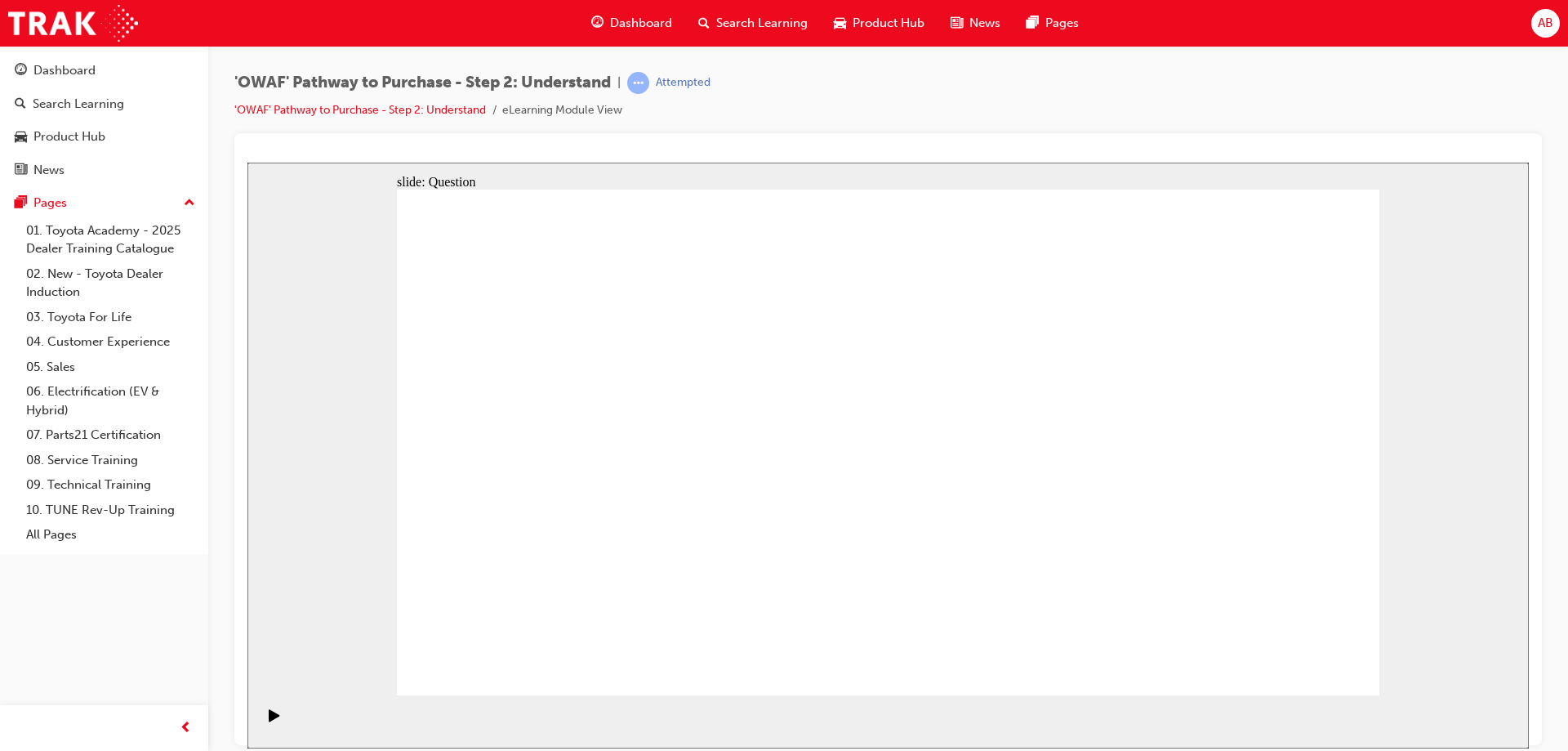
checkbox input "true"
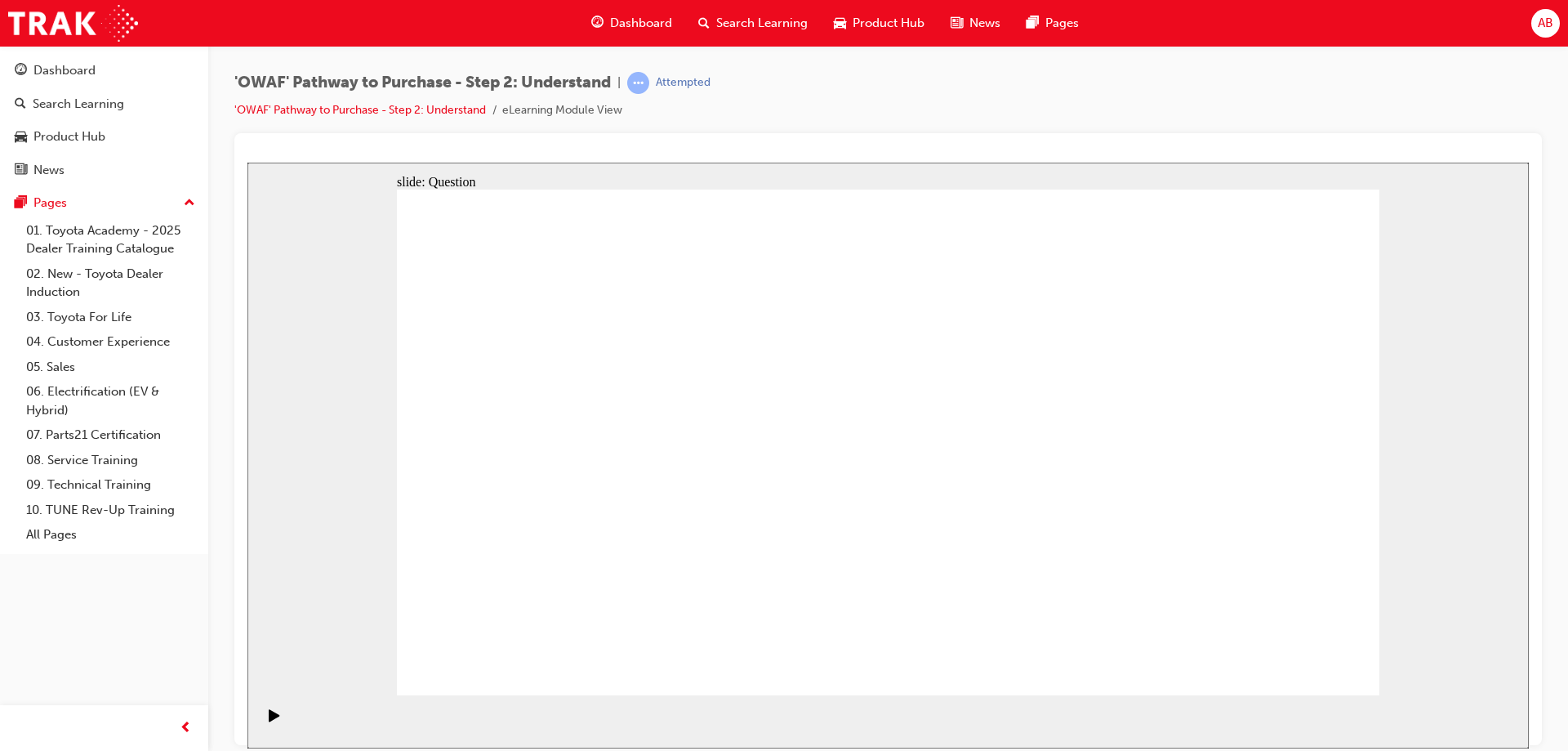
radio input "true"
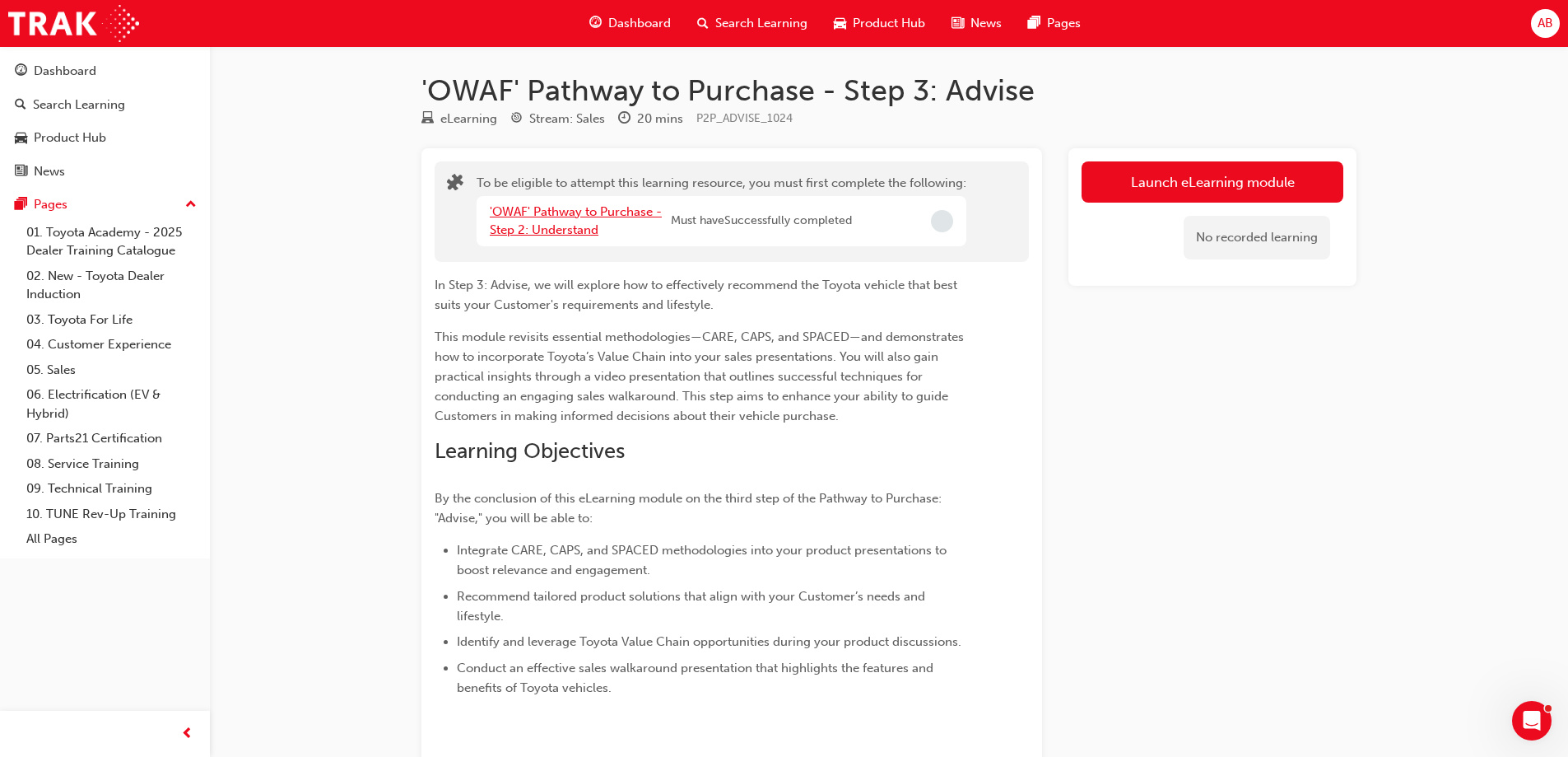
click at [611, 215] on link "'OWAF' Pathway to Purchase - Step 2: Understand" at bounding box center [576, 221] width 172 height 34
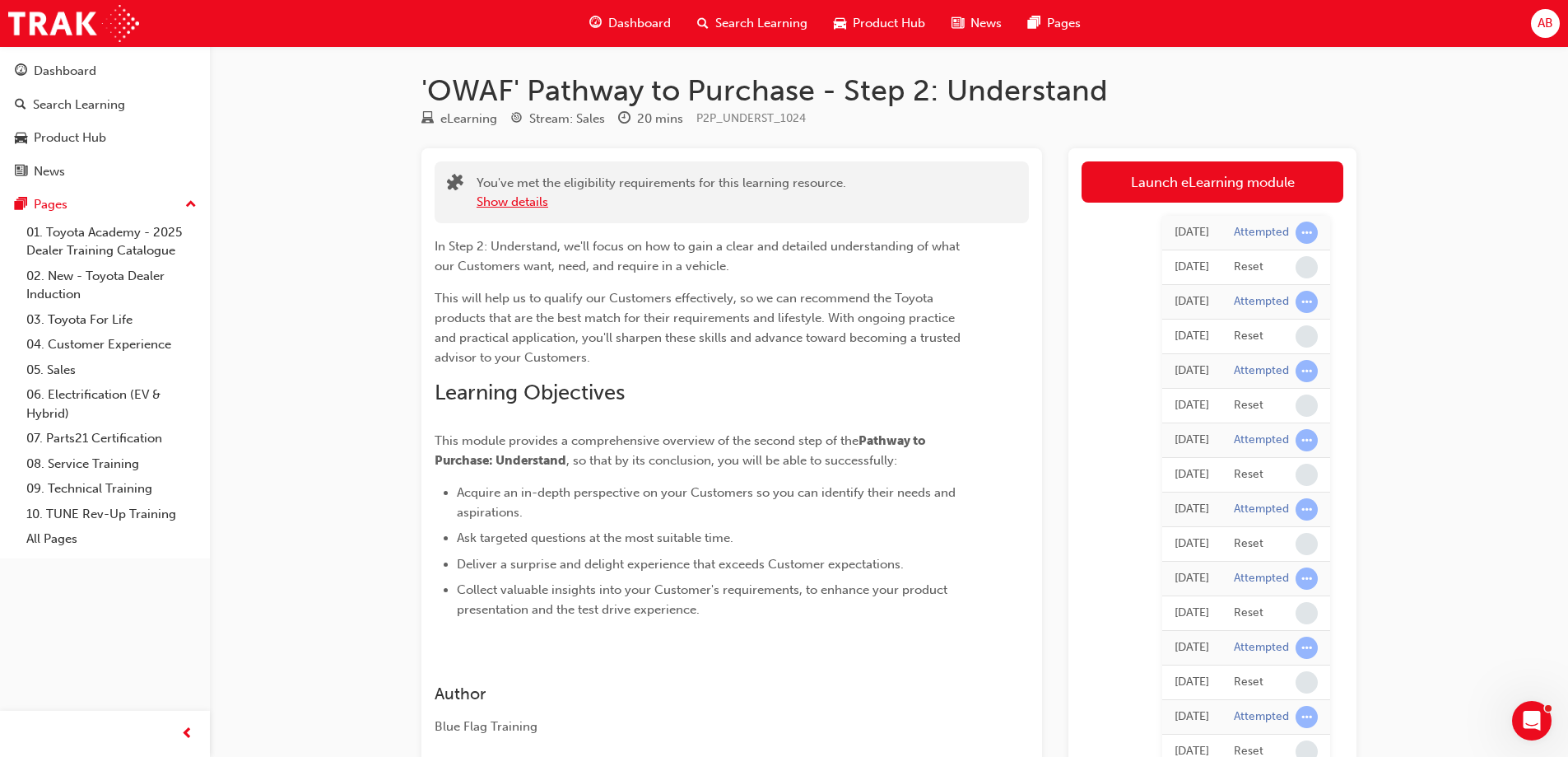
click at [519, 204] on button "Show details" at bounding box center [513, 201] width 71 height 19
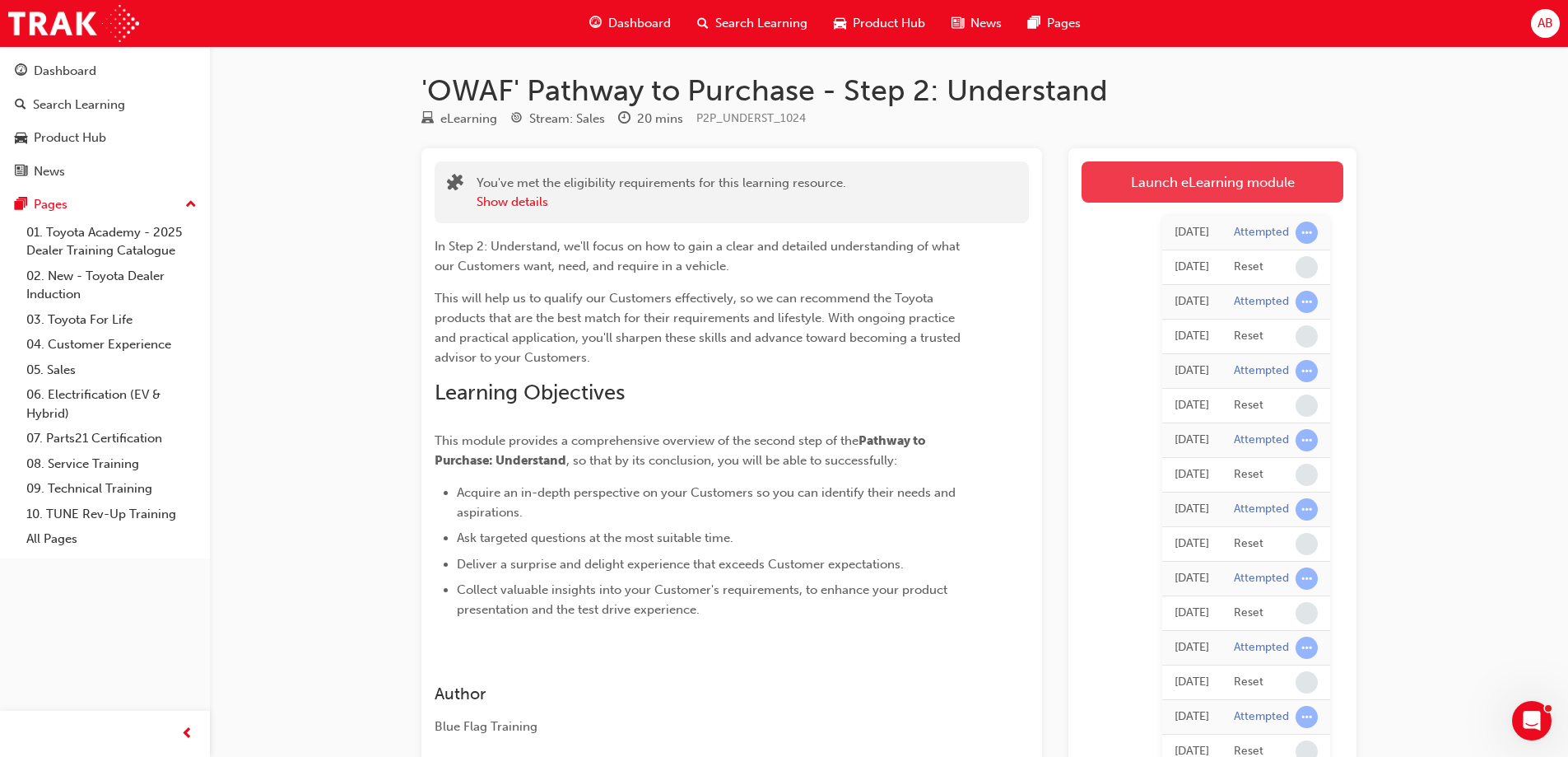
click at [1172, 181] on link "Launch eLearning module" at bounding box center [1213, 181] width 262 height 41
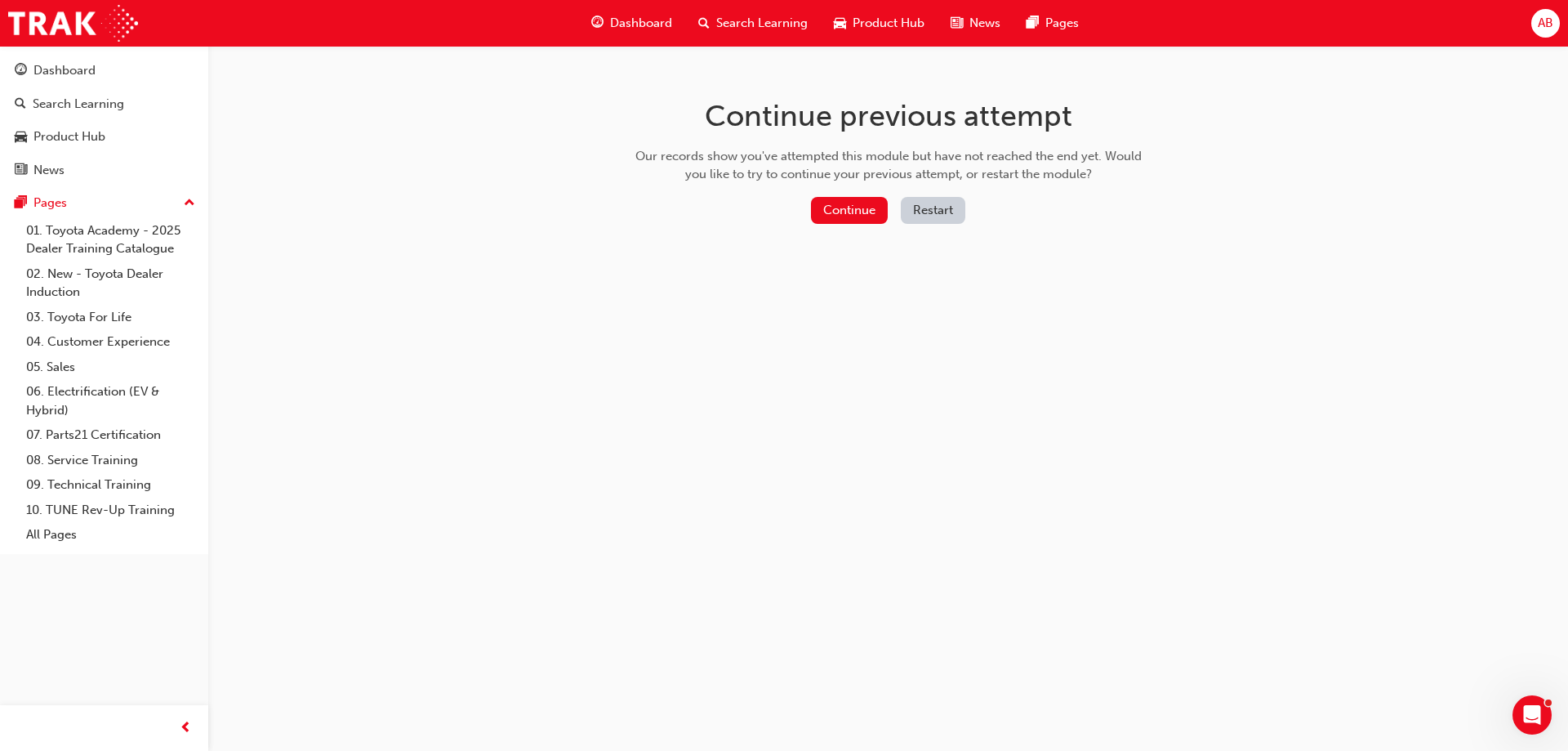
click at [936, 211] on button "Restart" at bounding box center [932, 211] width 64 height 27
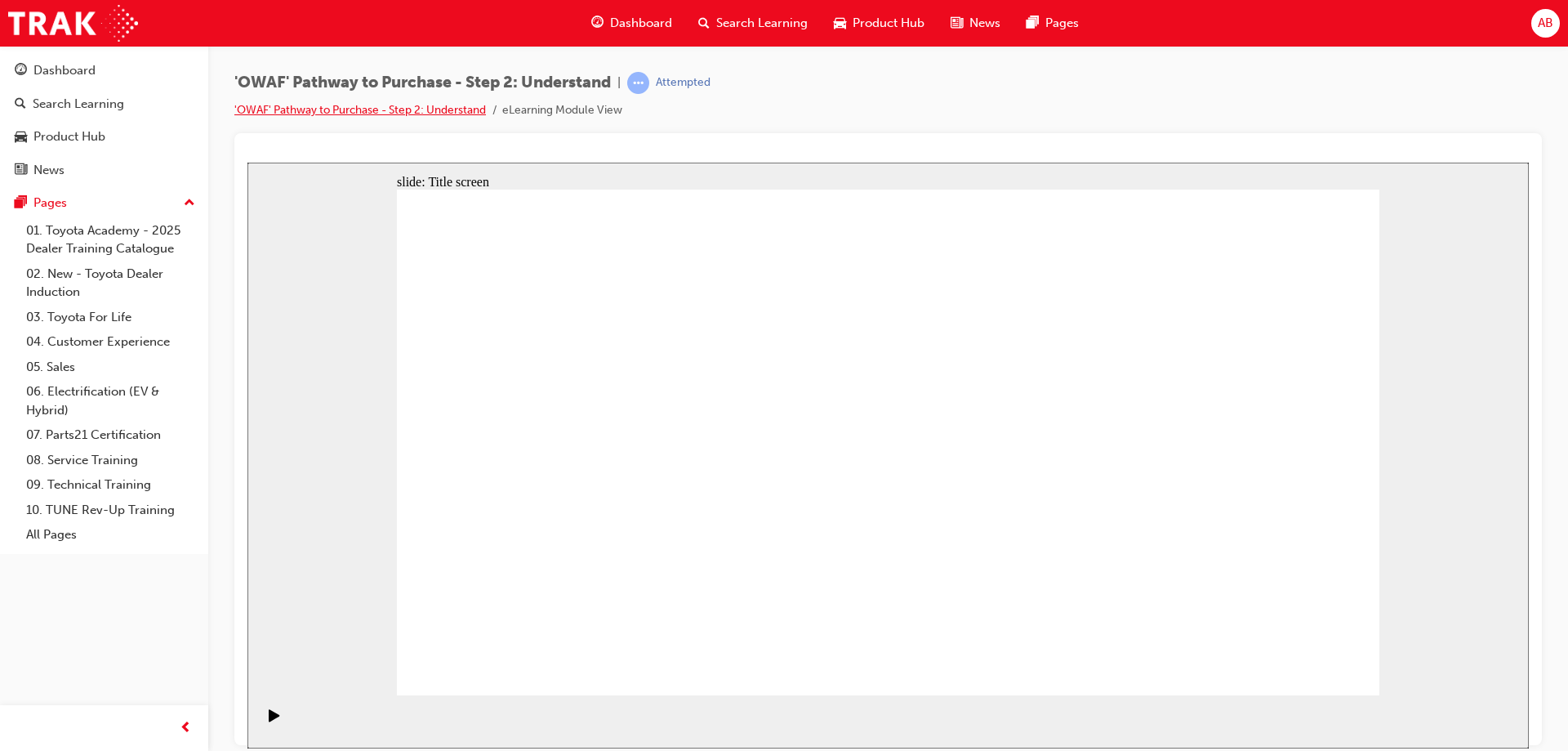
click at [394, 107] on link "'OWAF' Pathway to Purchase - Step 2: Understand" at bounding box center [360, 109] width 251 height 14
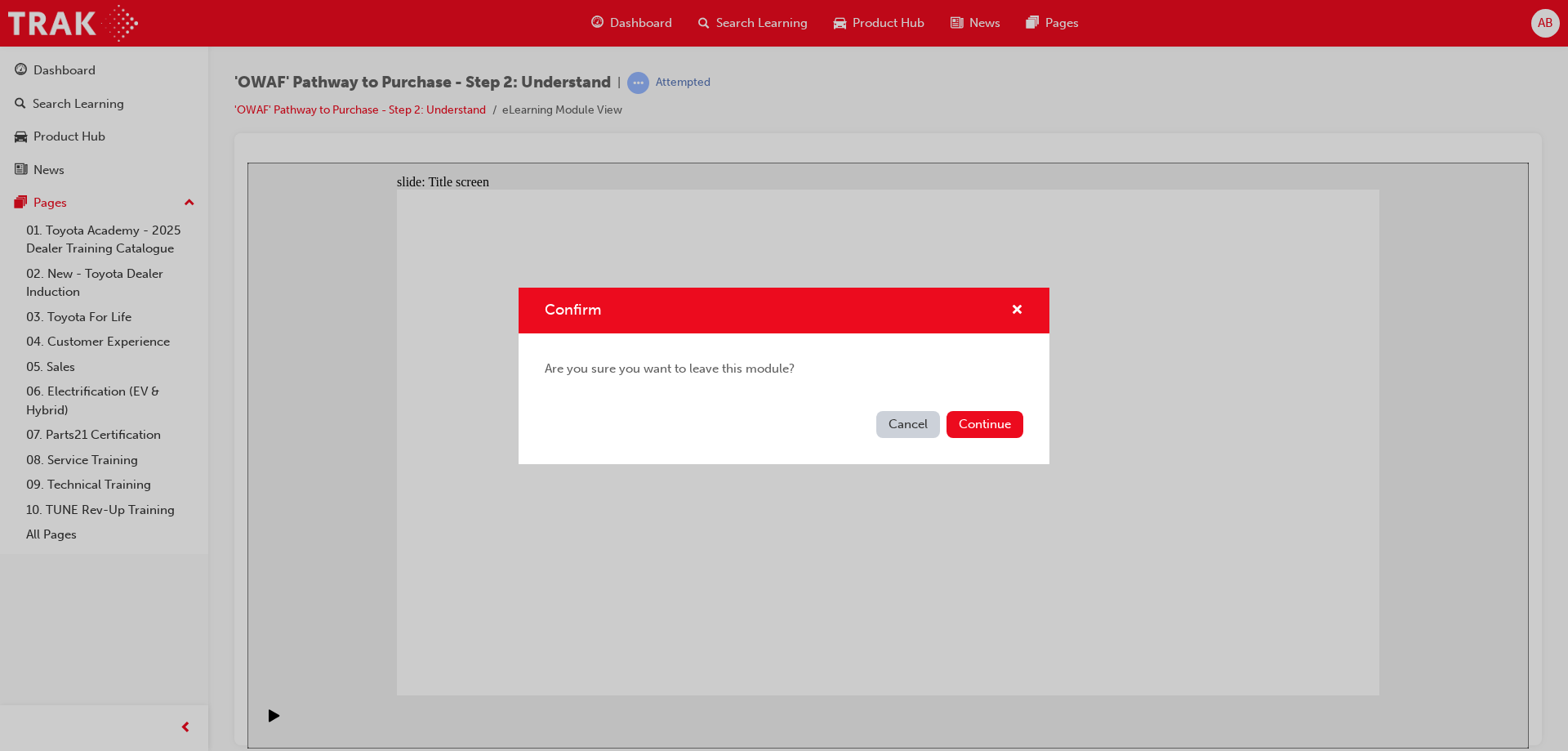
click at [903, 420] on button "Cancel" at bounding box center [908, 424] width 64 height 27
click at [989, 423] on button "Continue" at bounding box center [984, 424] width 77 height 27
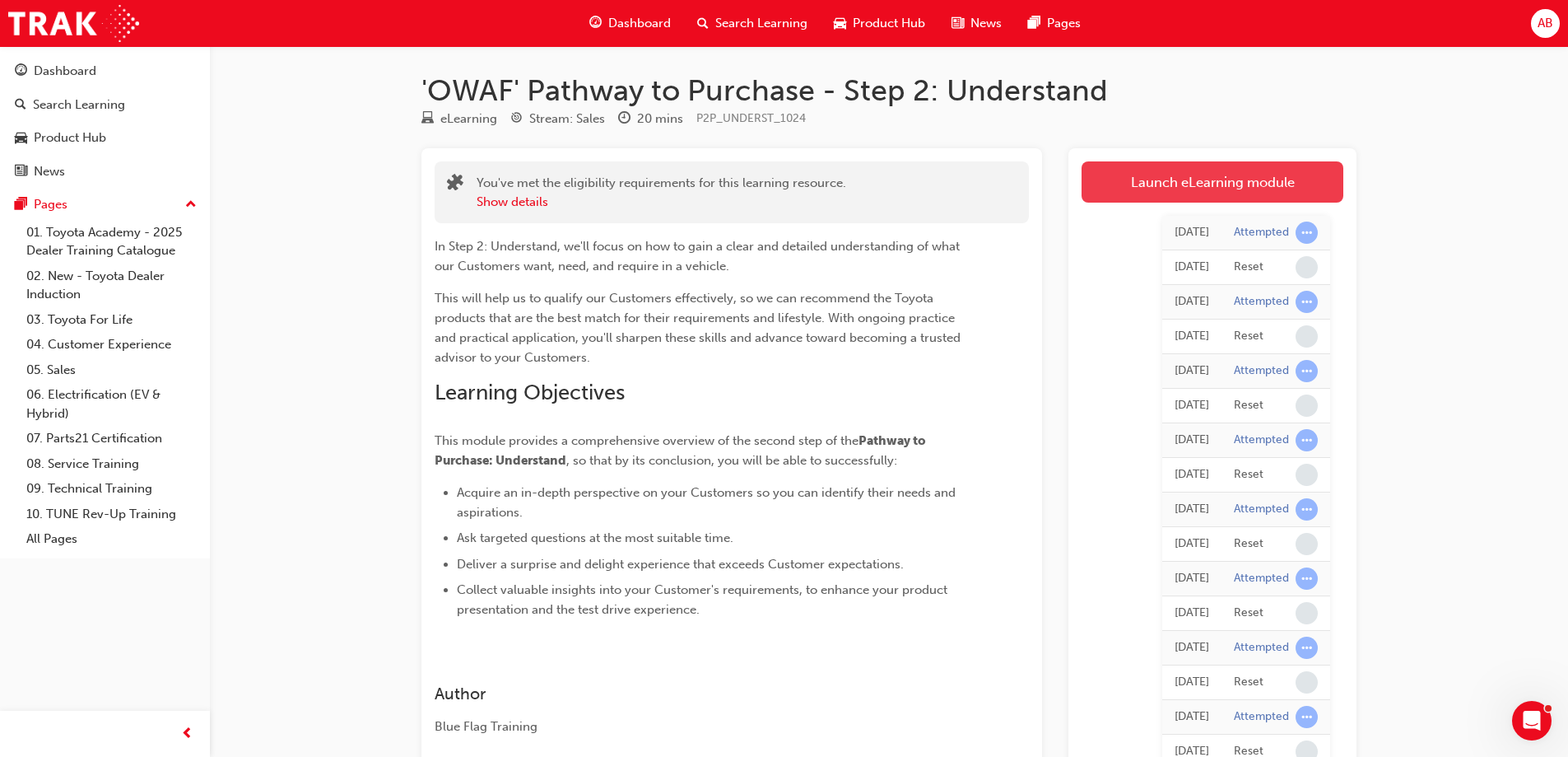
click at [1183, 195] on link "Launch eLearning module" at bounding box center [1213, 181] width 262 height 41
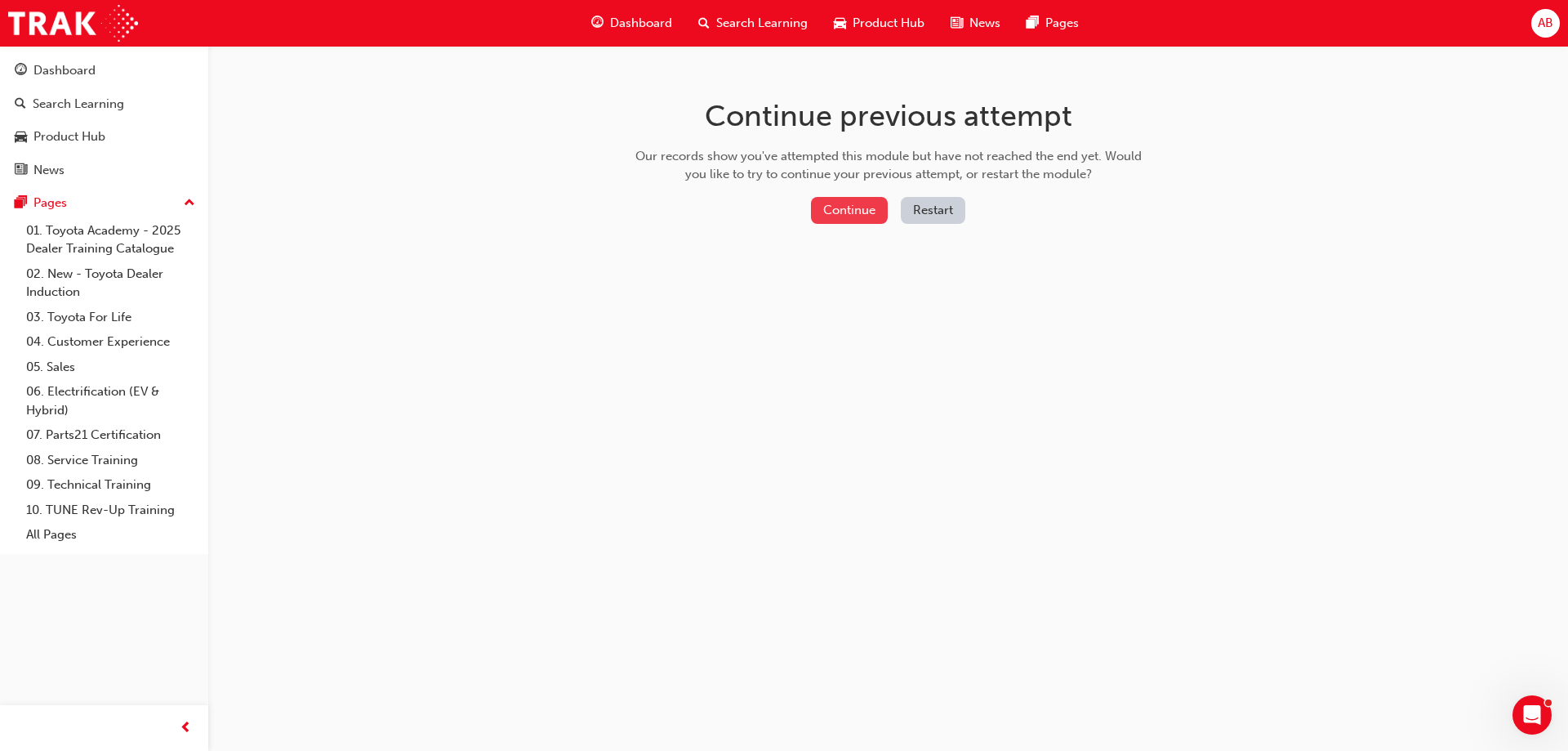
click at [847, 211] on button "Continue" at bounding box center [849, 211] width 77 height 27
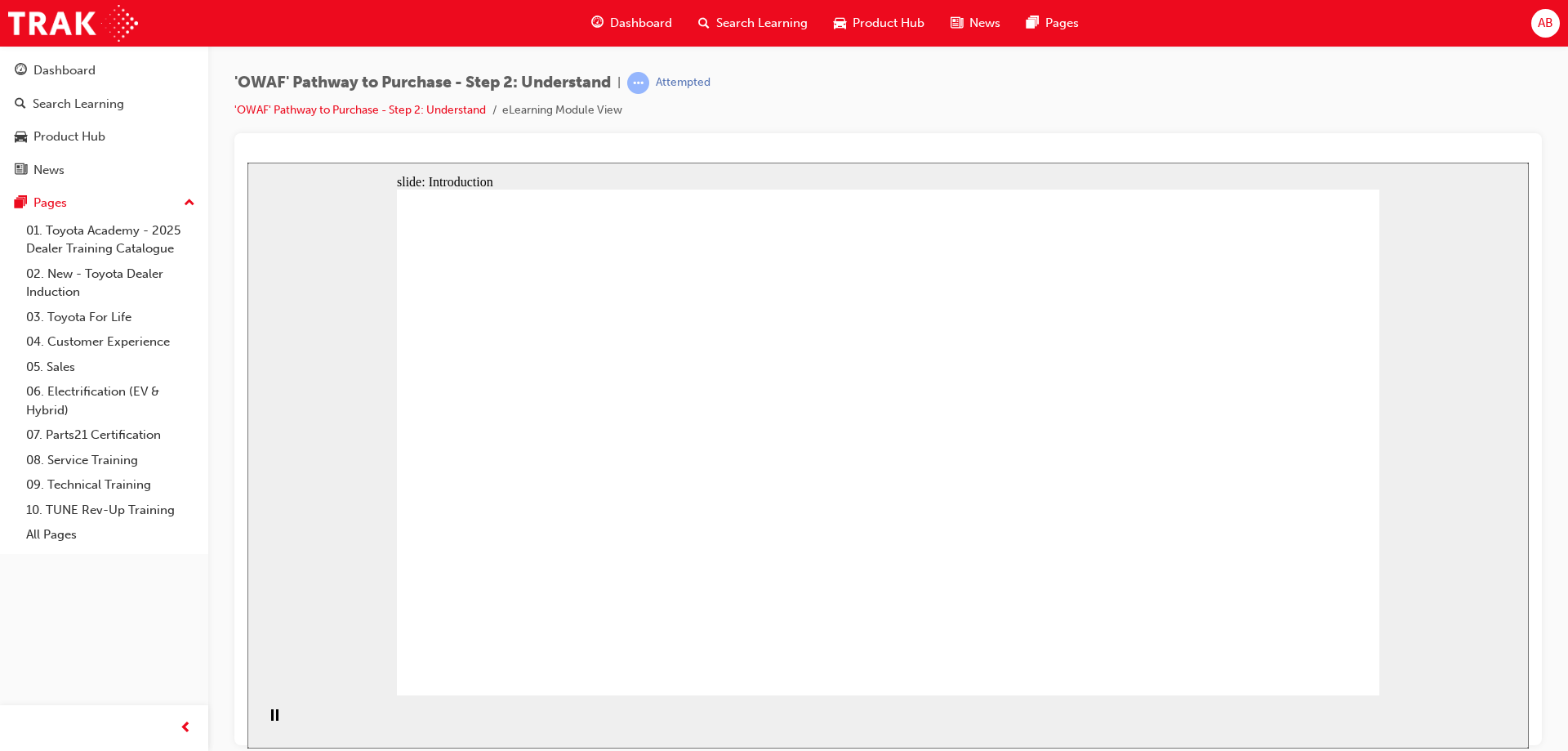
click at [638, 28] on span "Dashboard" at bounding box center [641, 23] width 62 height 19
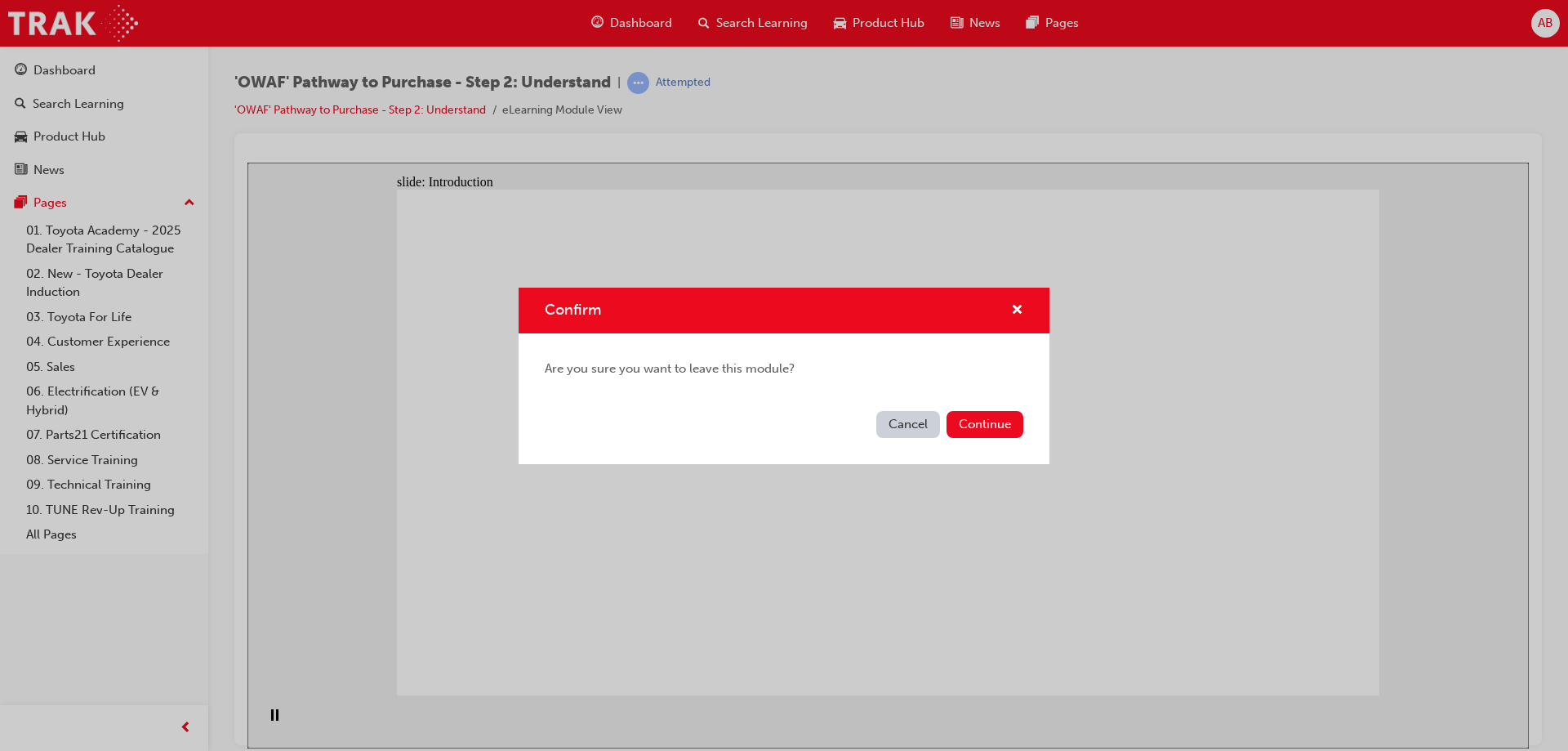
click at [969, 424] on button "Continue" at bounding box center [984, 424] width 77 height 27
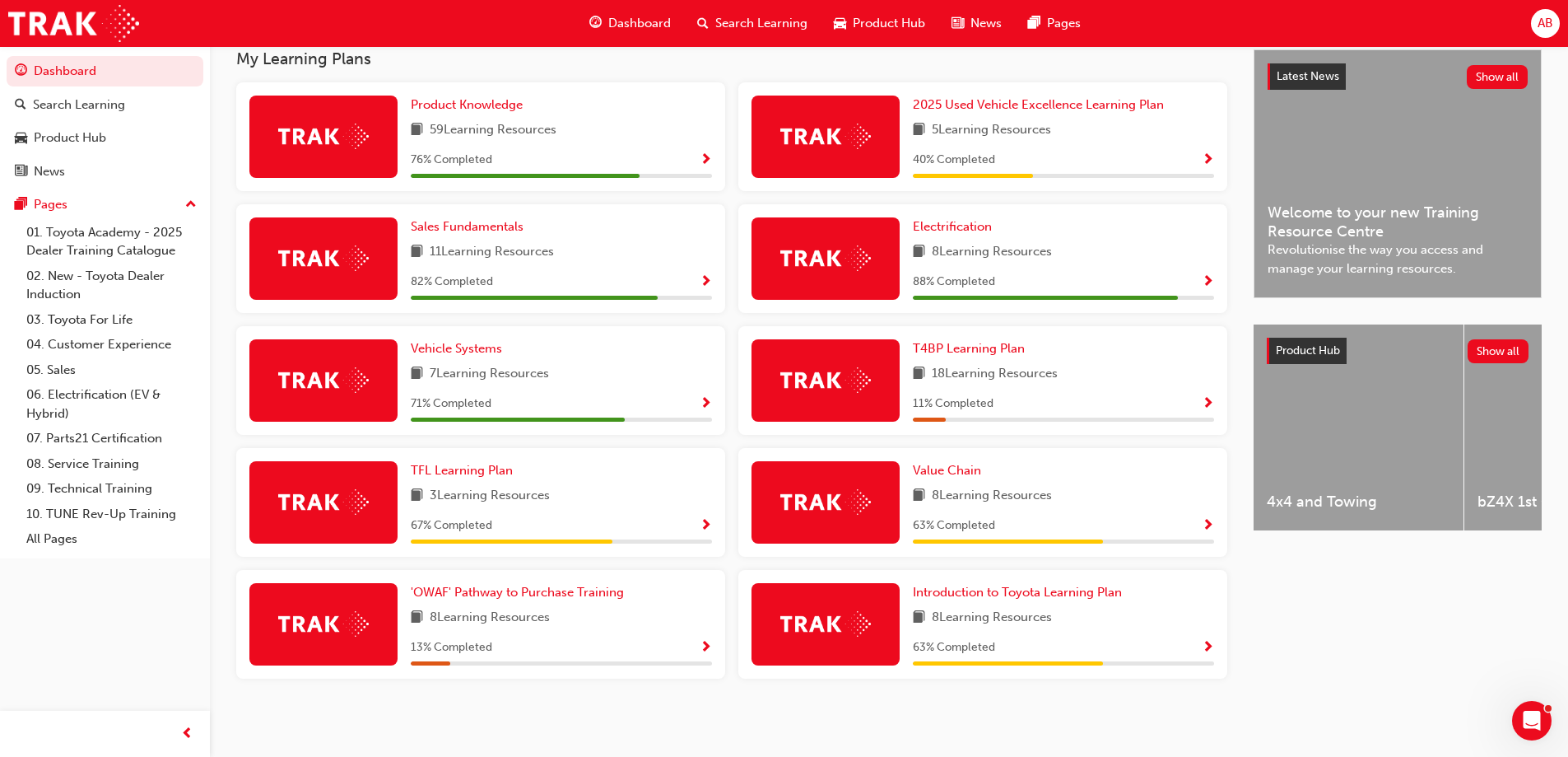
scroll to position [379, 0]
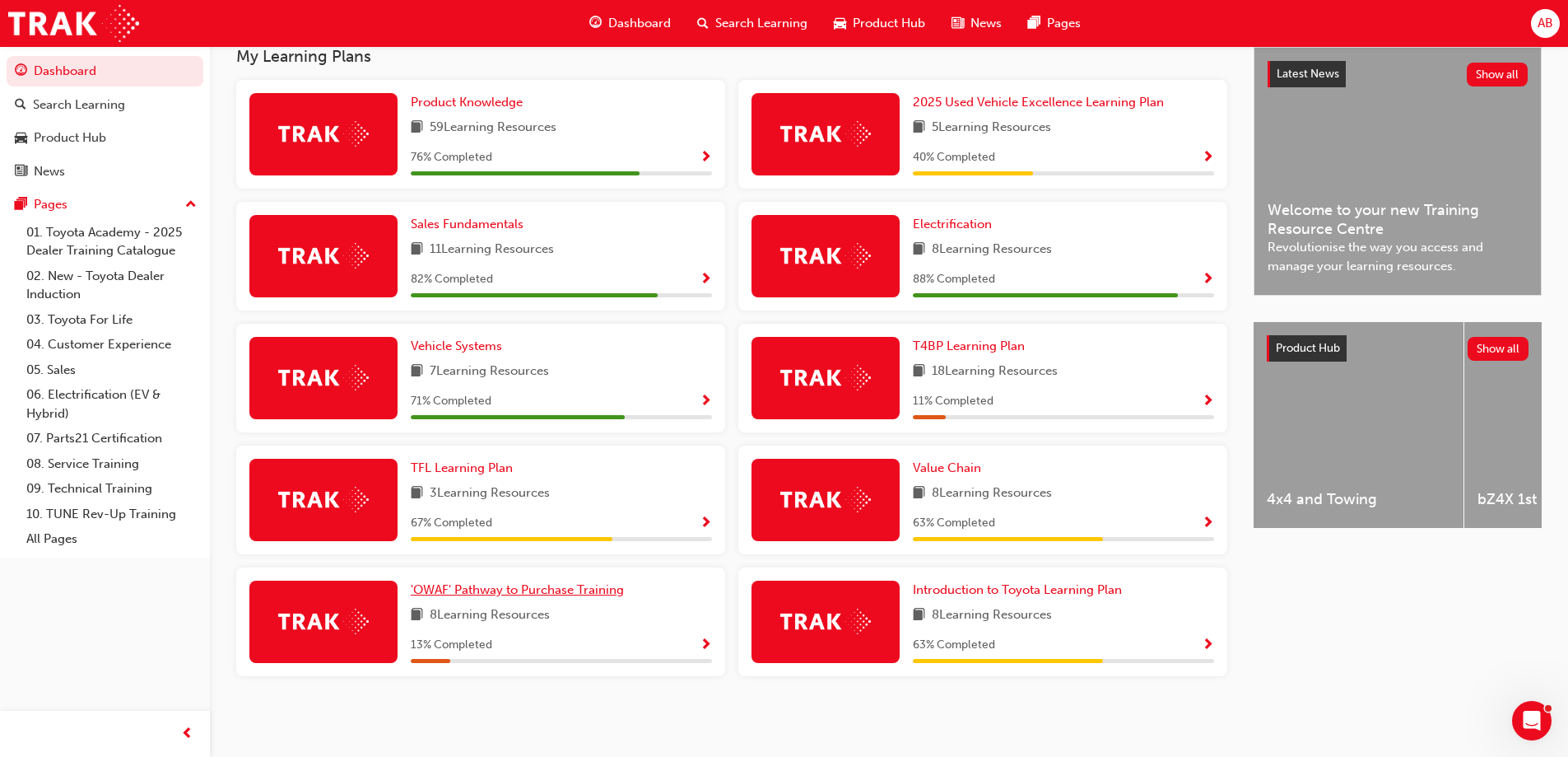
click at [540, 593] on span "'OWAF' Pathway to Purchase Training" at bounding box center [517, 589] width 213 height 15
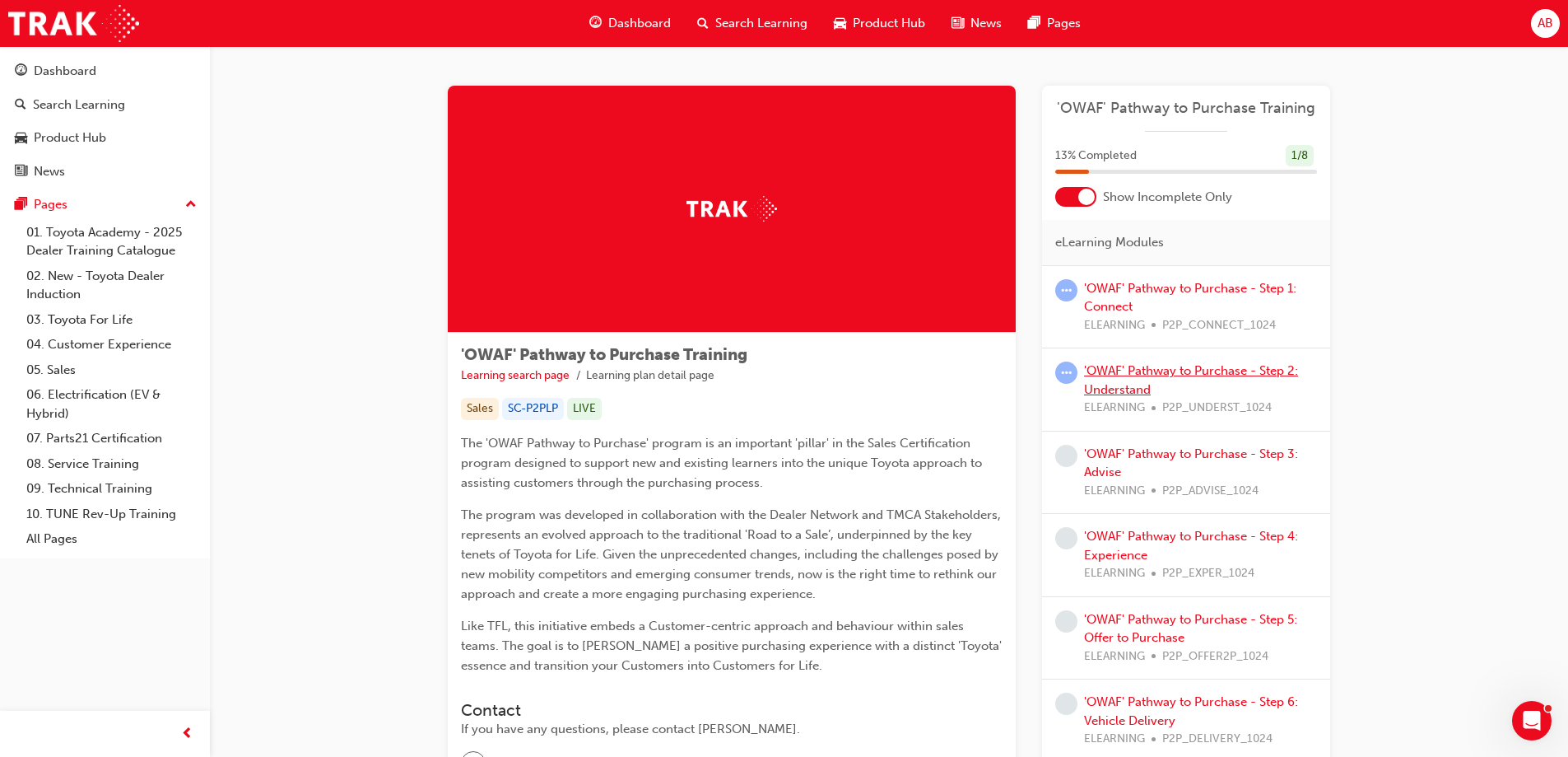
click at [1264, 369] on link "'OWAF' Pathway to Purchase - Step 2: Understand" at bounding box center [1192, 380] width 214 height 34
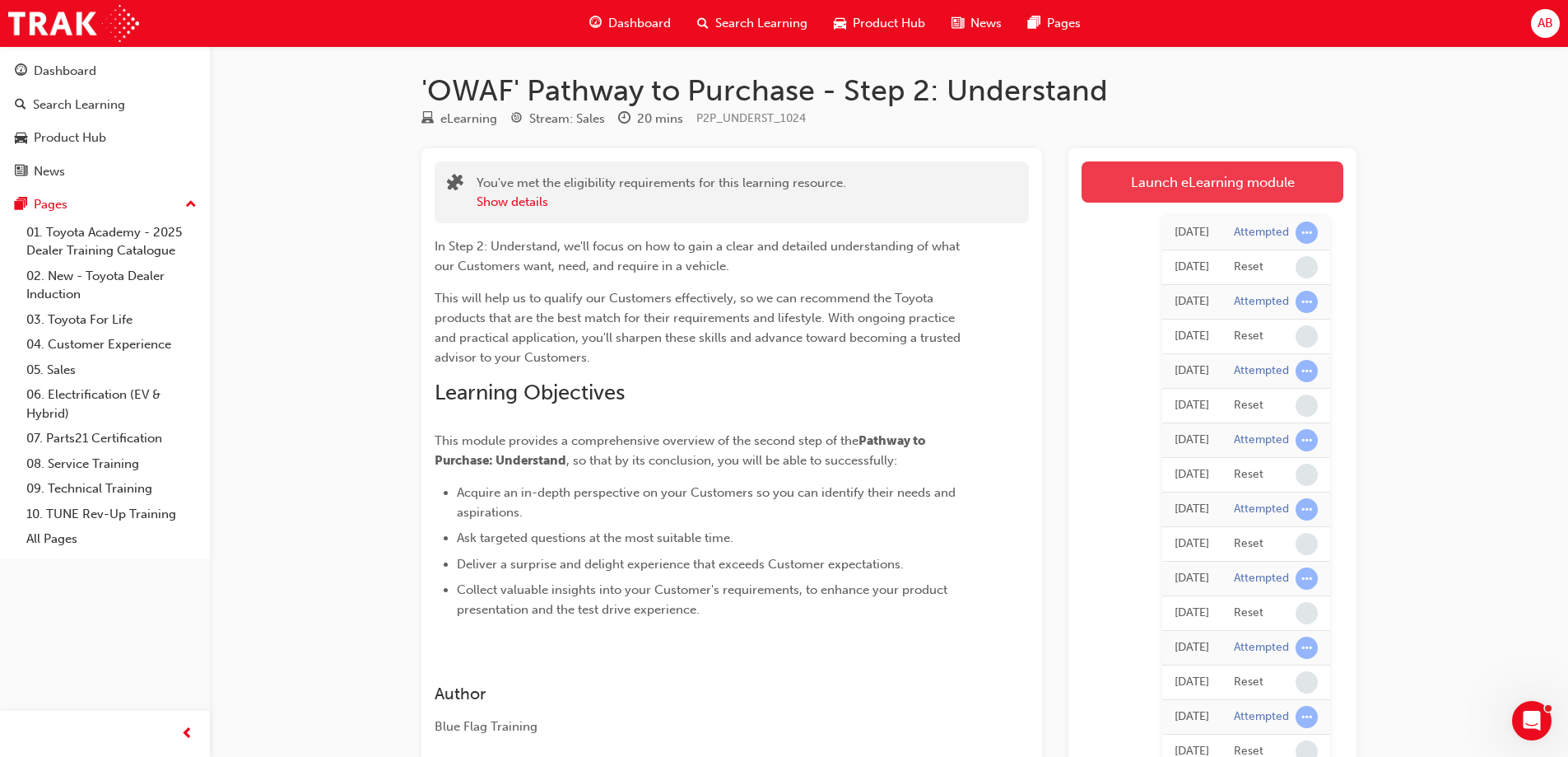
click at [1186, 191] on link "Launch eLearning module" at bounding box center [1213, 181] width 262 height 41
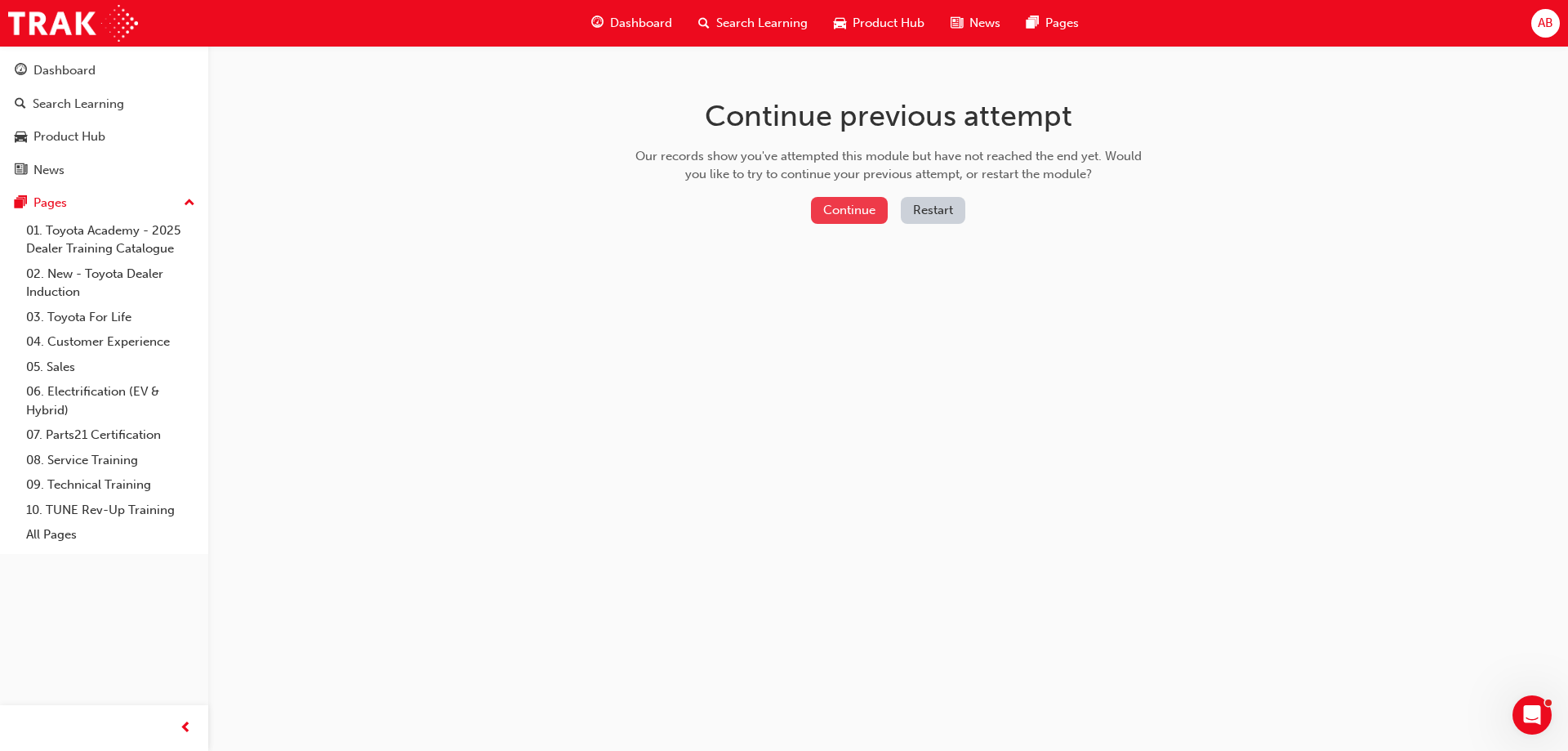
click at [862, 212] on button "Continue" at bounding box center [849, 211] width 77 height 27
